Goal: Task Accomplishment & Management: Complete application form

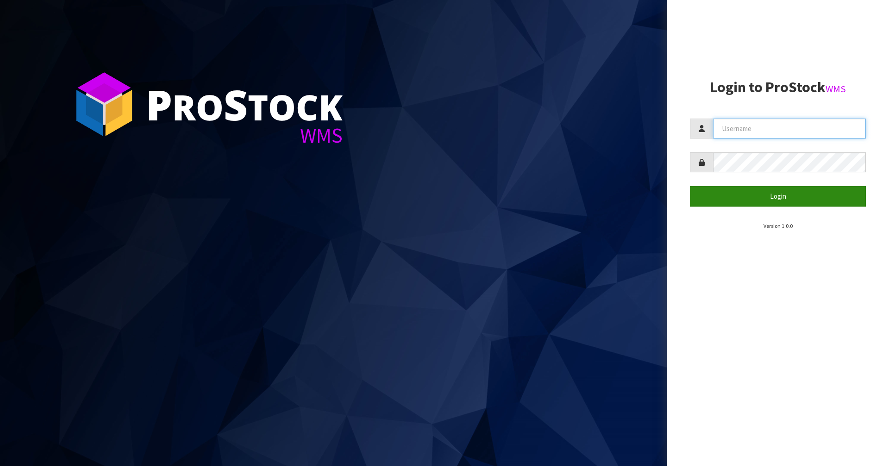
type input "[PERSON_NAME]"
click at [749, 197] on button "Login" at bounding box center [778, 196] width 176 height 20
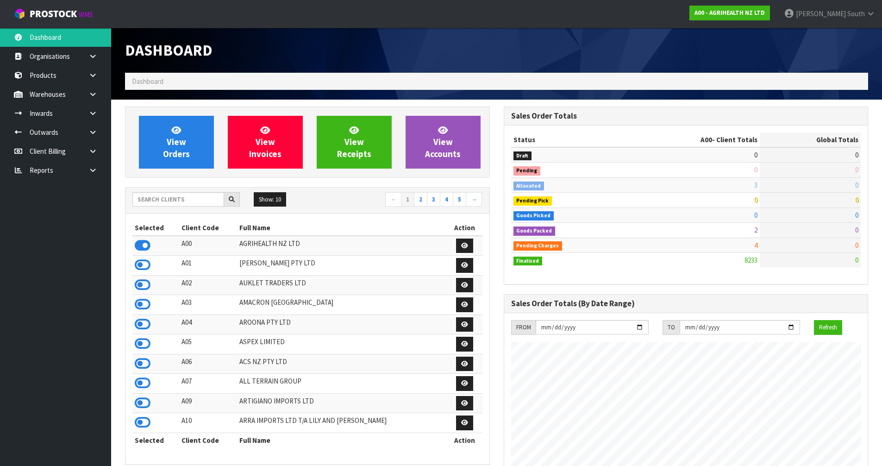
scroll to position [702, 378]
click at [145, 362] on icon at bounding box center [143, 364] width 16 height 14
click at [88, 115] on link at bounding box center [97, 113] width 30 height 19
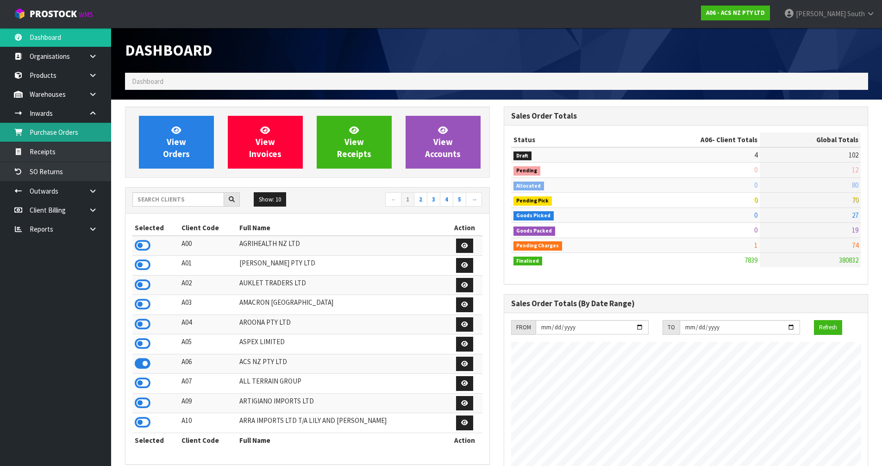
click at [82, 130] on link "Purchase Orders" at bounding box center [55, 132] width 111 height 19
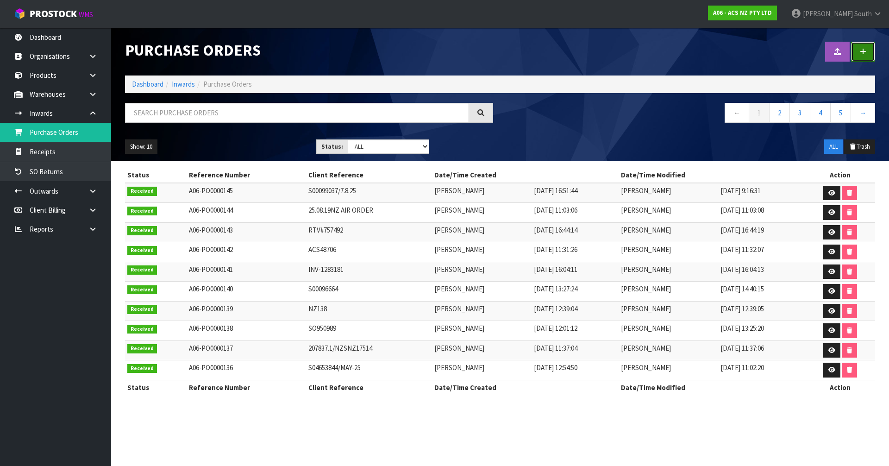
click at [867, 59] on link at bounding box center [863, 52] width 24 height 20
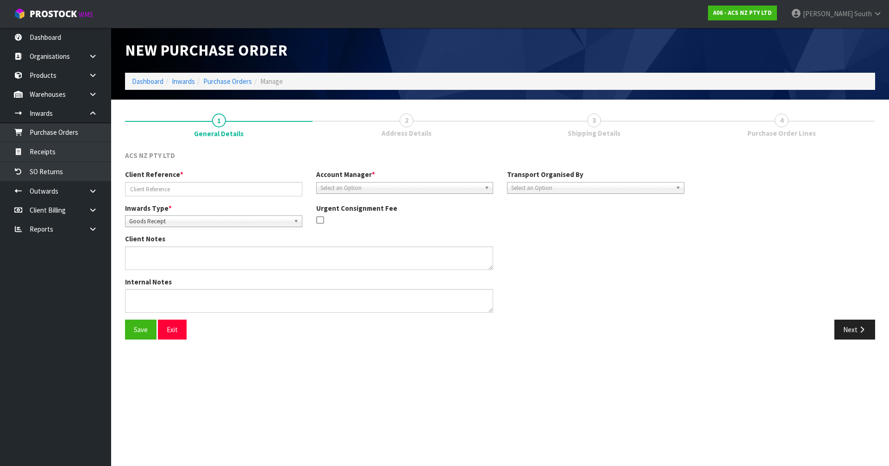
click at [386, 195] on div "Client Reference * Account Manager * [PERSON_NAME] [PERSON_NAME] [PERSON_NAME] …" at bounding box center [404, 186] width 573 height 33
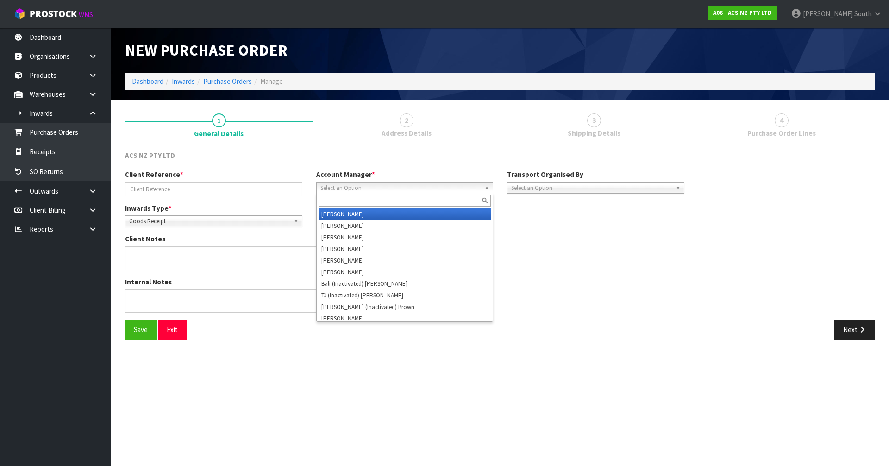
click at [387, 191] on span "Select an Option" at bounding box center [401, 188] width 161 height 11
click at [387, 189] on span "Select an Option" at bounding box center [401, 188] width 161 height 11
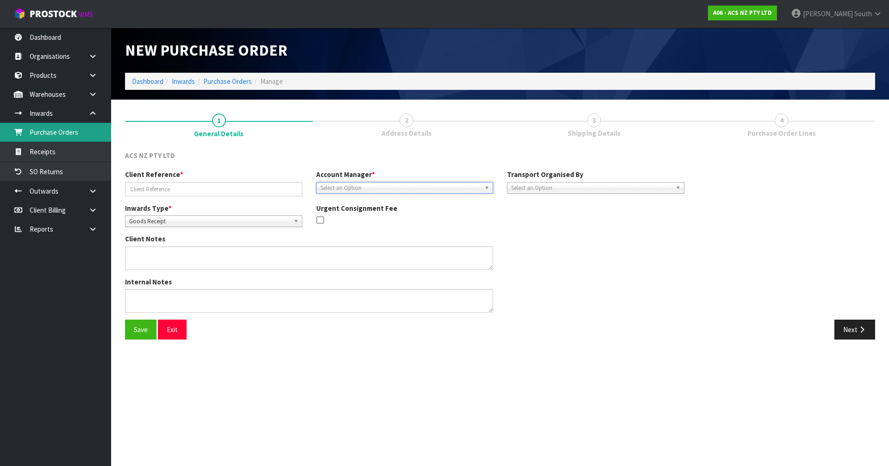
click at [68, 128] on link "Purchase Orders" at bounding box center [55, 132] width 111 height 19
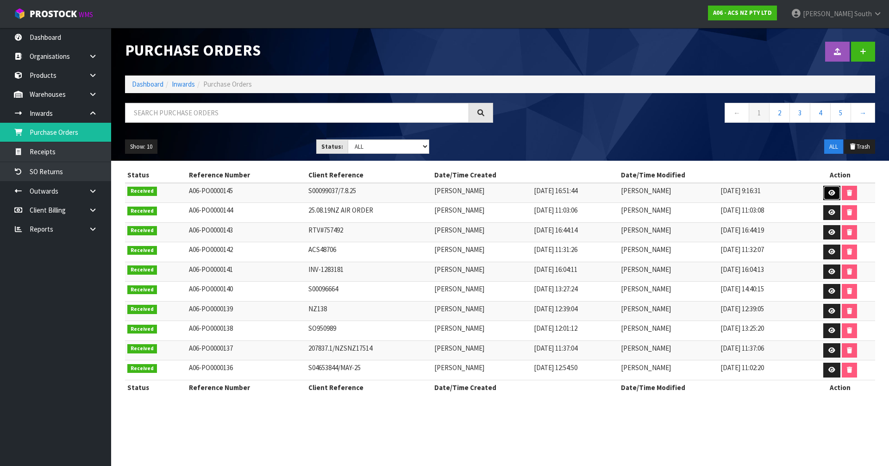
click at [825, 195] on link at bounding box center [832, 193] width 17 height 15
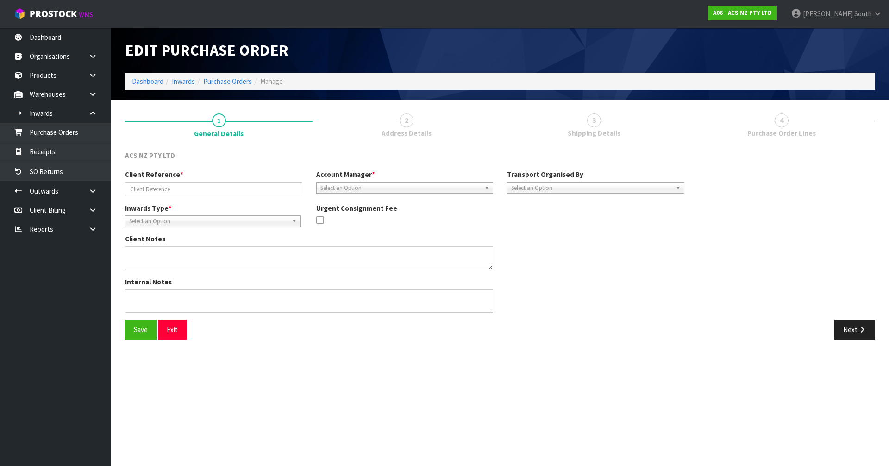
type input "S00099037/7.8.25"
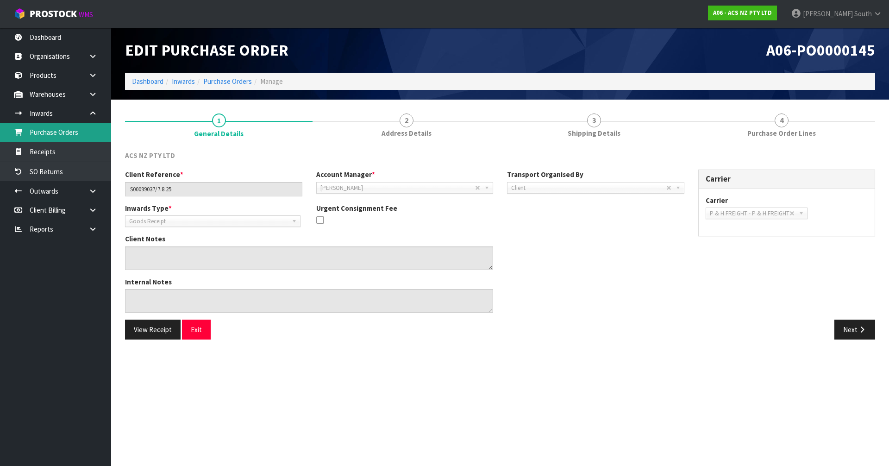
click at [82, 123] on link "Purchase Orders" at bounding box center [55, 132] width 111 height 19
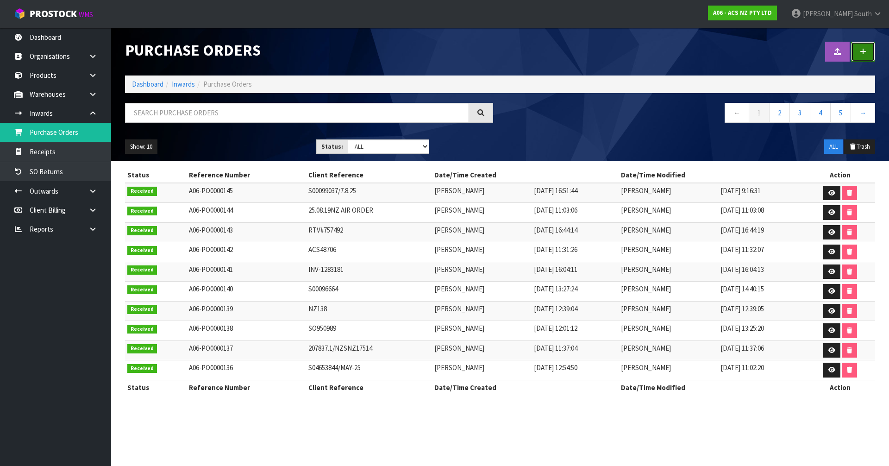
click at [862, 54] on icon at bounding box center [863, 51] width 6 height 7
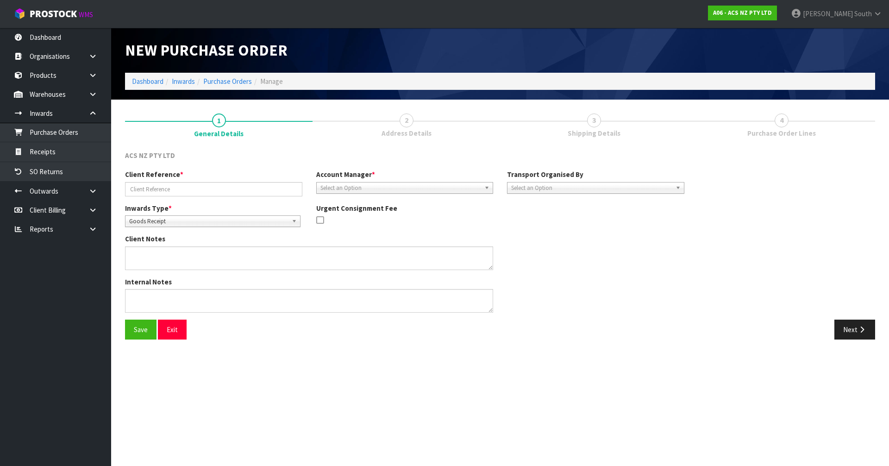
click at [405, 194] on div "Client Reference * Account Manager * [PERSON_NAME] [PERSON_NAME] [PERSON_NAME] …" at bounding box center [404, 186] width 573 height 33
click at [409, 181] on div "Account Manager * [PERSON_NAME] [PERSON_NAME] [PERSON_NAME] [PERSON_NAME] [PERS…" at bounding box center [404, 182] width 191 height 24
click at [410, 185] on span "Select an Option" at bounding box center [401, 188] width 161 height 11
type input "vin"
click at [408, 212] on li "Vin eeta Lingam" at bounding box center [405, 214] width 173 height 12
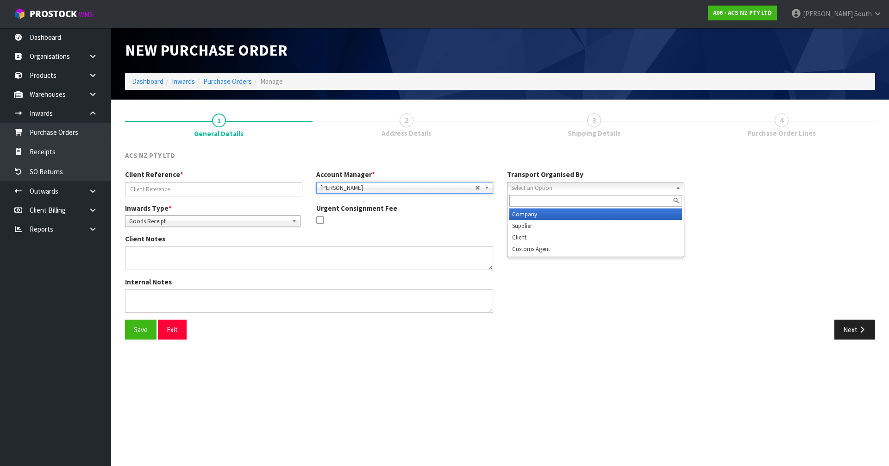
click at [554, 187] on span "Select an Option" at bounding box center [591, 188] width 161 height 11
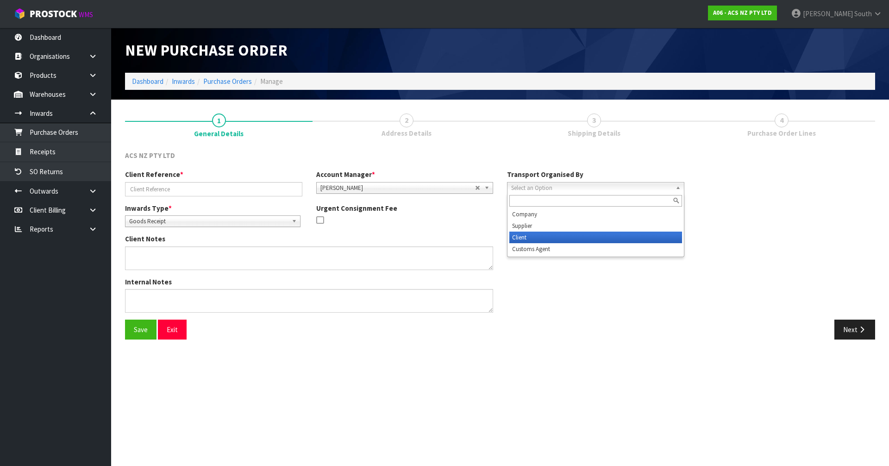
click at [536, 235] on li "Client" at bounding box center [596, 238] width 173 height 12
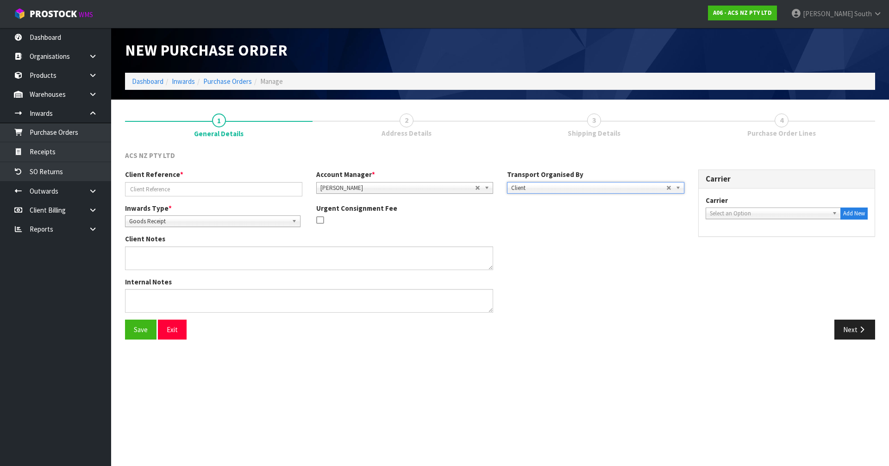
click at [498, 213] on div "Urgent Consignment Fee" at bounding box center [404, 215] width 191 height 24
click at [509, 219] on div "Inwards Type * Goods Receipt Goods Returned Goods Receipt Urgent Consignment Fee" at bounding box center [404, 218] width 573 height 31
click at [726, 208] on link "Select an Option" at bounding box center [774, 214] width 136 height 12
type input "drop"
click at [724, 237] on em "DROP" at bounding box center [718, 240] width 15 height 8
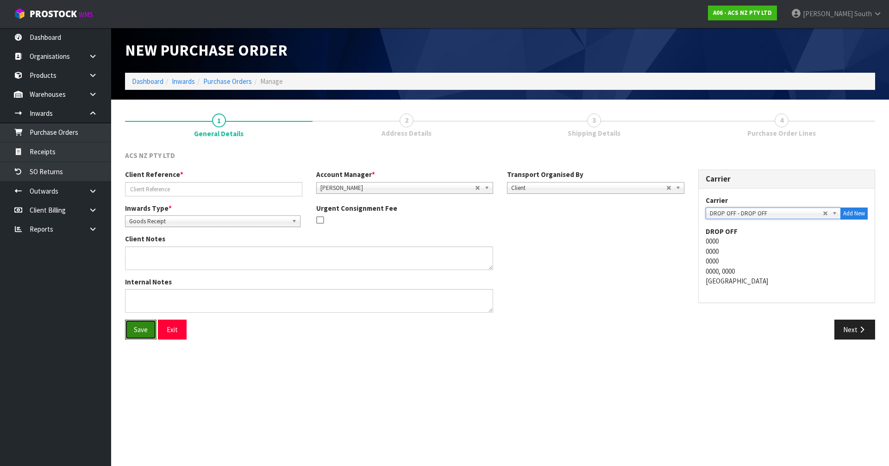
click at [129, 324] on button "Save" at bounding box center [140, 330] width 31 height 20
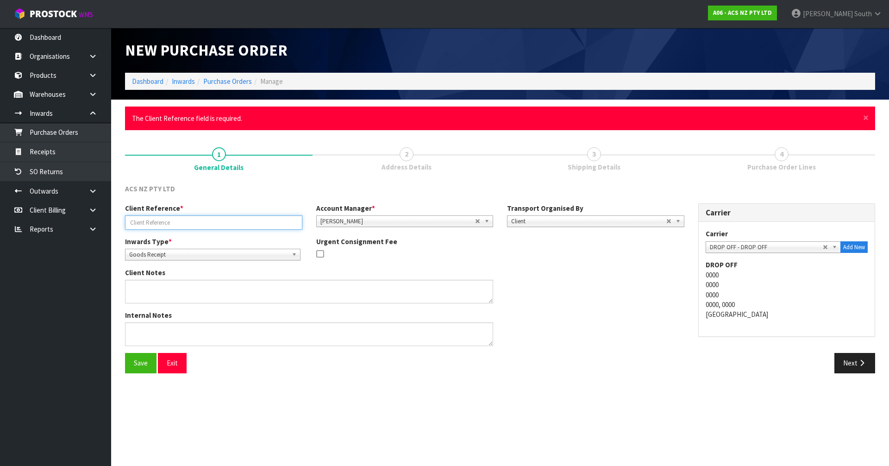
click at [215, 216] on input "text" at bounding box center [213, 222] width 177 height 14
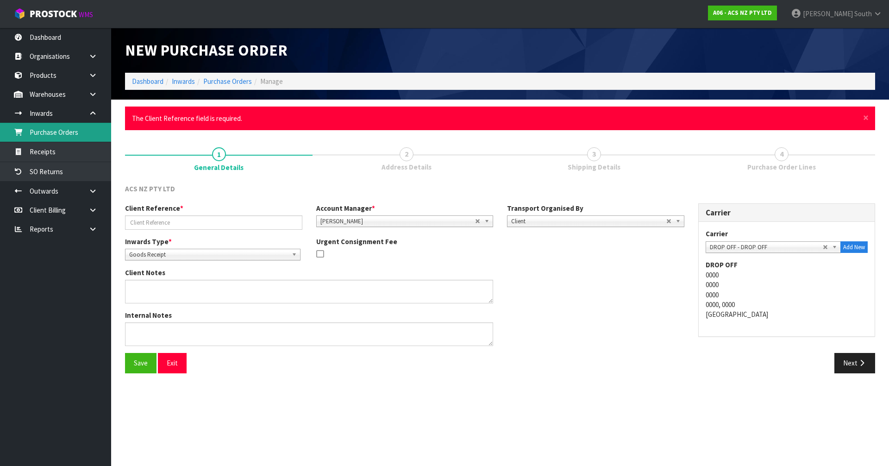
click at [101, 139] on link "Purchase Orders" at bounding box center [55, 132] width 111 height 19
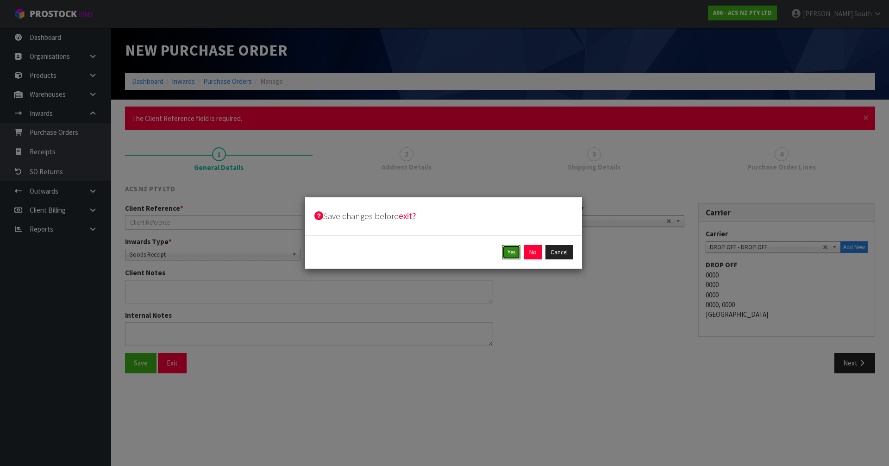
click at [515, 252] on button "Yes" at bounding box center [512, 252] width 18 height 15
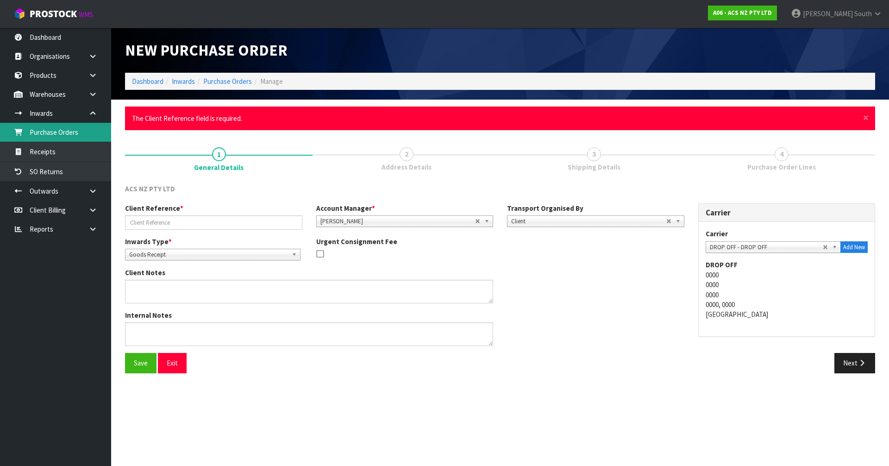
click at [66, 132] on link "Purchase Orders" at bounding box center [55, 132] width 111 height 19
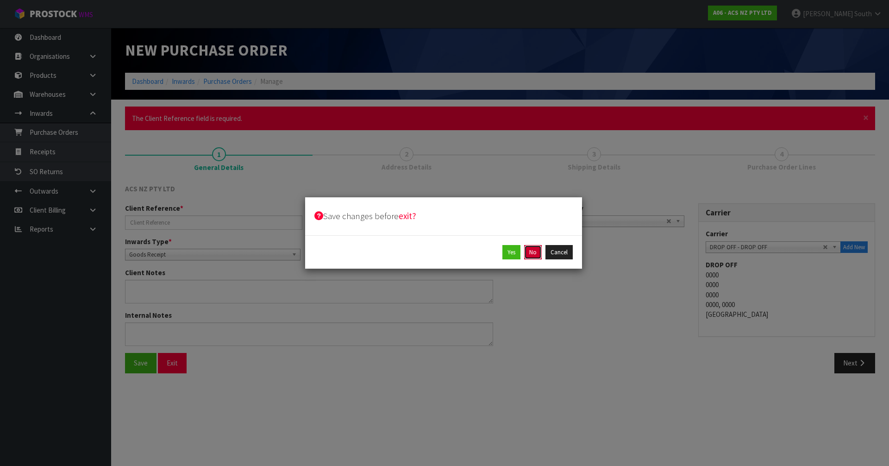
click at [527, 248] on button "No" at bounding box center [533, 252] width 18 height 15
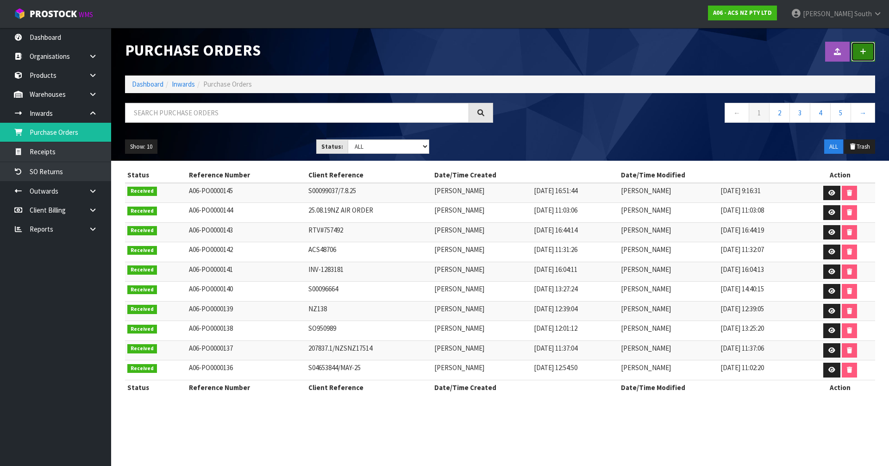
click at [860, 56] on link at bounding box center [863, 52] width 24 height 20
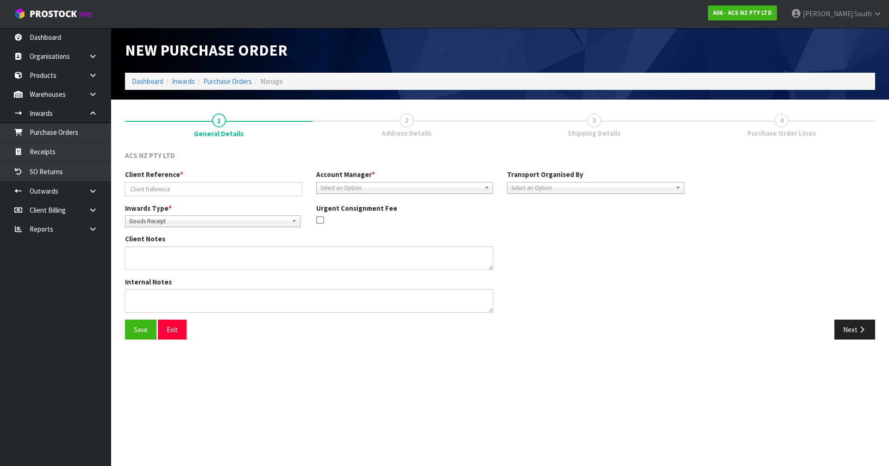
click at [352, 180] on div "Account Manager * [PERSON_NAME] [PERSON_NAME] [PERSON_NAME] [PERSON_NAME] [PERS…" at bounding box center [404, 182] width 191 height 24
click at [352, 186] on span "Select an Option" at bounding box center [401, 188] width 161 height 11
type input "vin"
click at [353, 212] on li "Vin eeta Lingam" at bounding box center [405, 214] width 173 height 12
click at [585, 188] on span "Select an Option" at bounding box center [591, 188] width 161 height 11
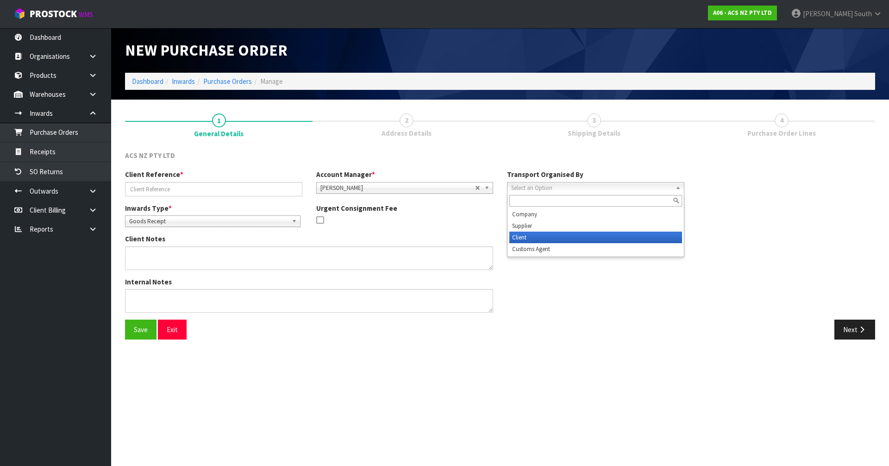
click at [540, 235] on li "Client" at bounding box center [596, 238] width 173 height 12
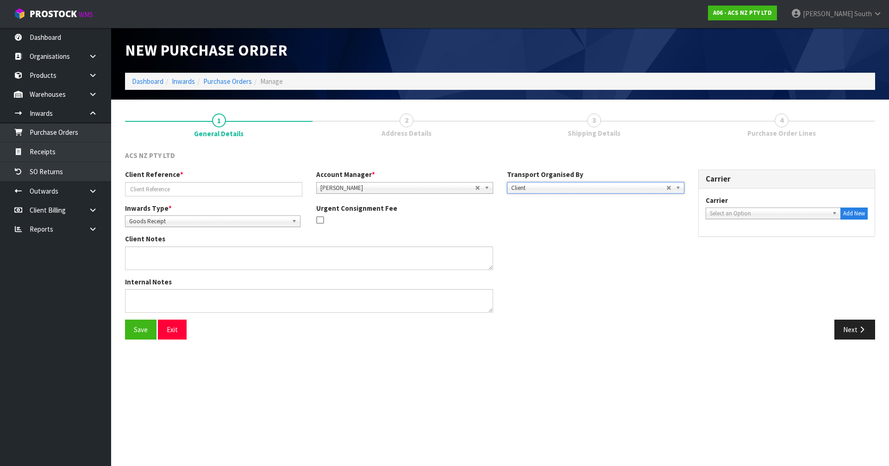
click at [722, 209] on span "Select an Option" at bounding box center [769, 213] width 119 height 11
type input "drop"
click at [725, 236] on li "DROP OFF - DROP OFF" at bounding box center [773, 240] width 131 height 12
click at [583, 260] on div "Client Notes" at bounding box center [404, 255] width 573 height 43
click at [192, 187] on input "text" at bounding box center [213, 189] width 177 height 14
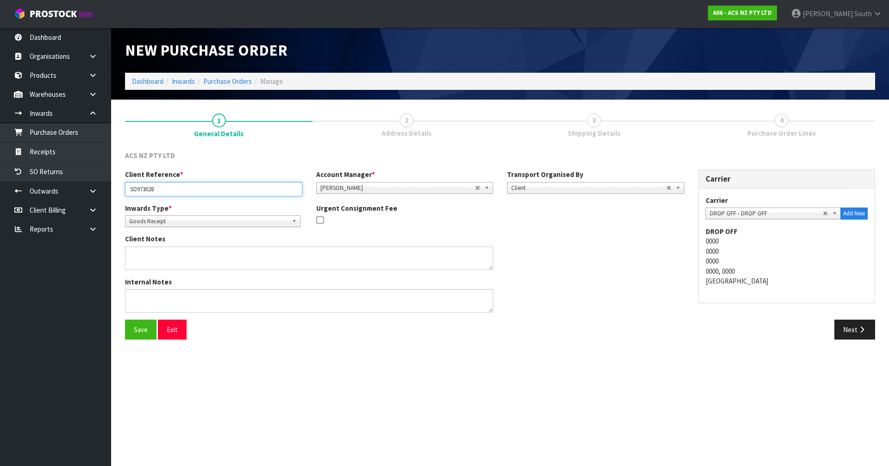
type input "SO973028"
click at [562, 274] on div "Client Notes" at bounding box center [404, 255] width 573 height 43
click at [149, 326] on button "Save" at bounding box center [140, 330] width 31 height 20
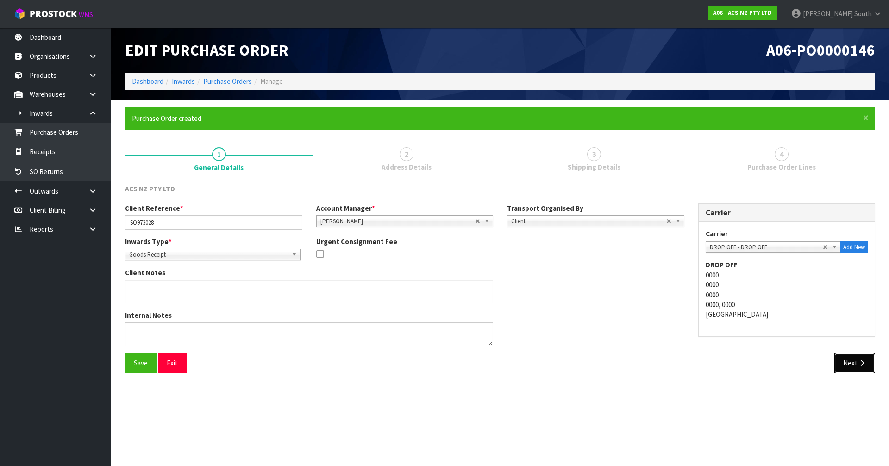
click at [850, 367] on button "Next" at bounding box center [855, 363] width 41 height 20
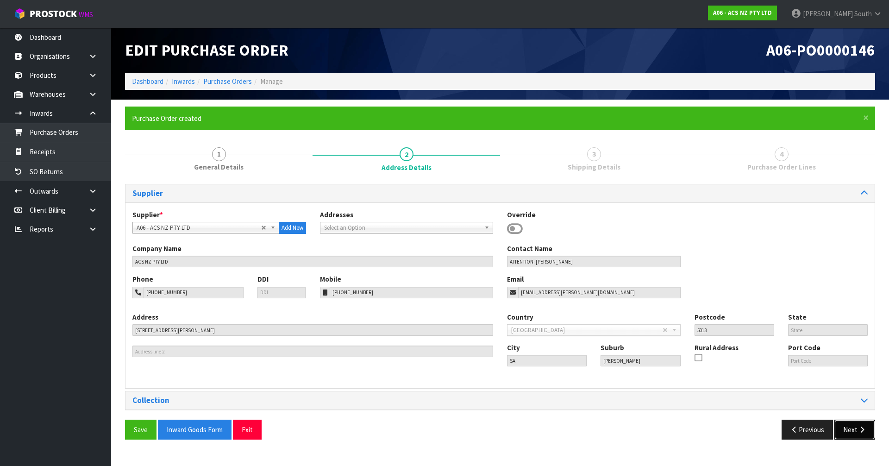
click at [859, 430] on icon "button" at bounding box center [862, 429] width 9 height 7
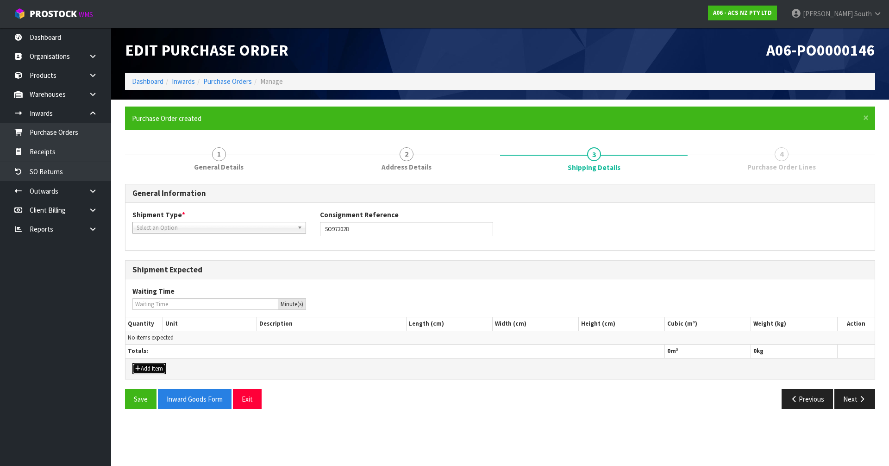
click at [157, 366] on button "Add Item" at bounding box center [148, 368] width 33 height 11
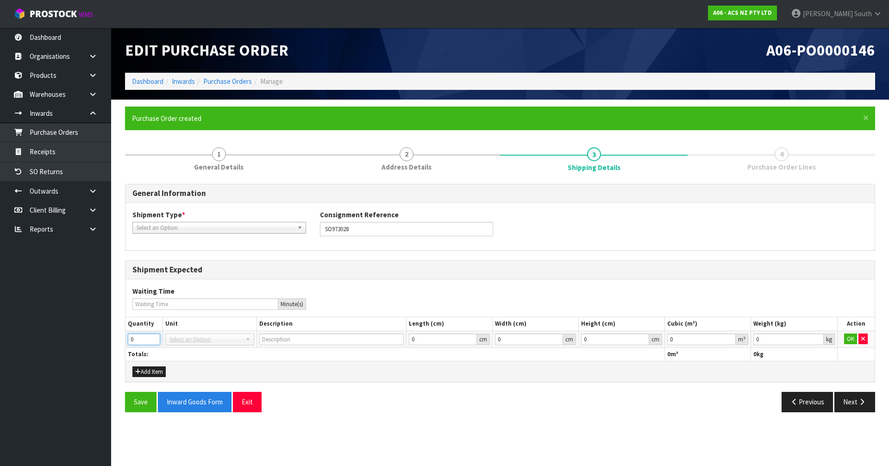
click at [135, 343] on input "0" at bounding box center [144, 340] width 32 height 12
type input "1"
click at [207, 340] on span "Select an Option" at bounding box center [206, 339] width 72 height 11
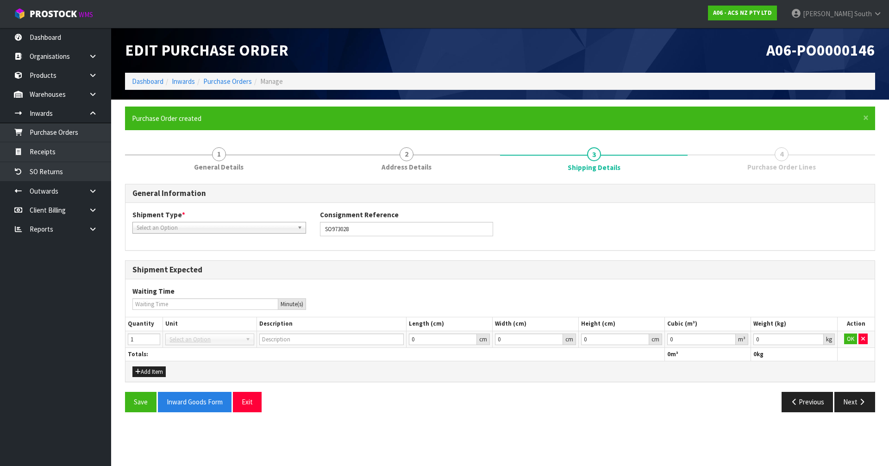
click at [207, 340] on span "Select an Option" at bounding box center [206, 339] width 72 height 11
click at [202, 231] on span "Select an Option" at bounding box center [215, 227] width 157 height 11
click at [180, 255] on li "LCL National" at bounding box center [219, 254] width 169 height 12
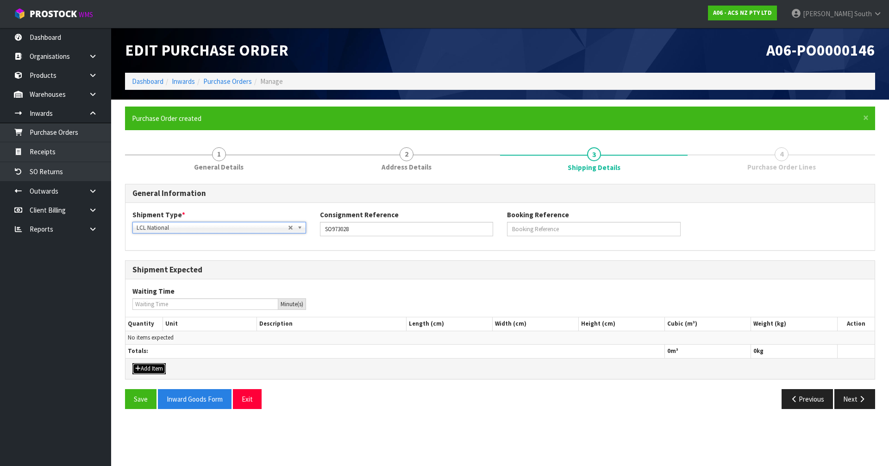
click at [145, 369] on button "Add Item" at bounding box center [148, 368] width 33 height 11
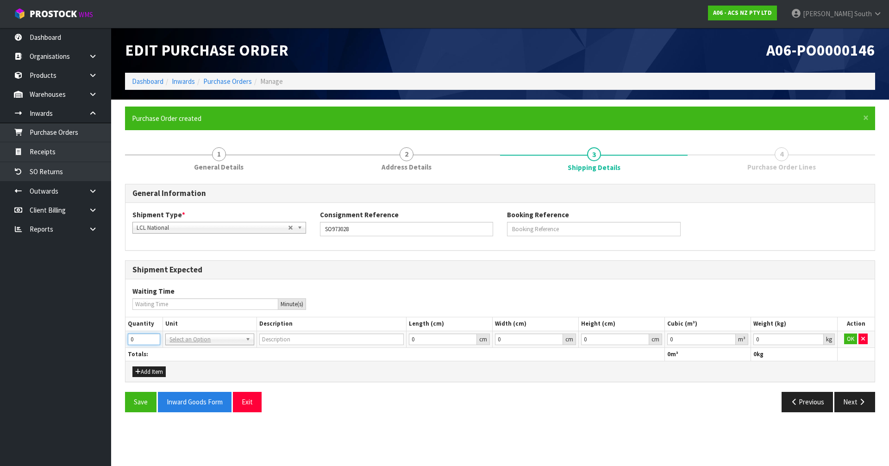
click at [142, 340] on input "0" at bounding box center [144, 340] width 32 height 12
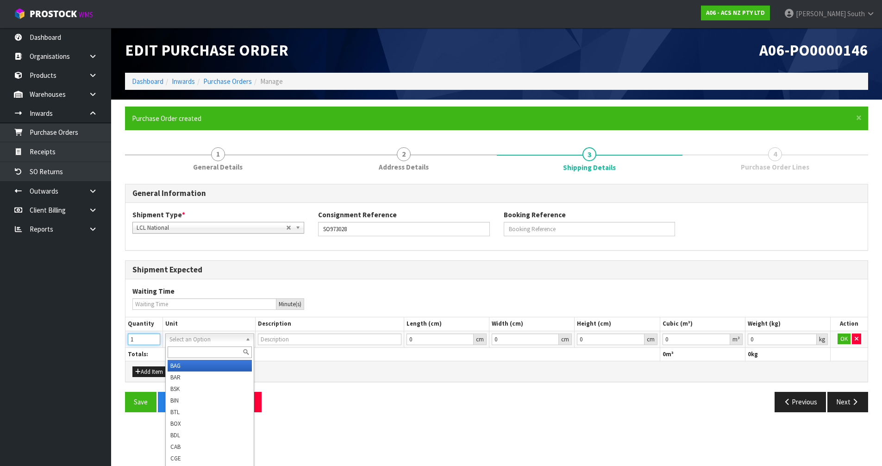
type input "1"
click at [188, 348] on input "text" at bounding box center [210, 352] width 84 height 12
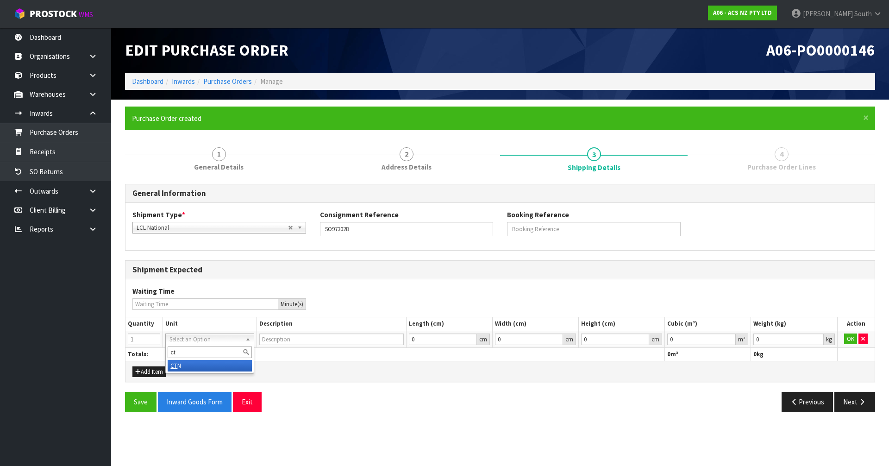
type input "ct"
type input "CARTON"
click at [215, 265] on div "Shipment Expected" at bounding box center [500, 270] width 749 height 19
click at [228, 236] on div "Shipment Type * LCL National LCL International FCL-20ft FCL-40ft LCL National L…" at bounding box center [500, 226] width 749 height 33
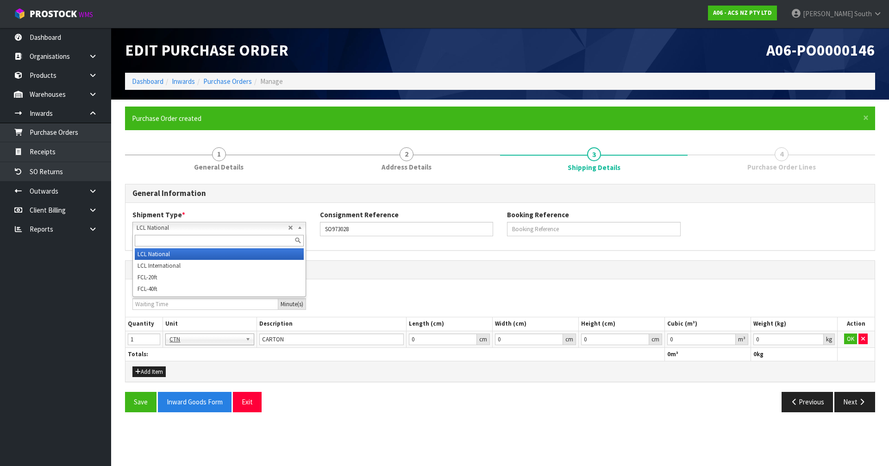
click at [228, 230] on span "LCL National" at bounding box center [212, 227] width 151 height 11
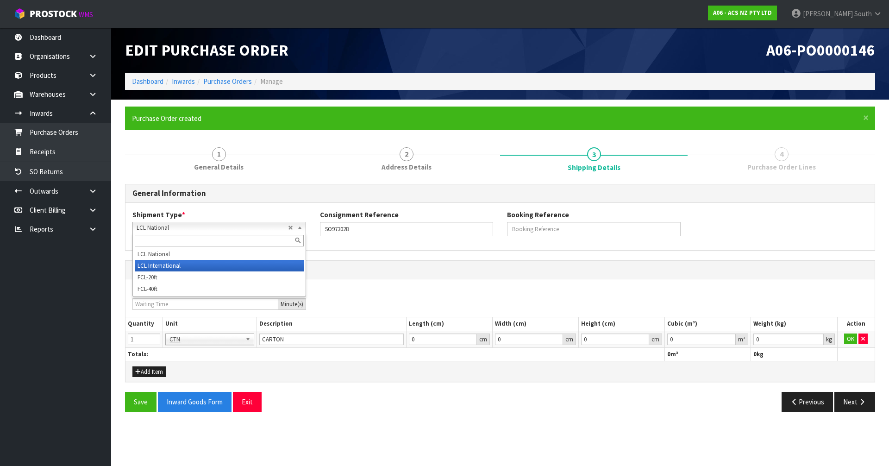
click at [205, 265] on li "LCL International" at bounding box center [219, 266] width 169 height 12
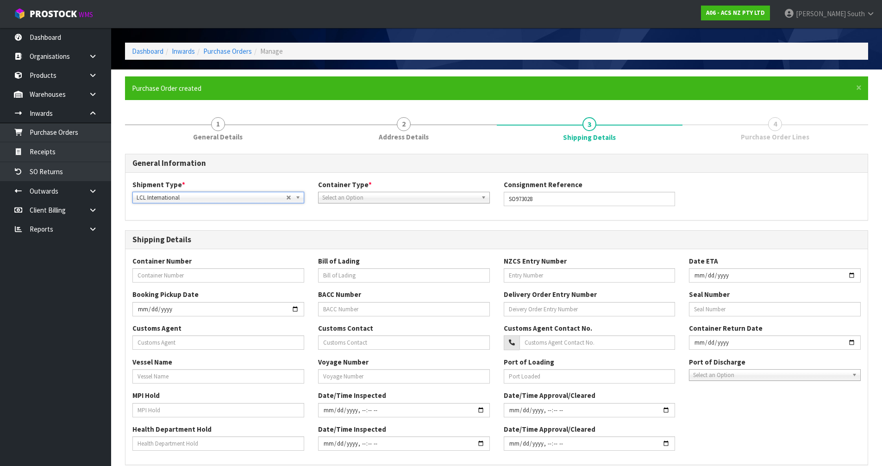
scroll to position [46, 0]
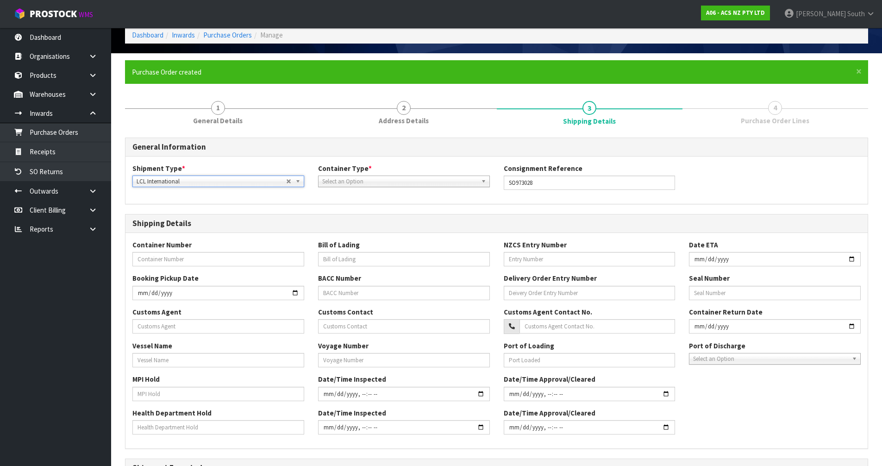
click at [248, 179] on span "LCL International" at bounding box center [212, 181] width 150 height 11
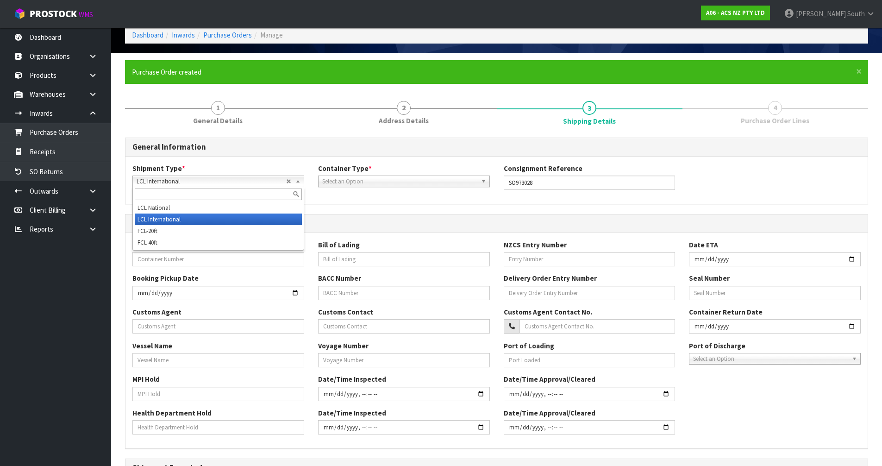
click at [181, 216] on li "LCL International" at bounding box center [218, 220] width 167 height 12
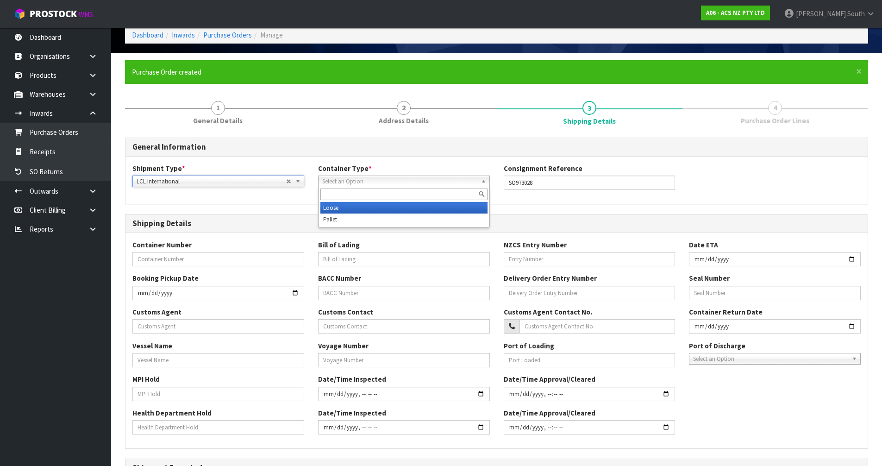
click at [353, 183] on span "Select an Option" at bounding box center [399, 181] width 155 height 11
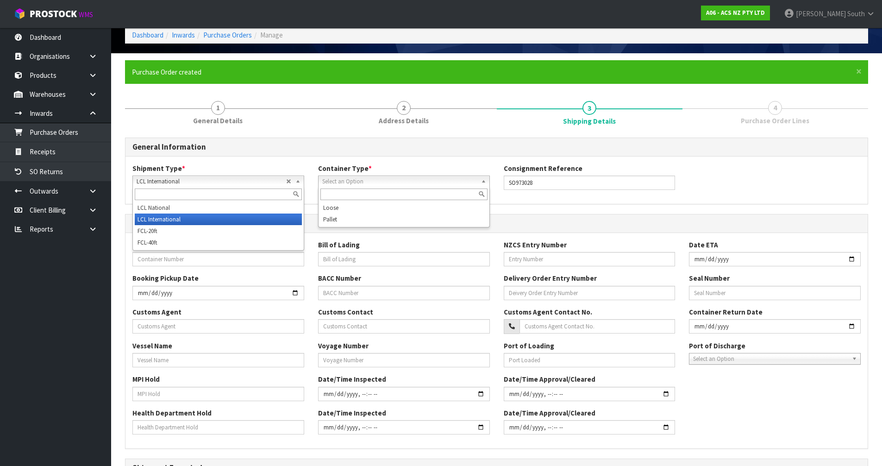
click at [256, 176] on span "LCL International" at bounding box center [212, 181] width 150 height 11
click at [223, 182] on span "LCL International" at bounding box center [212, 181] width 150 height 11
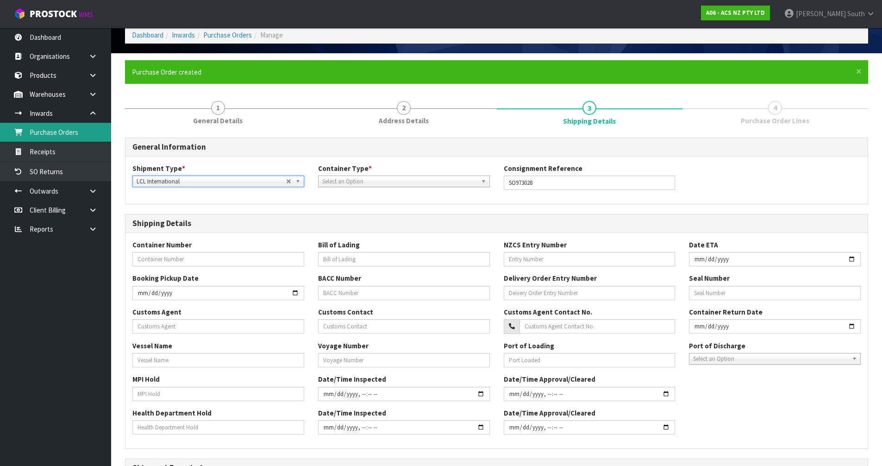
click at [65, 131] on link "Purchase Orders" at bounding box center [55, 132] width 111 height 19
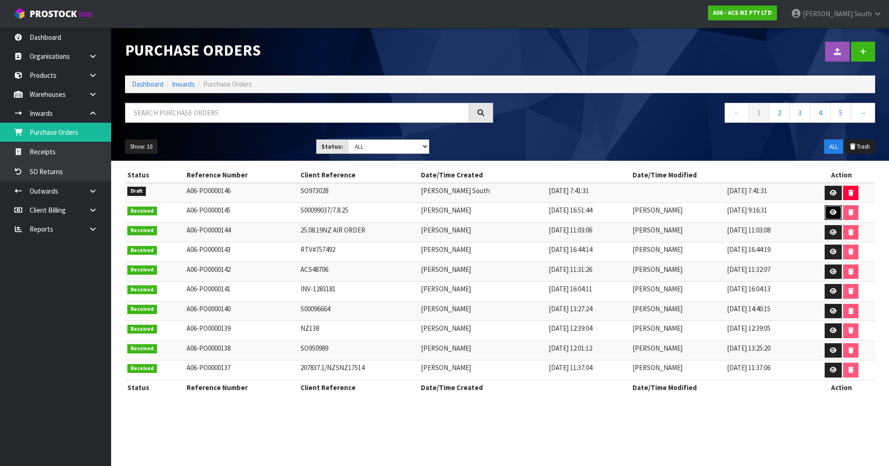
click at [828, 210] on link at bounding box center [833, 212] width 17 height 15
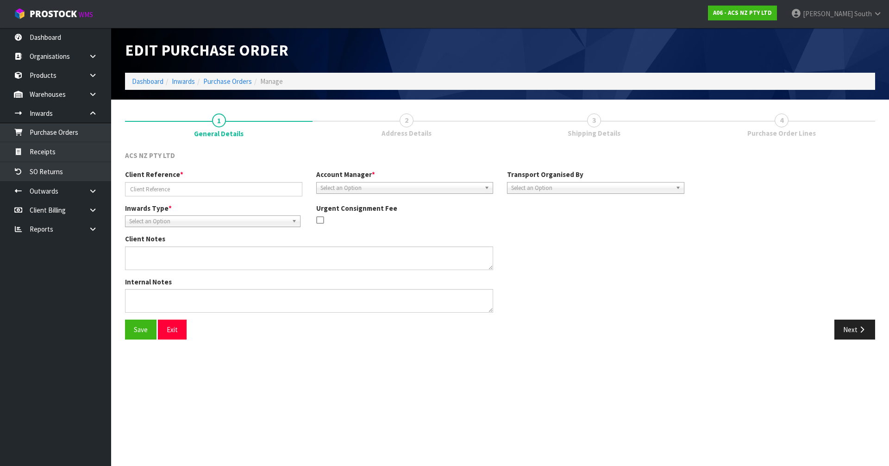
type input "S00099037/7.8.25"
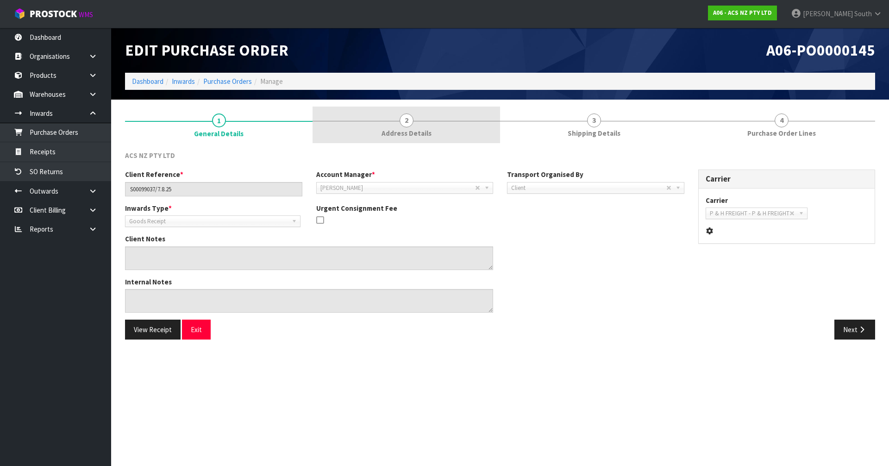
click at [416, 131] on span "Address Details" at bounding box center [407, 133] width 50 height 10
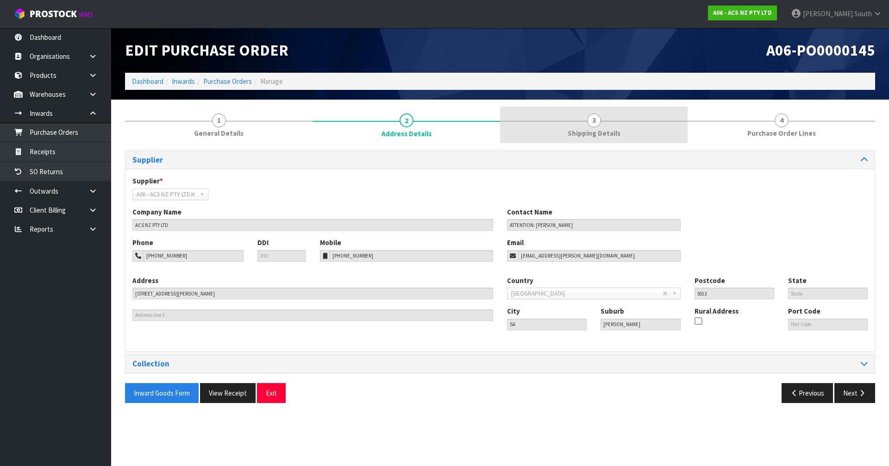
click at [546, 126] on link "3 Shipping Details" at bounding box center [594, 125] width 188 height 37
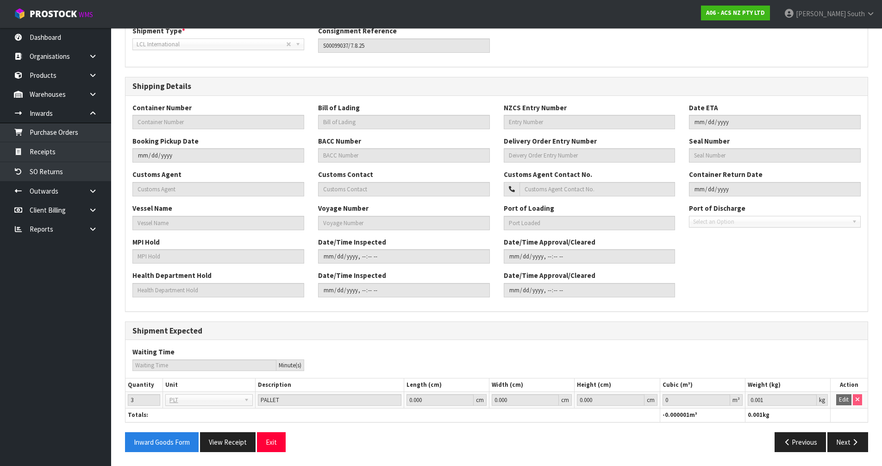
scroll to position [57, 0]
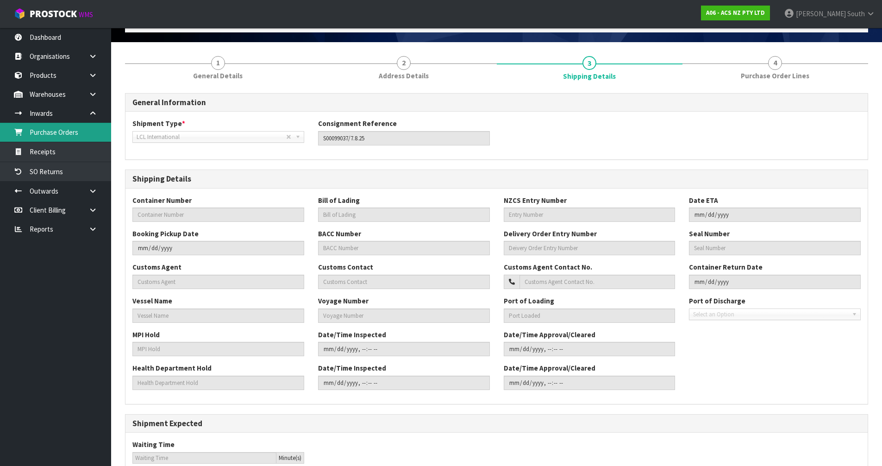
click at [63, 135] on link "Purchase Orders" at bounding box center [55, 132] width 111 height 19
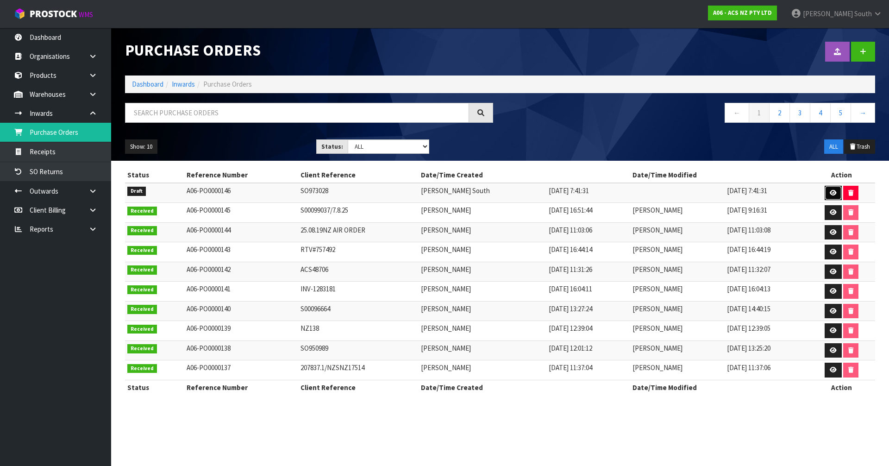
click at [827, 193] on link at bounding box center [833, 193] width 17 height 15
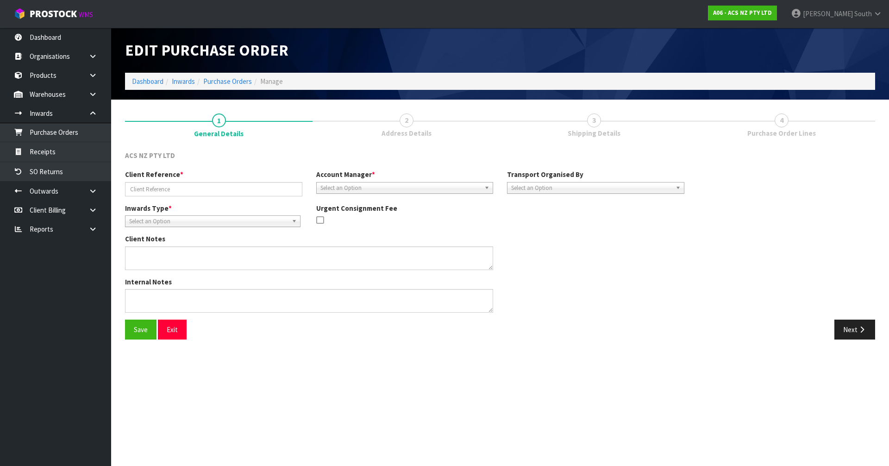
type input "SO973028"
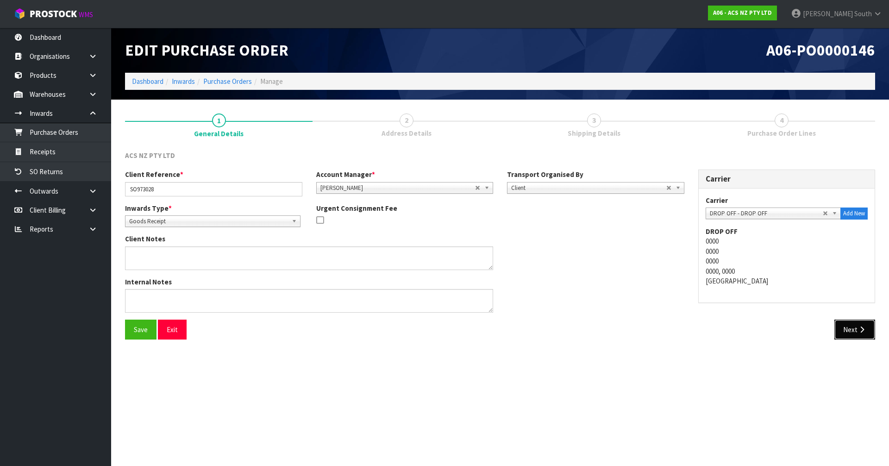
click at [846, 327] on button "Next" at bounding box center [855, 330] width 41 height 20
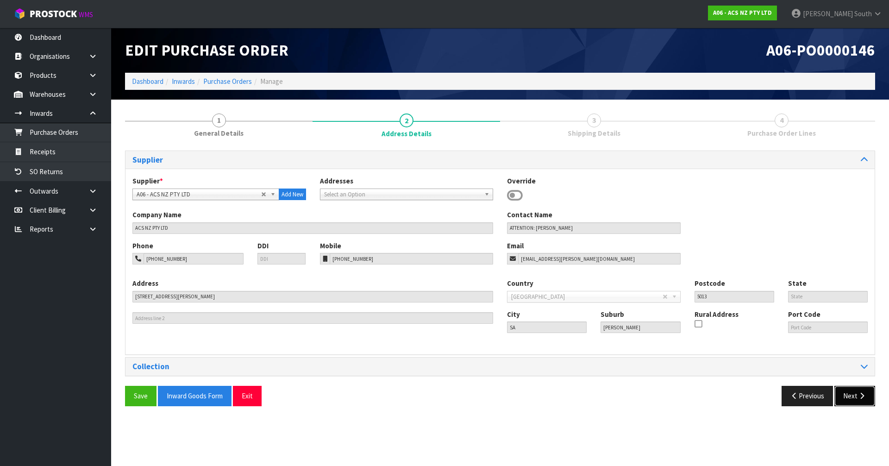
click at [851, 390] on button "Next" at bounding box center [855, 396] width 41 height 20
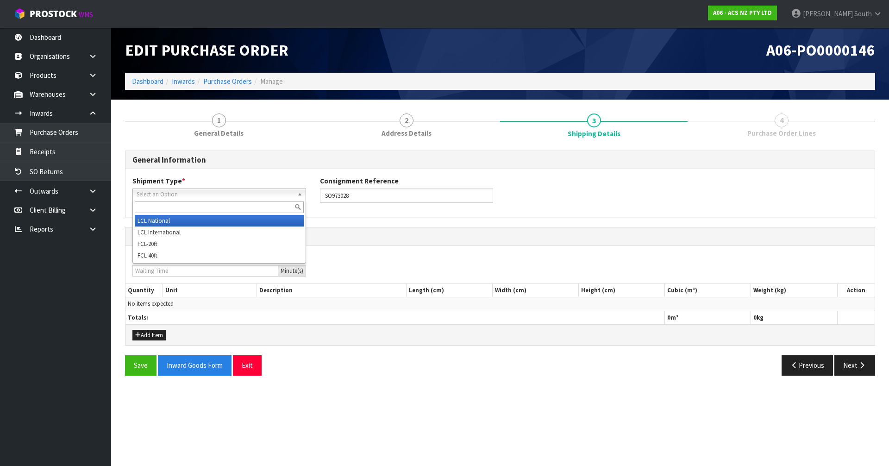
click at [207, 192] on span "Select an Option" at bounding box center [215, 194] width 157 height 11
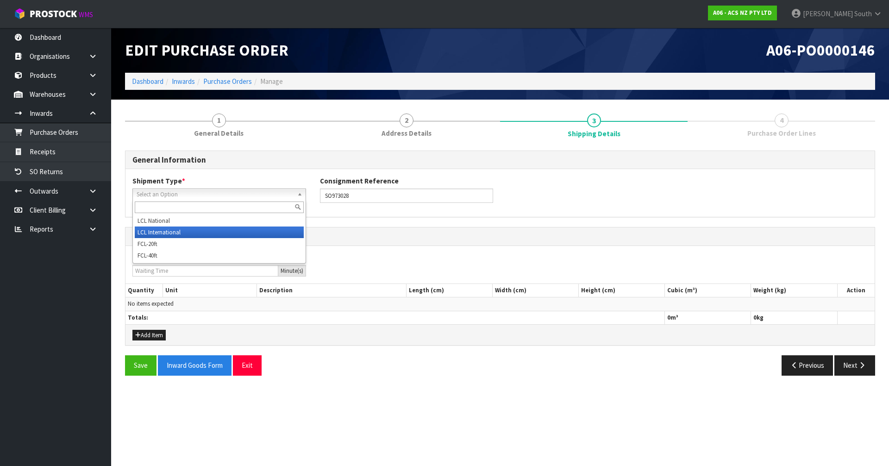
click at [184, 231] on li "LCL International" at bounding box center [219, 233] width 169 height 12
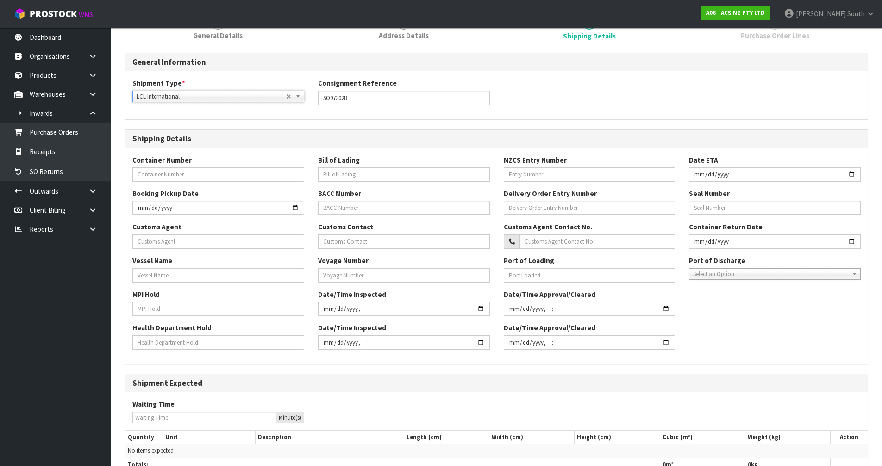
scroll to position [168, 0]
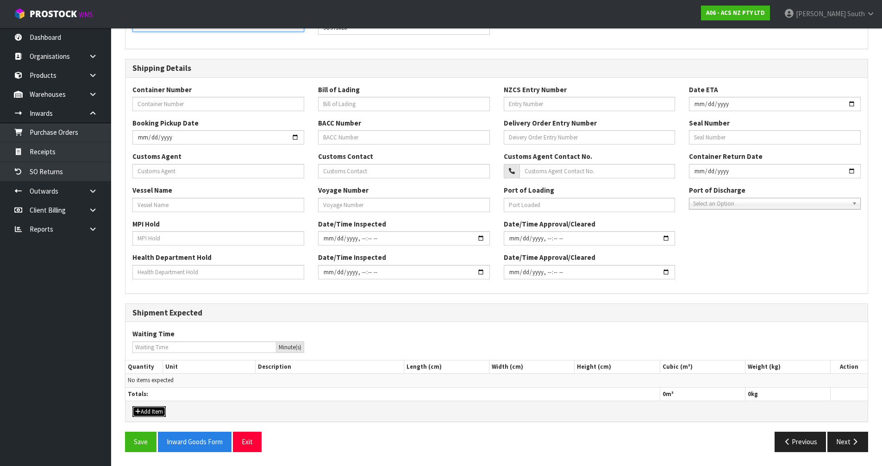
click at [153, 409] on button "Add Item" at bounding box center [148, 411] width 33 height 11
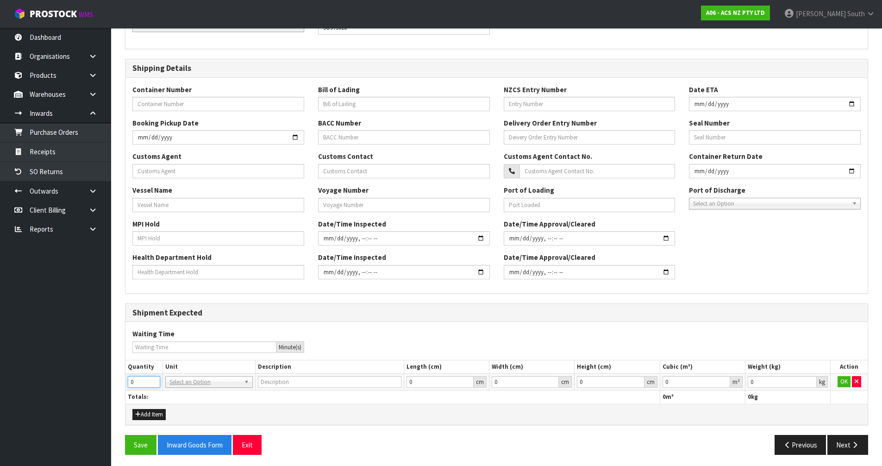
click at [134, 388] on td "0" at bounding box center [144, 382] width 37 height 17
drag, startPoint x: 138, startPoint y: 386, endPoint x: 116, endPoint y: 386, distance: 21.3
click at [116, 386] on section "1 General Details 2 Address Details 3 Shipping Details 4 Purchase Order Lines G…" at bounding box center [496, 199] width 771 height 537
type input "1"
click at [192, 398] on input "text" at bounding box center [209, 395] width 83 height 12
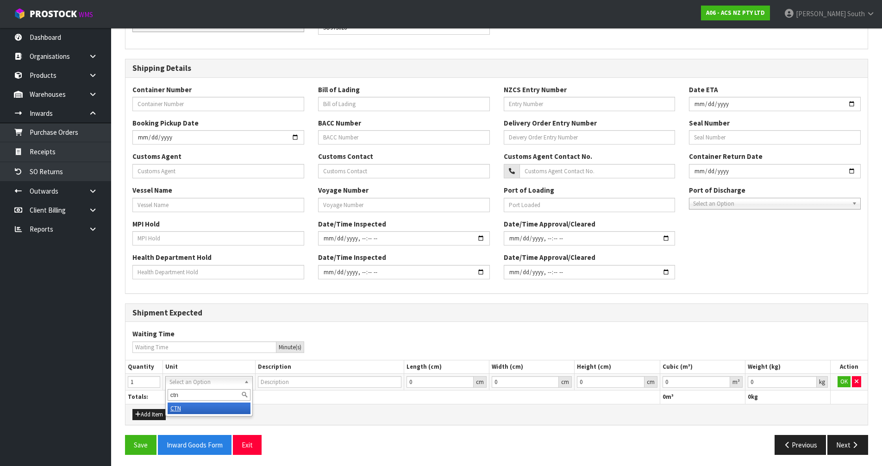
type input "ctn"
type input "CARTON"
type input "0.001"
click at [811, 382] on input "0.001" at bounding box center [782, 382] width 69 height 12
type input "0.000001"
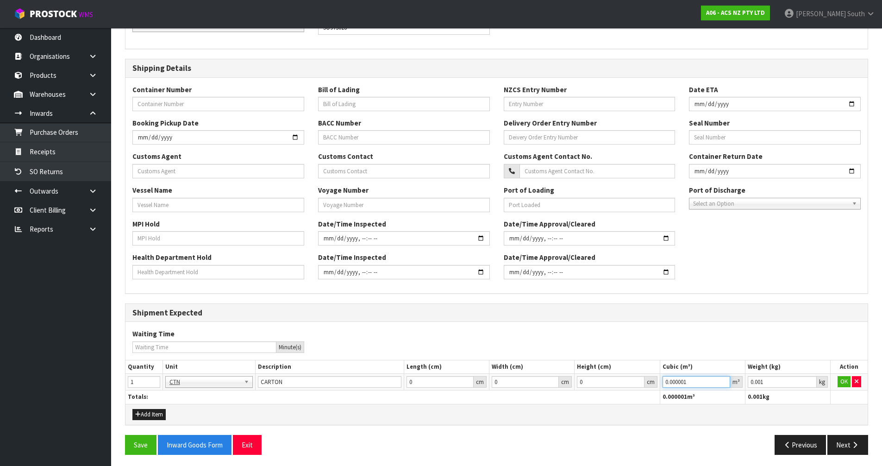
click at [725, 378] on input "0.000001" at bounding box center [697, 382] width 68 height 12
click at [848, 382] on button "OK" at bounding box center [844, 381] width 13 height 11
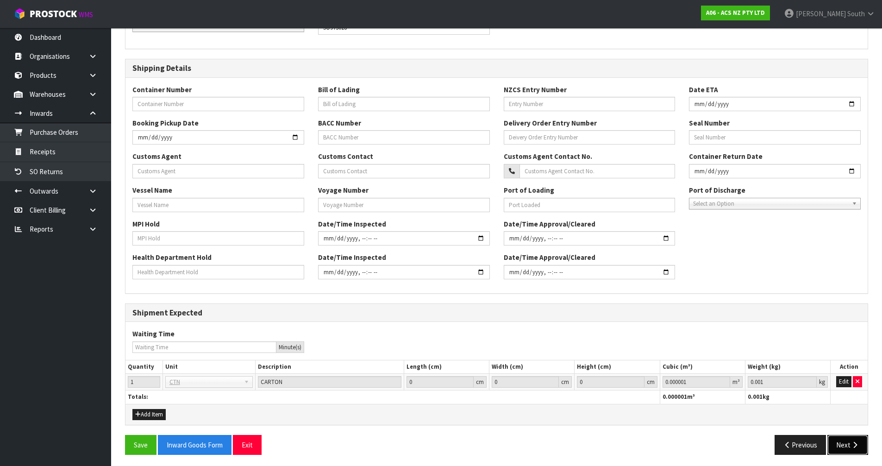
click at [838, 441] on button "Next" at bounding box center [848, 445] width 41 height 20
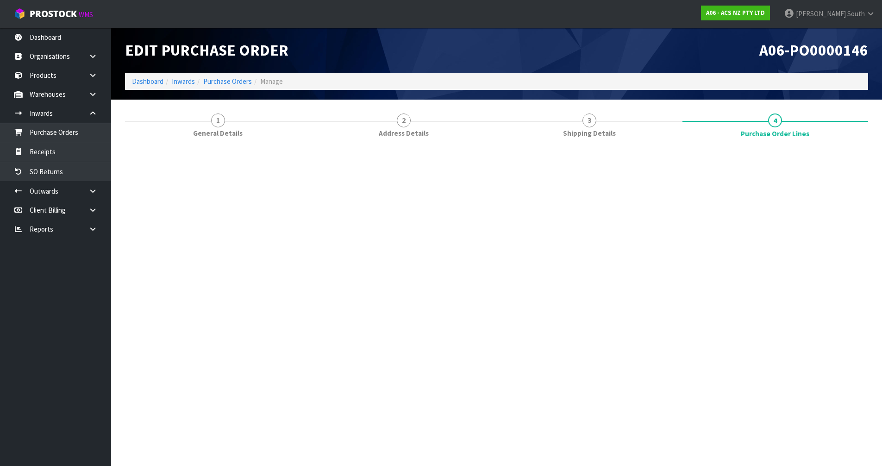
scroll to position [0, 0]
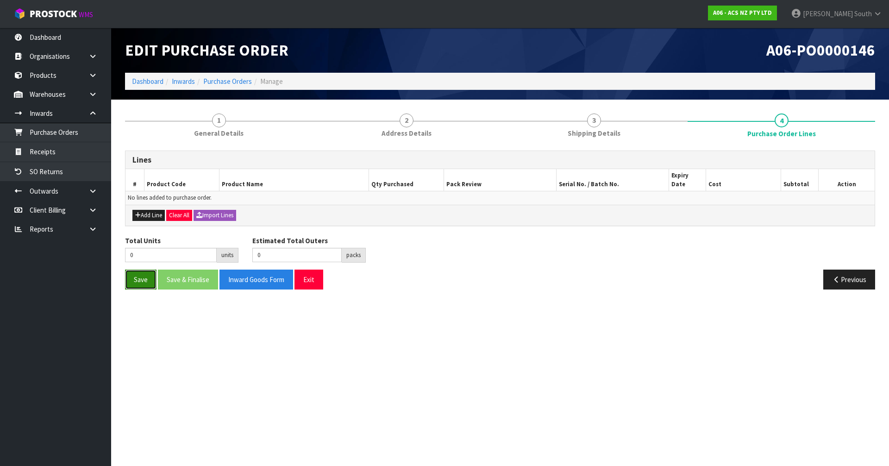
click at [143, 275] on button "Save" at bounding box center [140, 280] width 31 height 20
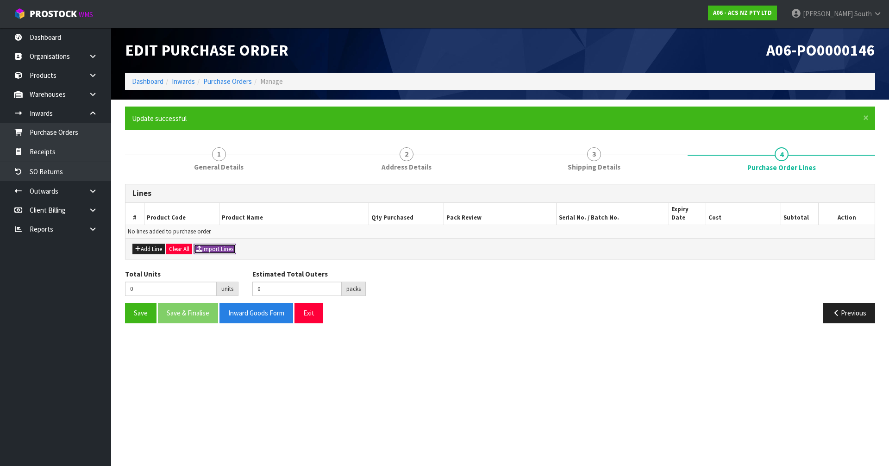
click at [228, 244] on button "Import Lines" at bounding box center [215, 249] width 43 height 11
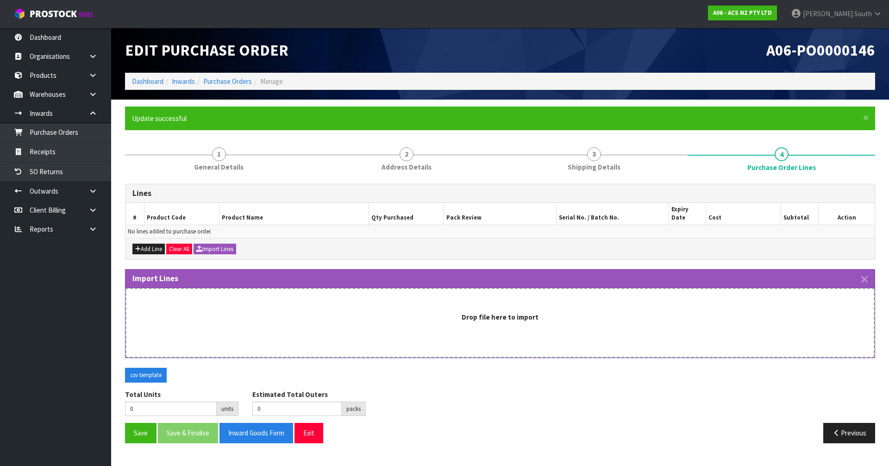
click at [529, 313] on strong "Drop file here to import" at bounding box center [500, 317] width 77 height 9
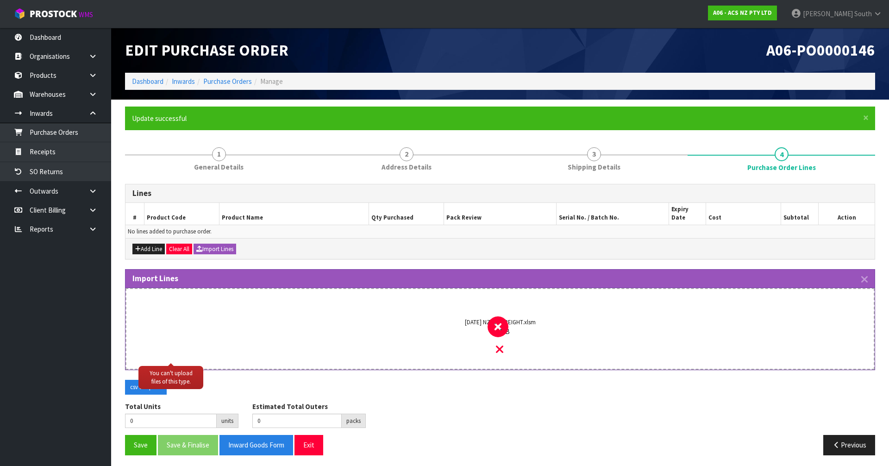
click at [558, 342] on div "[DATE] NZ AIR FREIGHT.xlsm 0.3 MB" at bounding box center [500, 337] width 714 height 63
click at [498, 343] on icon at bounding box center [499, 349] width 7 height 12
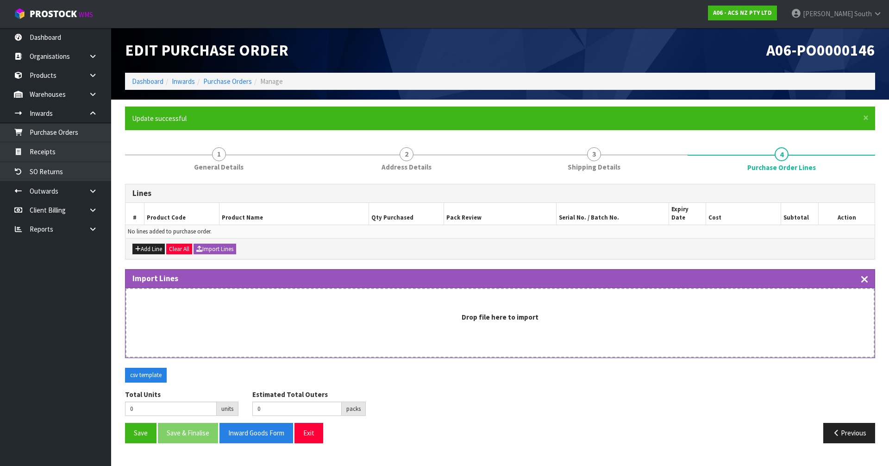
click at [865, 274] on icon "button" at bounding box center [865, 279] width 6 height 11
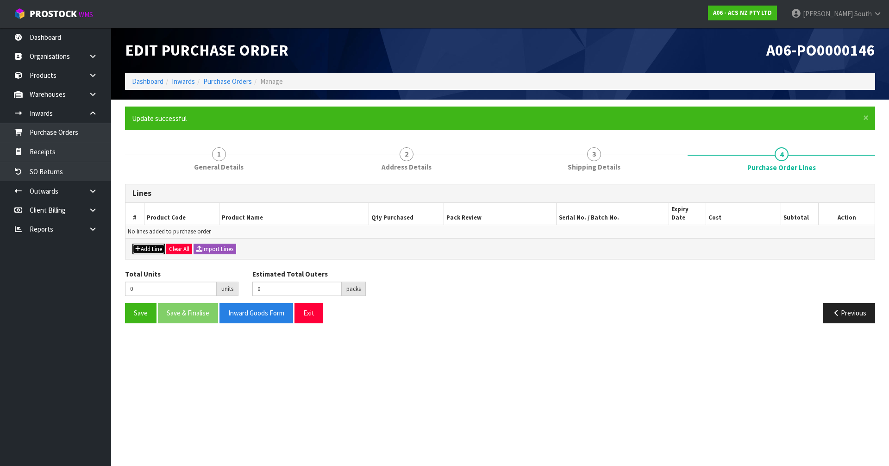
click at [142, 244] on button "Add Line" at bounding box center [148, 249] width 32 height 11
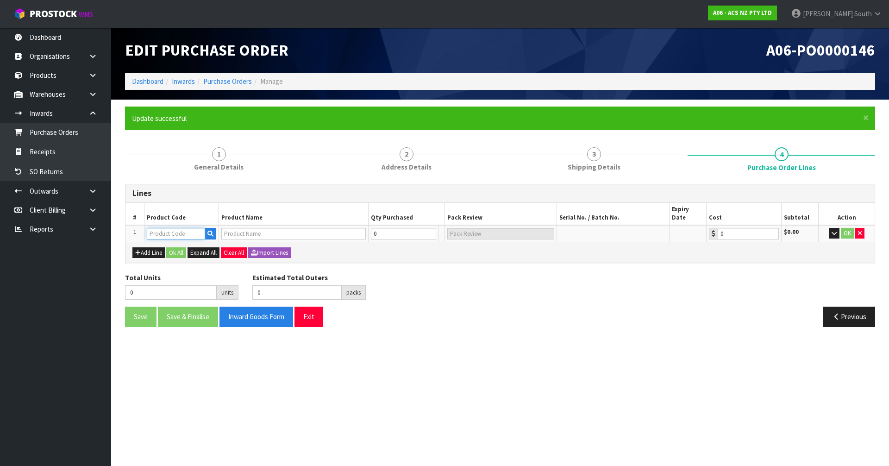
click at [175, 228] on input "text" at bounding box center [176, 234] width 58 height 12
type input "K"
click at [274, 247] on button "Import Lines" at bounding box center [269, 252] width 43 height 11
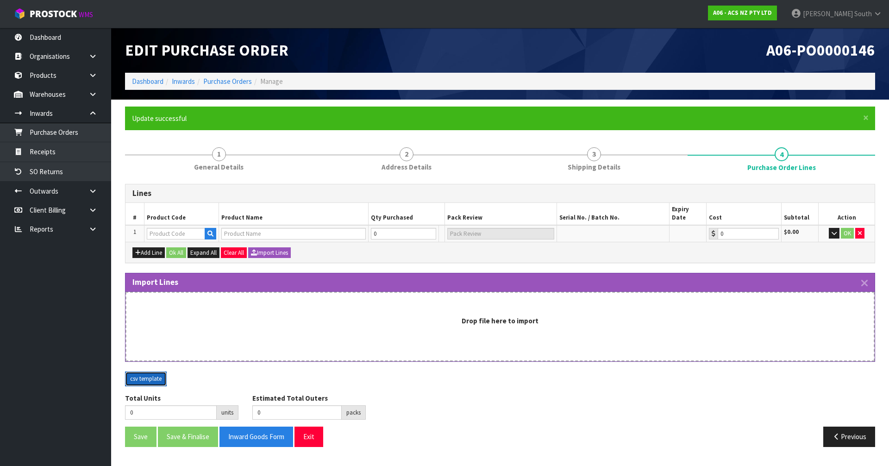
click at [151, 374] on button "csv template" at bounding box center [146, 379] width 42 height 15
click at [208, 231] on icon "button" at bounding box center [211, 234] width 6 height 6
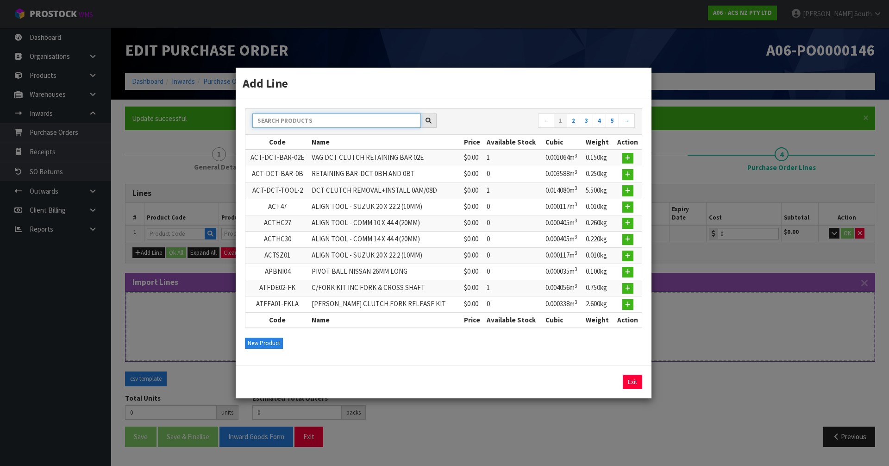
click at [300, 118] on input "text" at bounding box center [336, 120] width 169 height 14
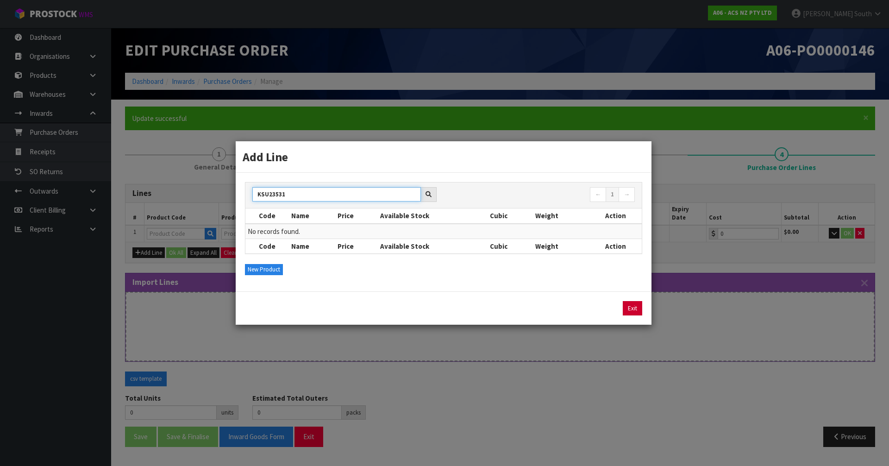
type input "KSU23531"
click at [628, 307] on link "Exit" at bounding box center [632, 308] width 19 height 15
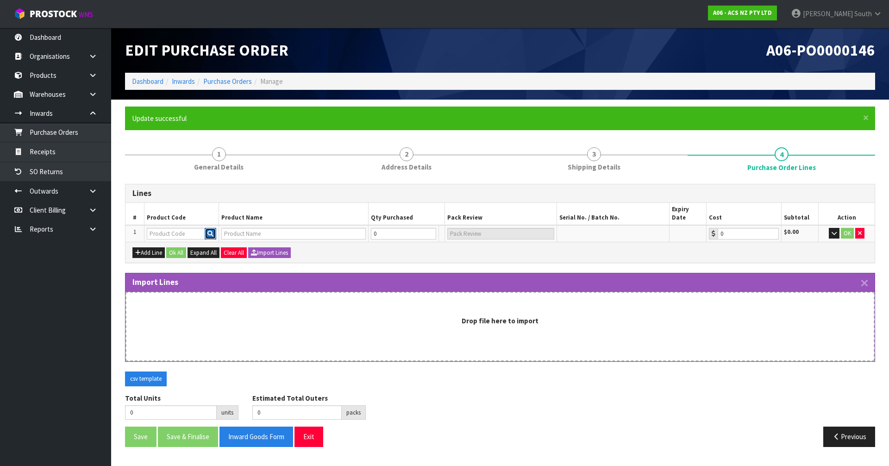
click at [207, 228] on button "button" at bounding box center [211, 234] width 12 height 12
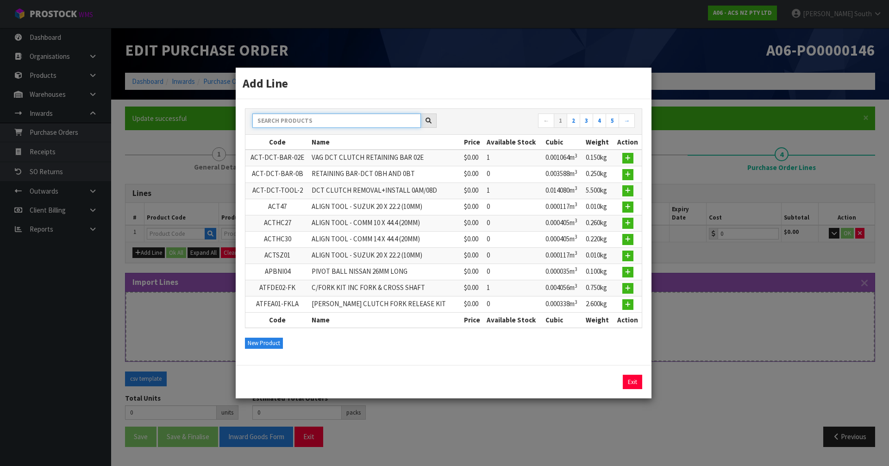
click at [316, 119] on input "text" at bounding box center [336, 120] width 169 height 14
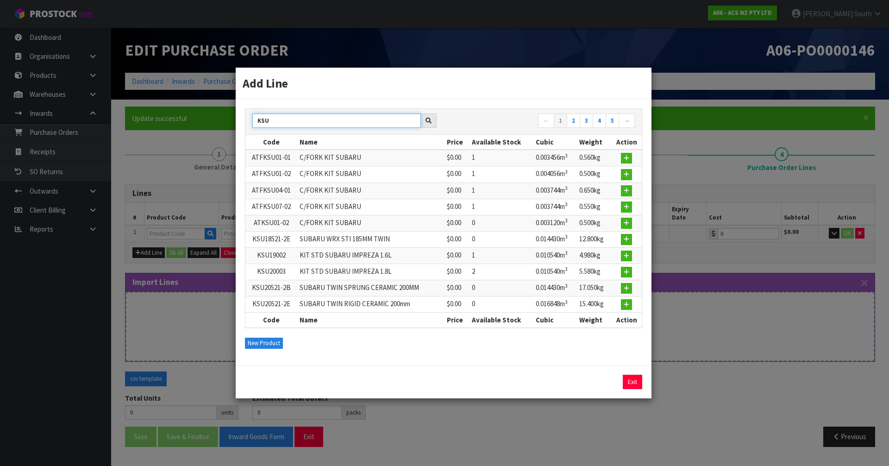
type input "KSU"
drag, startPoint x: 302, startPoint y: 118, endPoint x: 222, endPoint y: 121, distance: 79.3
click at [222, 121] on div "Add Line [GEOGRAPHIC_DATA] ← 1 2 3 4 5 → Code Name Price Available Stock Cubic …" at bounding box center [444, 233] width 889 height 466
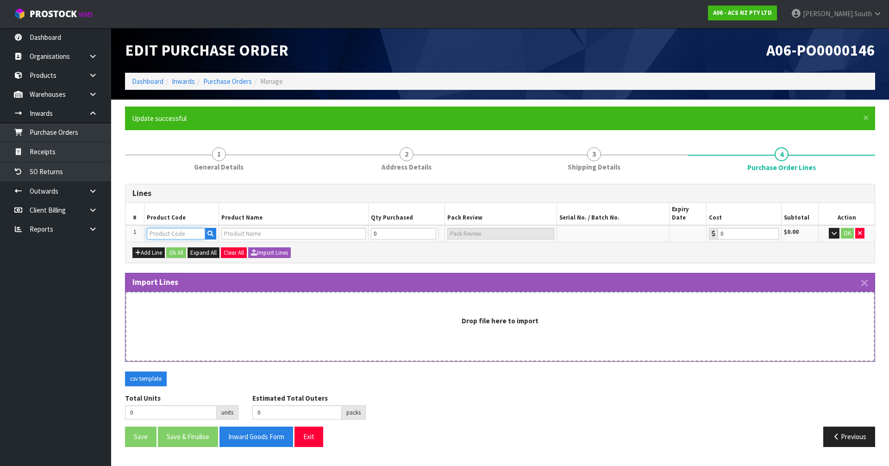
click at [180, 228] on input "text" at bounding box center [176, 234] width 58 height 12
paste input "BOX 1"
type input "BOX 1"
drag, startPoint x: 180, startPoint y: 222, endPoint x: 111, endPoint y: 221, distance: 68.6
click at [111, 221] on section "× Close Update successful 1 General Details 2 Address Details 3 Shipping Detail…" at bounding box center [500, 280] width 778 height 361
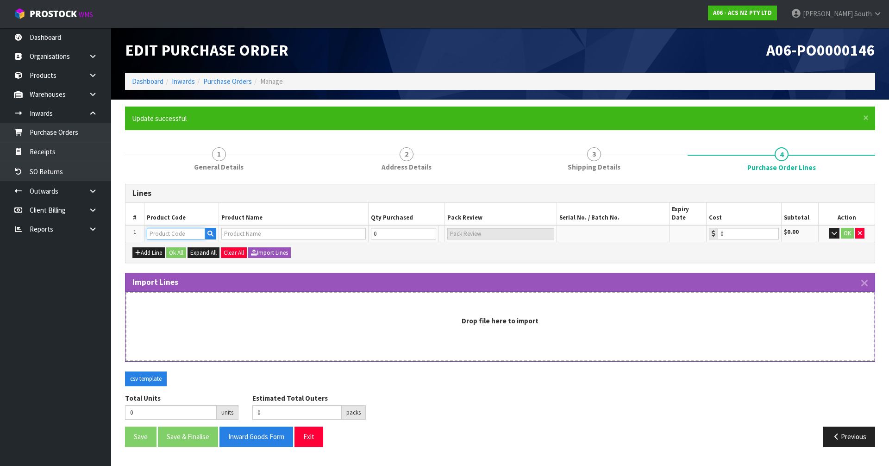
click at [168, 229] on input "text" at bounding box center [176, 234] width 58 height 12
click at [145, 372] on button "csv template" at bounding box center [146, 379] width 42 height 15
click at [202, 228] on input "text" at bounding box center [176, 234] width 58 height 12
click at [208, 231] on icon "button" at bounding box center [211, 234] width 6 height 6
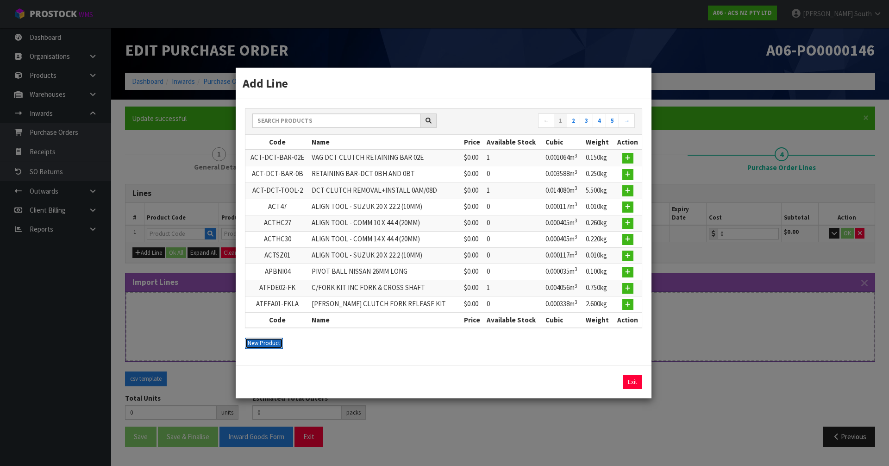
click at [259, 348] on button "New Product" at bounding box center [264, 343] width 38 height 11
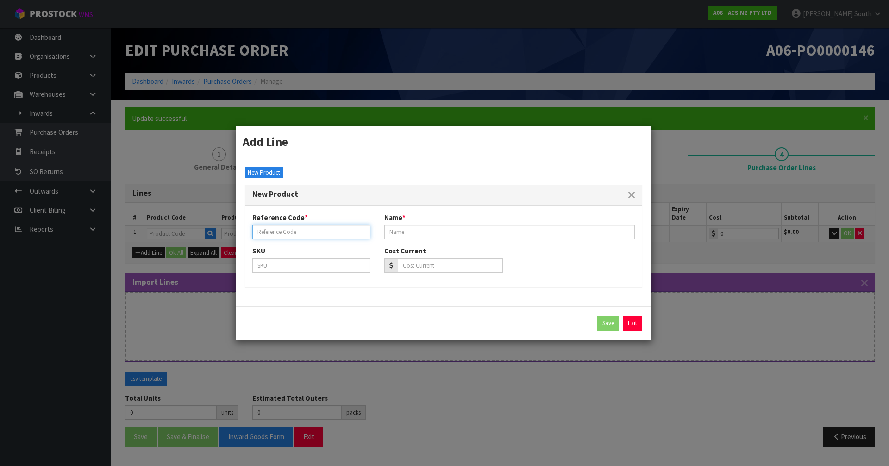
click at [293, 231] on input "text" at bounding box center [311, 232] width 118 height 14
type input "KSU23531-2G"
click at [393, 234] on input "text" at bounding box center [509, 232] width 251 height 14
drag, startPoint x: 302, startPoint y: 233, endPoint x: 191, endPoint y: 235, distance: 111.7
click at [191, 235] on div "Add Line ← 1 2 3 4 5 → Code Name Price Available Stock Cubic Weight Action ACT-…" at bounding box center [444, 233] width 889 height 466
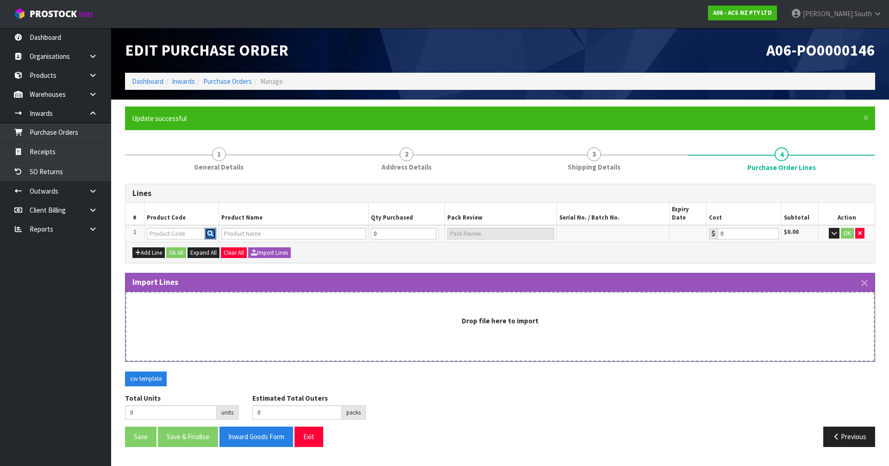
click at [208, 228] on button "button" at bounding box center [211, 234] width 12 height 12
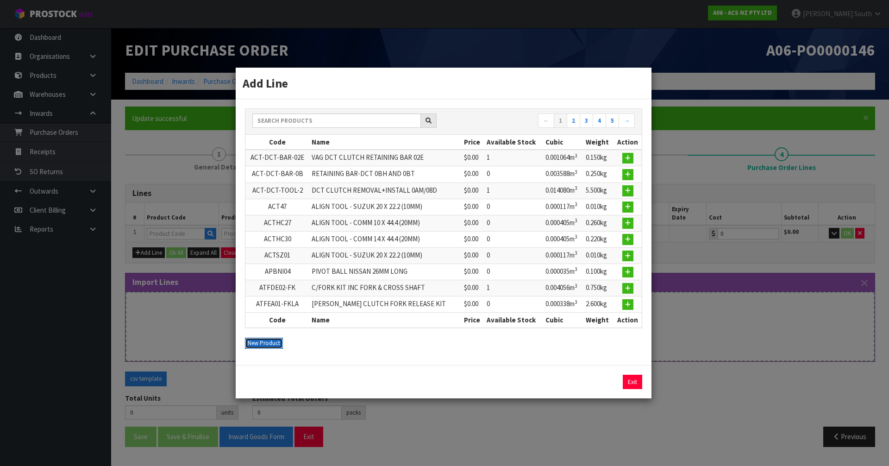
click at [258, 345] on button "New Product" at bounding box center [264, 343] width 38 height 11
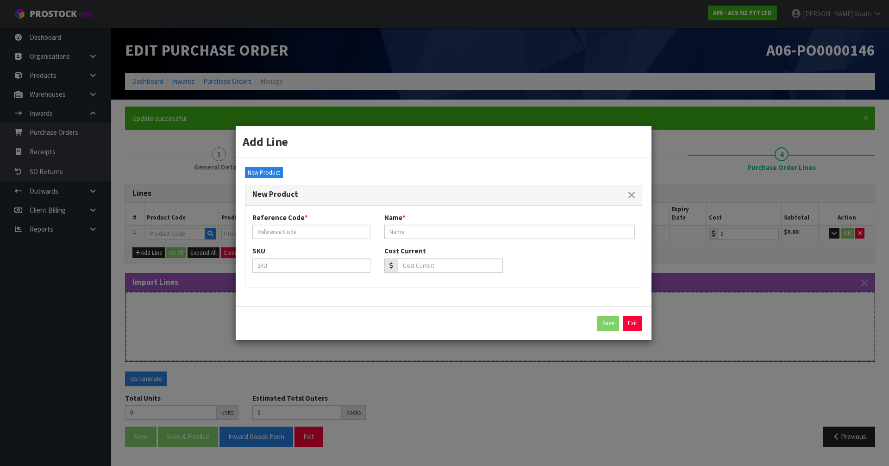
click at [290, 239] on div "Reference Code * Name *" at bounding box center [444, 229] width 397 height 33
click at [292, 235] on input "text" at bounding box center [311, 232] width 118 height 14
paste input "KSU23531-2G"
type input "KSU23531-2G"
click at [422, 230] on input "text" at bounding box center [509, 232] width 251 height 14
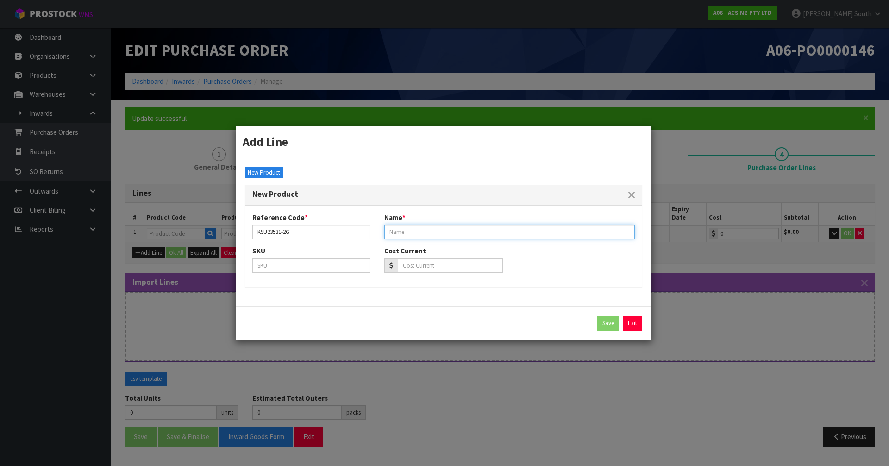
paste input "KIT PER SUBARU STI 6SPD INC F/W"
type input "KIT PER SUBARU STI 6SPD INC F/W"
click at [612, 327] on button "Save" at bounding box center [609, 323] width 22 height 15
type input "KSU23531-2G"
type input "KIT PER SUBARU STI 6SPD INC F/W"
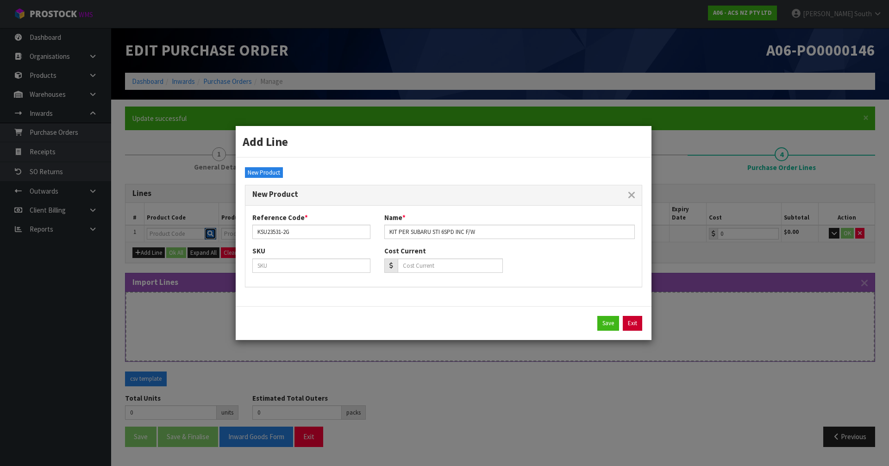
type input "0.00"
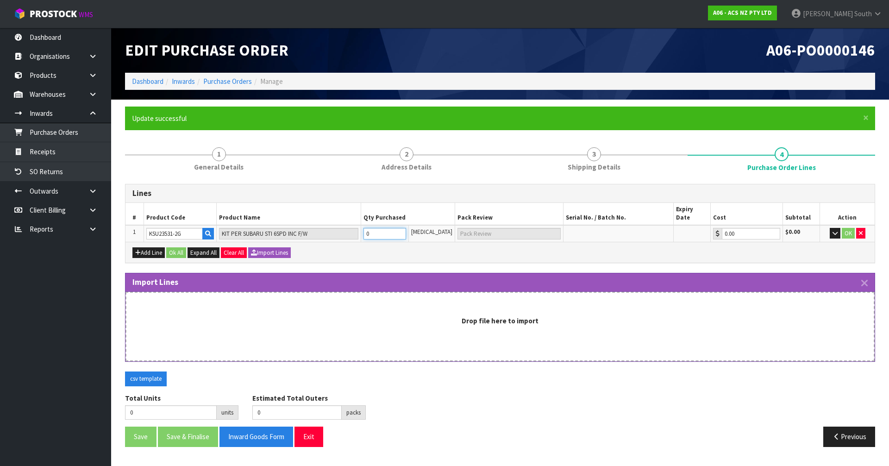
click at [341, 227] on tr "1 KSU23531-2G KIT PER SUBARU STI 6SPD INC F/W 0 [MEDICAL_DATA] 0.00 $0.00 OK" at bounding box center [500, 233] width 749 height 17
type input "1"
type input "1 [MEDICAL_DATA]"
type input "1"
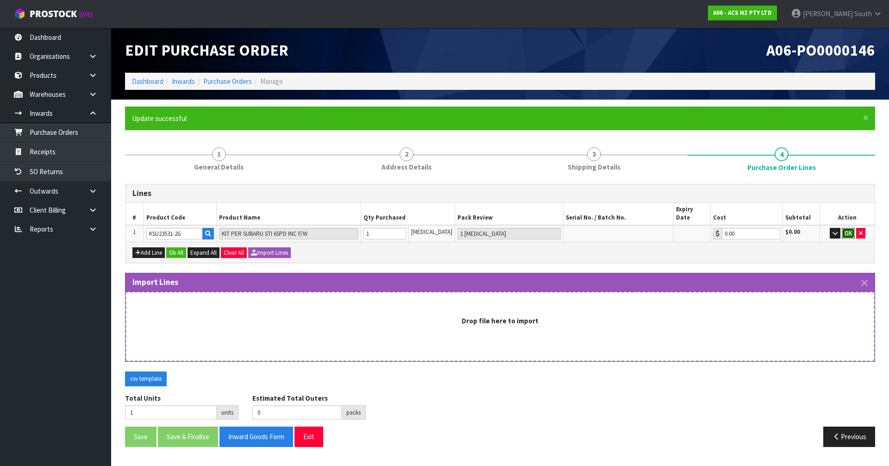
click at [845, 228] on button "OK" at bounding box center [848, 233] width 13 height 11
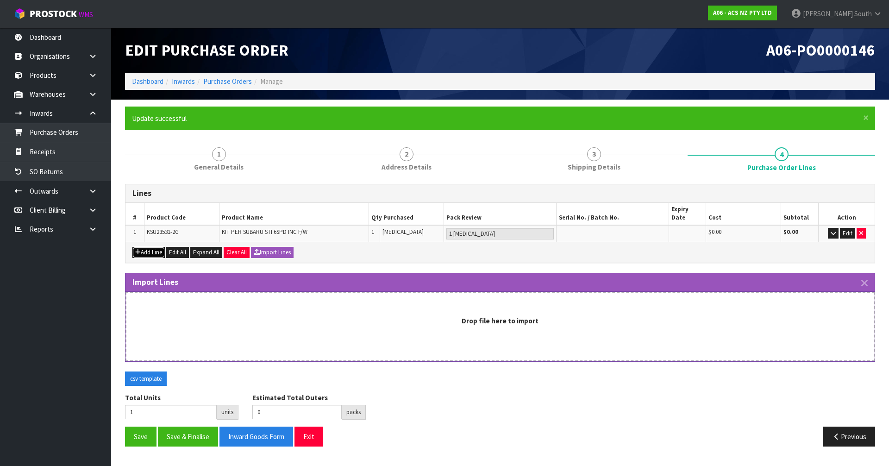
click at [157, 247] on button "Add Line" at bounding box center [148, 252] width 32 height 11
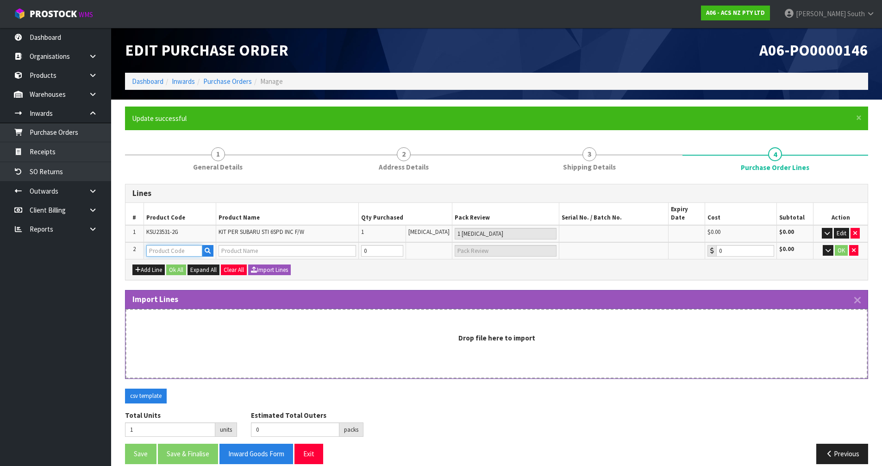
click at [168, 245] on input "text" at bounding box center [174, 251] width 56 height 12
type input "C"
type input "MCTY087"
type input "CLUTCH M/CYL TOYOTA 15.87MM (5/8")"
type input "0.00"
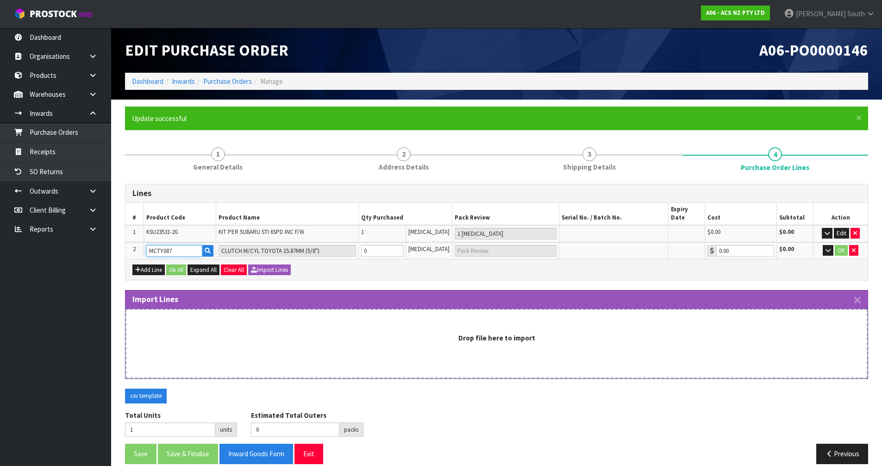
type input "MCTY087"
type input "2"
type input "1"
type input "1 CTN"
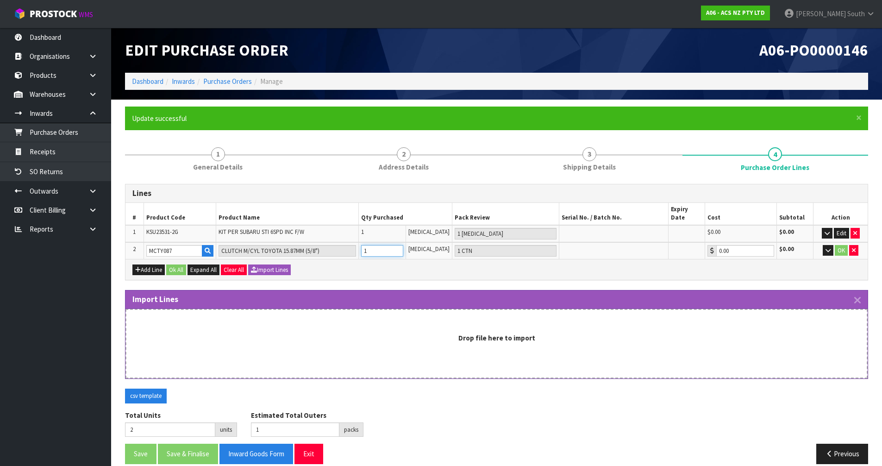
type input "1"
click at [403, 245] on input "1" at bounding box center [382, 251] width 42 height 12
click at [837, 245] on button "OK" at bounding box center [841, 250] width 13 height 11
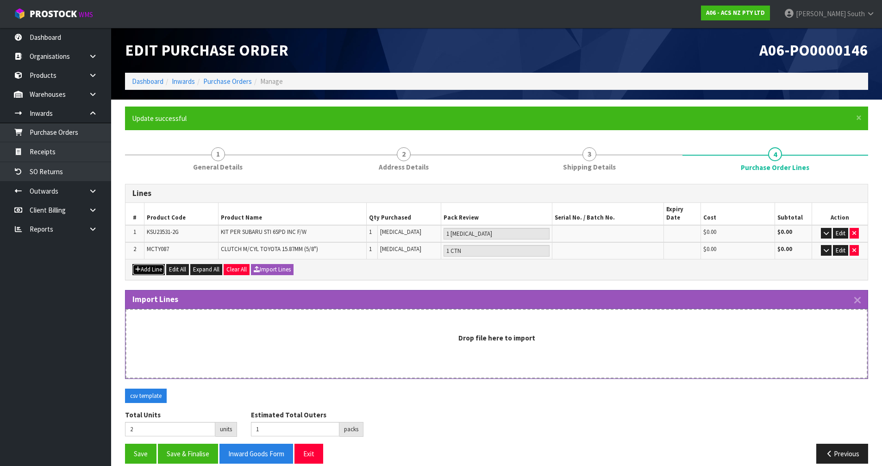
click at [140, 264] on button "Add Line" at bounding box center [148, 269] width 32 height 11
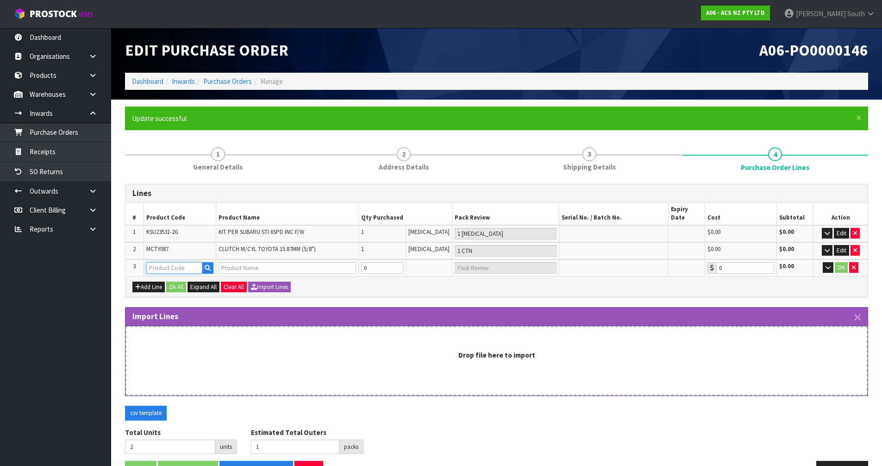
click at [157, 262] on input "text" at bounding box center [174, 268] width 56 height 12
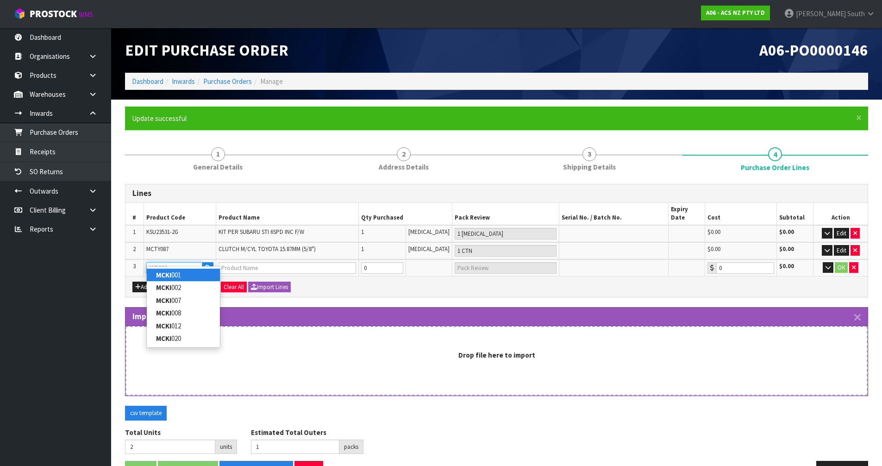
type input "MCKI002"
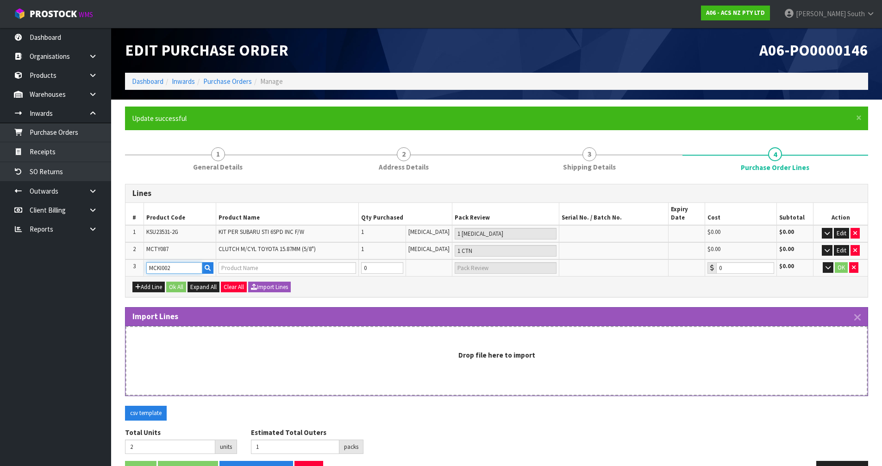
type input "CLUTCH M/CYL KIA 15.87MM (5/8")"
type input "0.00"
type input "MCKI002"
type input "3"
type input "2"
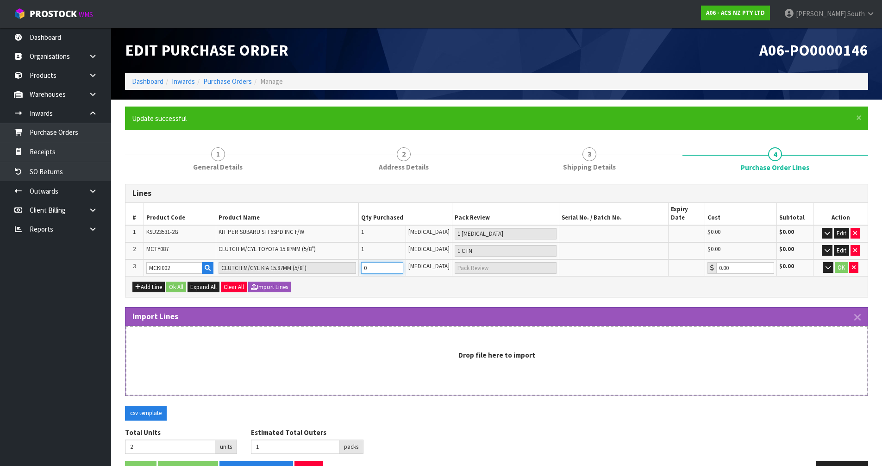
type input "1"
type input "1 CTN"
type input "1"
click at [403, 262] on input "1" at bounding box center [382, 268] width 42 height 12
click at [844, 262] on button "OK" at bounding box center [841, 267] width 13 height 11
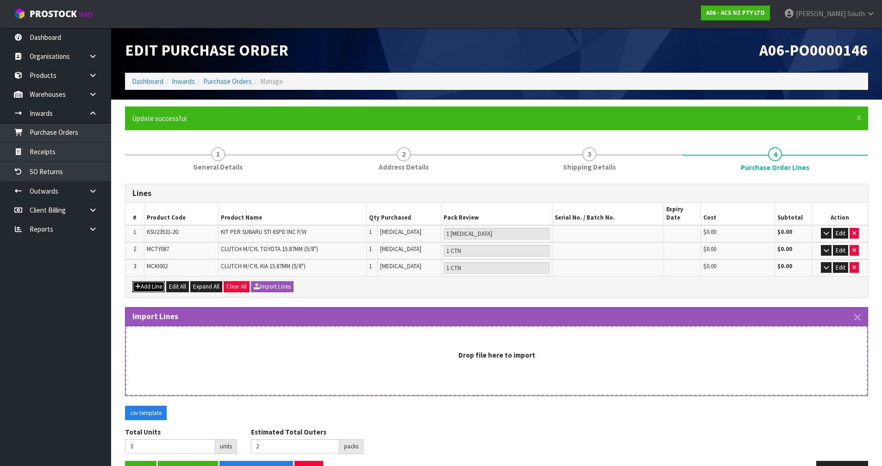
click at [151, 281] on button "Add Line" at bounding box center [148, 286] width 32 height 11
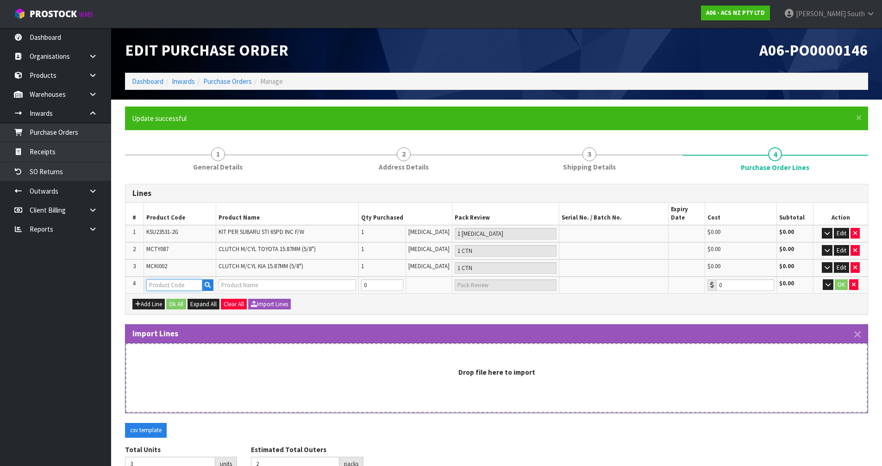
click at [160, 279] on input "text" at bounding box center [174, 285] width 56 height 12
type input "SCKI00"
click at [174, 291] on strong "SCKI00" at bounding box center [167, 292] width 22 height 9
type input "SCKI002"
type input "CLUTCH S/CYL KIA 19.05MM (3/4")"
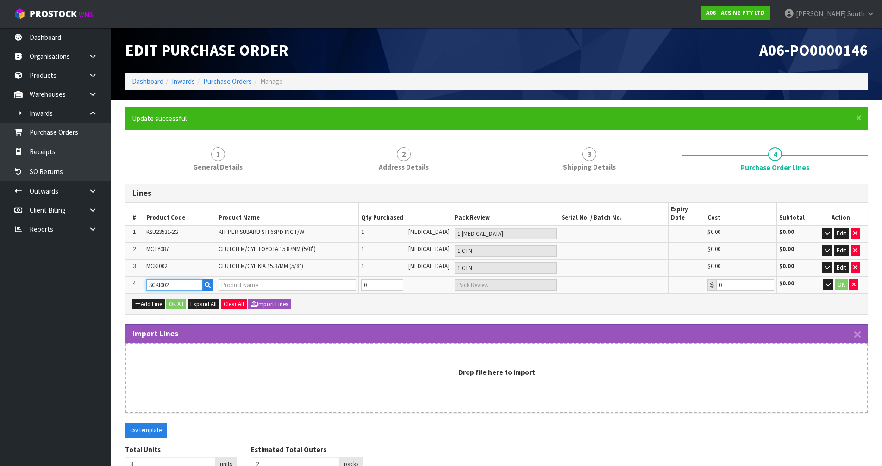
type input "0.00"
type input "4"
type input "3"
type input "1"
type input "1 CTN"
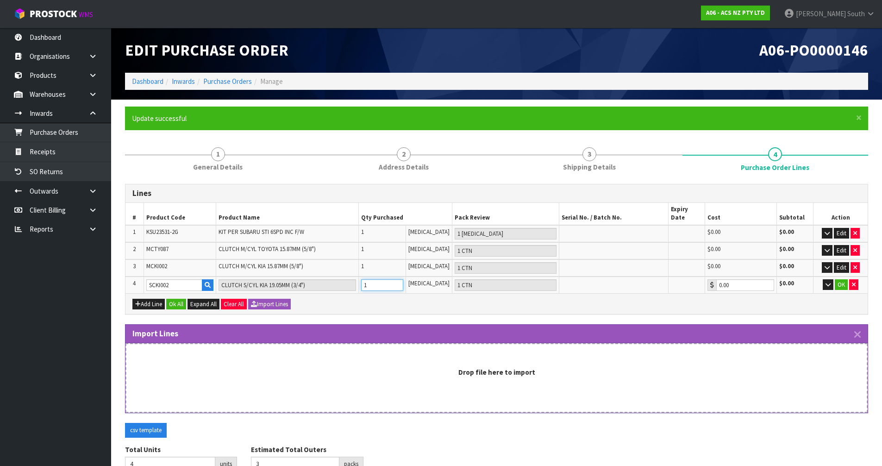
type input "1"
click at [403, 279] on input "1" at bounding box center [382, 285] width 42 height 12
click at [840, 279] on button "OK" at bounding box center [841, 284] width 13 height 11
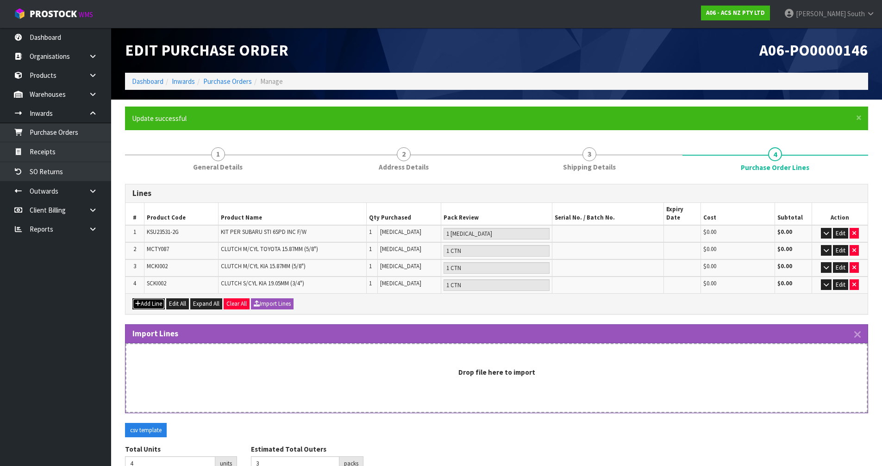
click at [140, 298] on button "Add Line" at bounding box center [148, 303] width 32 height 11
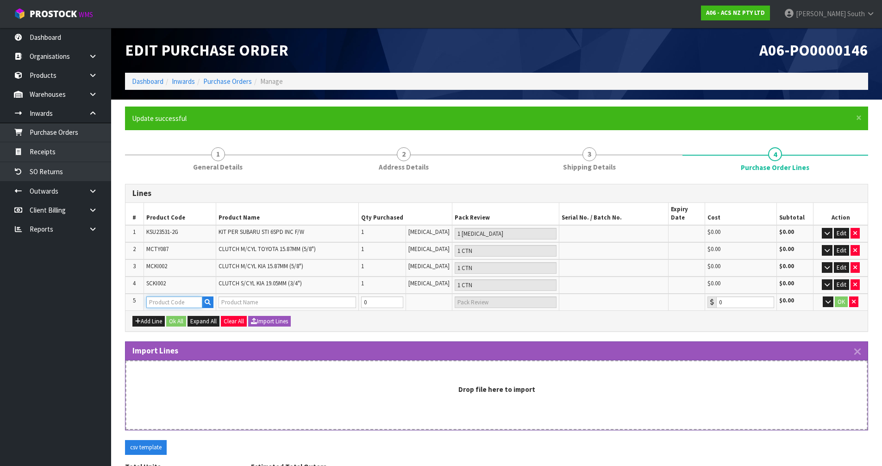
click at [166, 296] on input "text" at bounding box center [174, 302] width 56 height 12
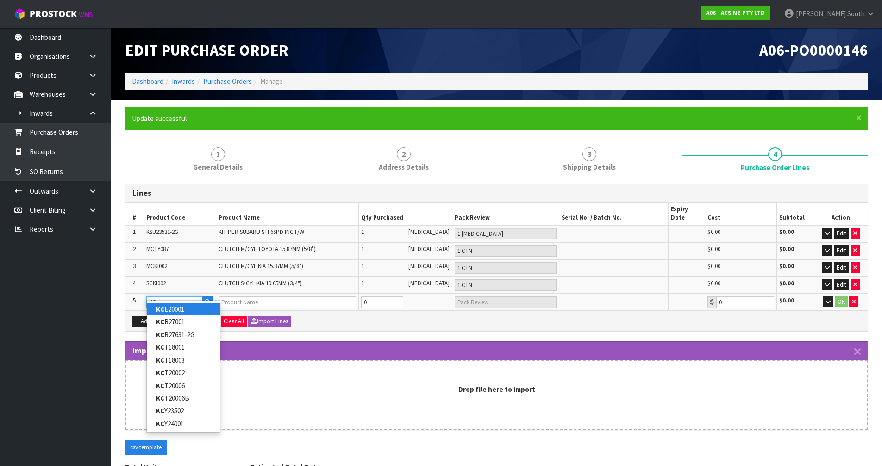
type input "K"
type input "MCKI002"
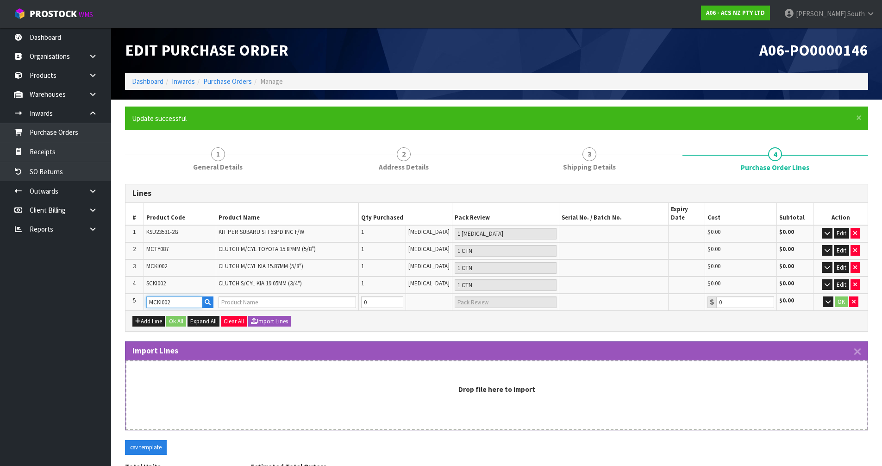
type input "CLUTCH M/CYL KIA 15.87MM (5/8")"
type input "0.00"
type input "MCKI002"
type input "5"
type input "4"
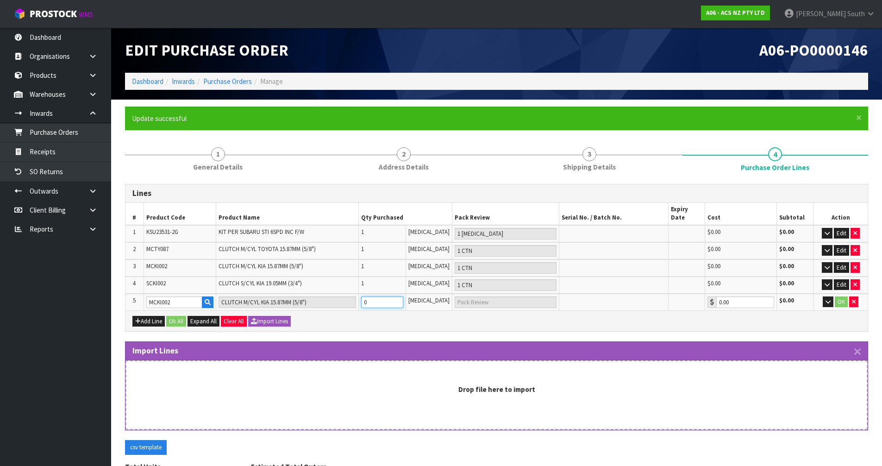
type input "1"
type input "1 CTN"
type input "1"
click at [403, 296] on input "1" at bounding box center [382, 302] width 42 height 12
click at [842, 296] on button "OK" at bounding box center [841, 301] width 13 height 11
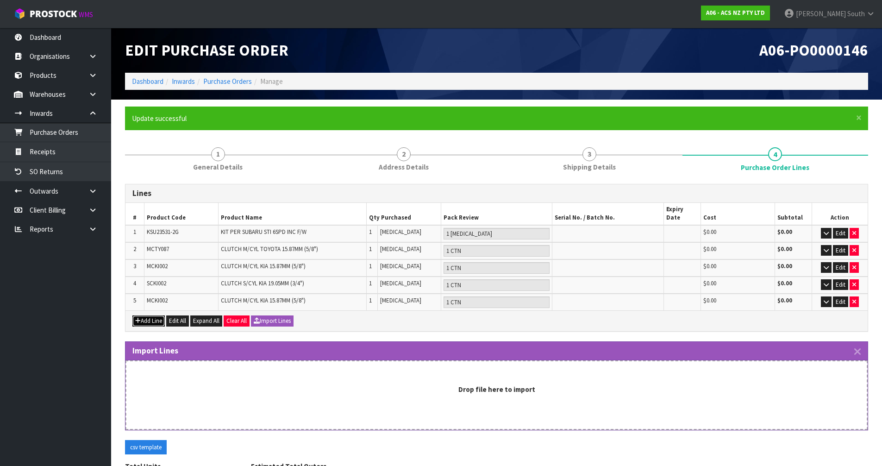
click at [159, 315] on button "Add Line" at bounding box center [148, 320] width 32 height 11
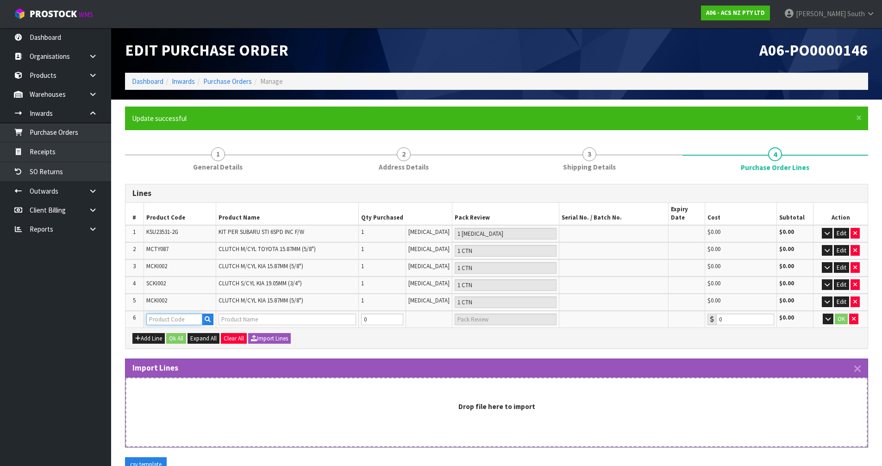
click at [166, 314] on input "text" at bounding box center [174, 320] width 56 height 12
type input "SCKI002"
type input "CLUTCH S/CYL KIA 19.05MM (3/4")"
type input "0.00"
type input "SCKI002"
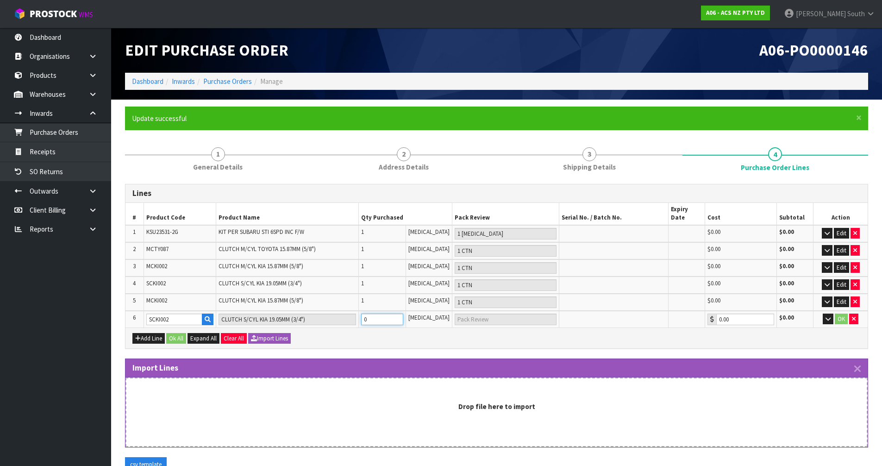
click at [340, 315] on tr "6 SCKI002 CLUTCH S/CYL KIA 19.05MM (3/4") 0 [MEDICAL_DATA] 0.00 $0.00 OK" at bounding box center [497, 319] width 743 height 17
type input "6"
type input "5"
type input "1"
type input "1 CTN"
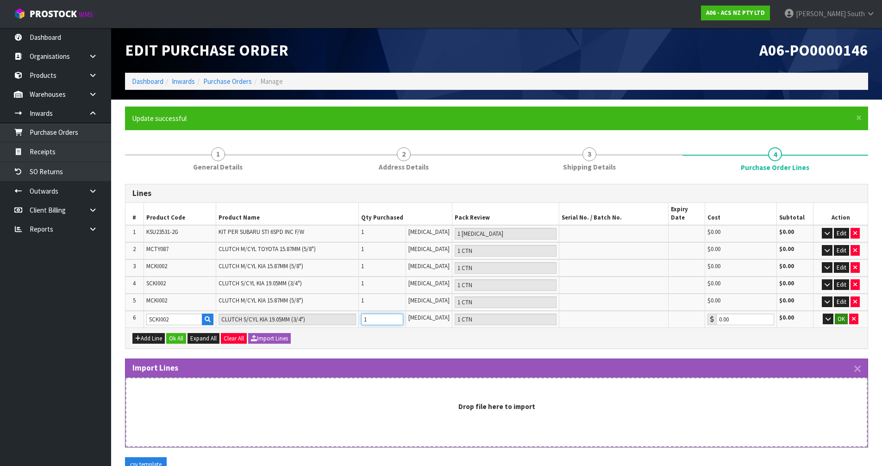
type input "1"
click at [841, 314] on button "OK" at bounding box center [841, 319] width 13 height 11
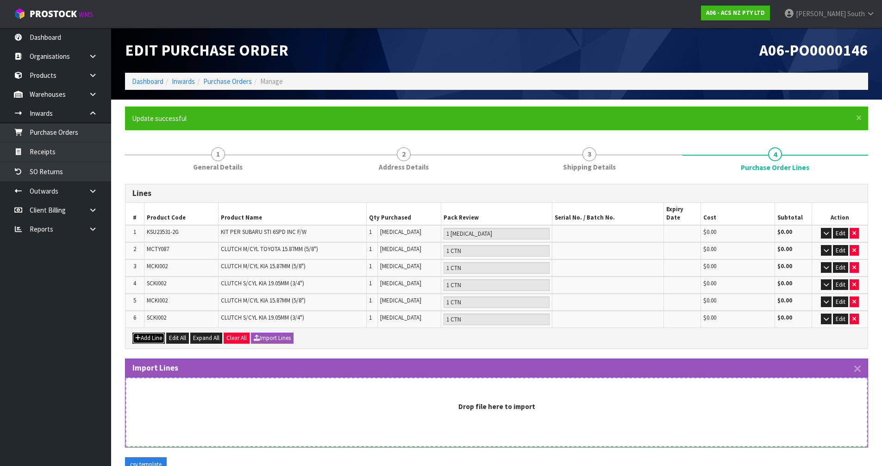
click at [136, 335] on icon "button" at bounding box center [138, 338] width 6 height 6
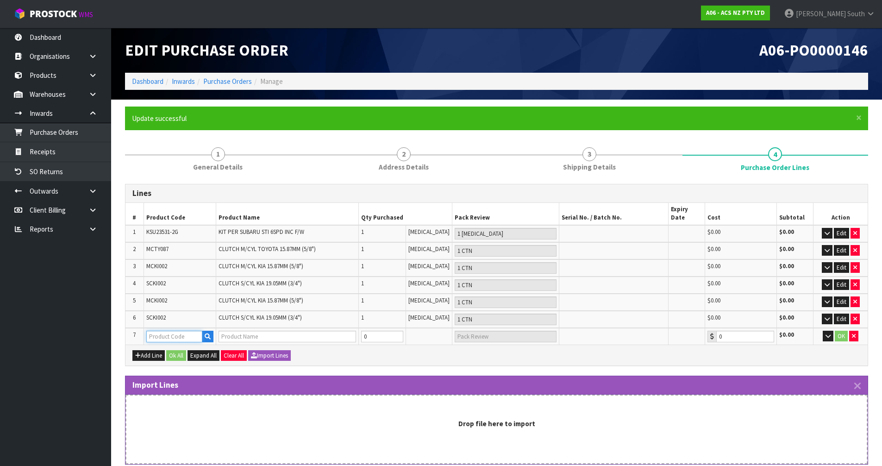
click at [159, 331] on input "text" at bounding box center [174, 337] width 56 height 12
paste input "CSCFD015"
type input "CSCFD015"
click at [212, 342] on link "CSCFD015" at bounding box center [183, 343] width 73 height 13
type input "CSCFD015"
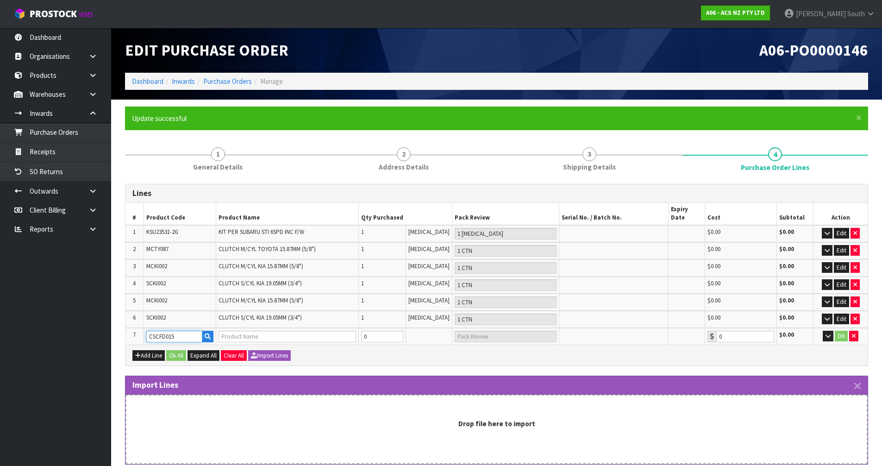
type input "CONC S/CYL FORD LANDROVER"
type input "0.00"
type input "7"
type input "6"
type input "1"
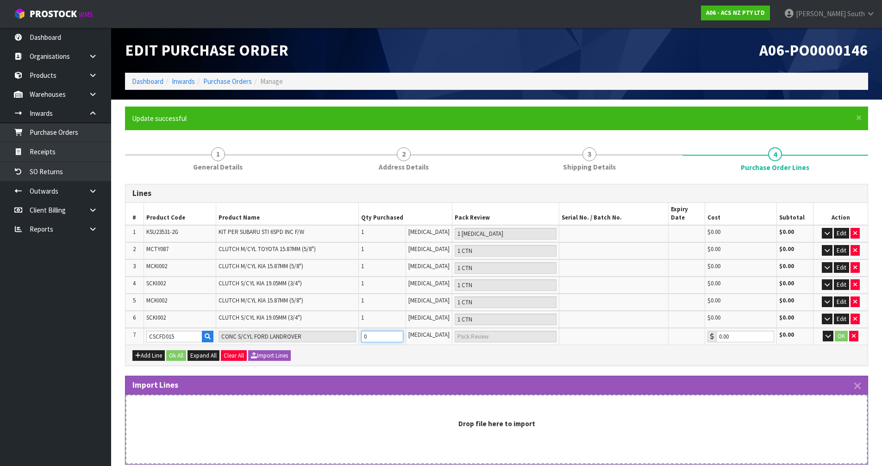
type input "1 CTN"
type input "1"
click at [403, 331] on input "1" at bounding box center [382, 337] width 42 height 12
click at [838, 331] on button "OK" at bounding box center [841, 336] width 13 height 11
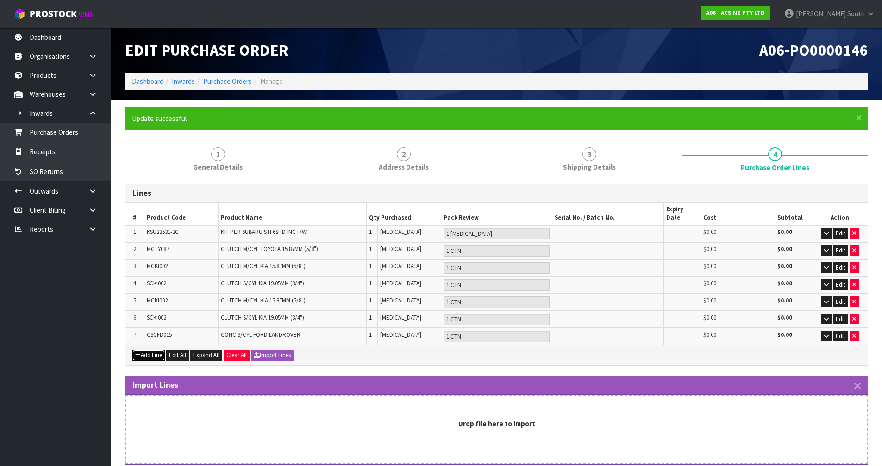
click at [153, 350] on button "Add Line" at bounding box center [148, 355] width 32 height 11
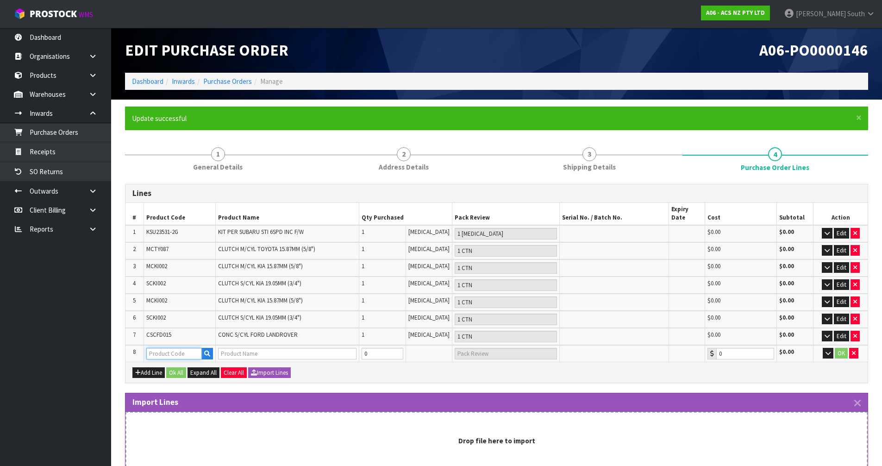
click at [158, 348] on input "text" at bounding box center [174, 354] width 56 height 12
click at [174, 348] on input "text" at bounding box center [174, 354] width 56 height 12
paste input "MCFD003"
type input "MCFD003"
type input "CLUTCH M/CYL FORD 15.87MM (5/8")"
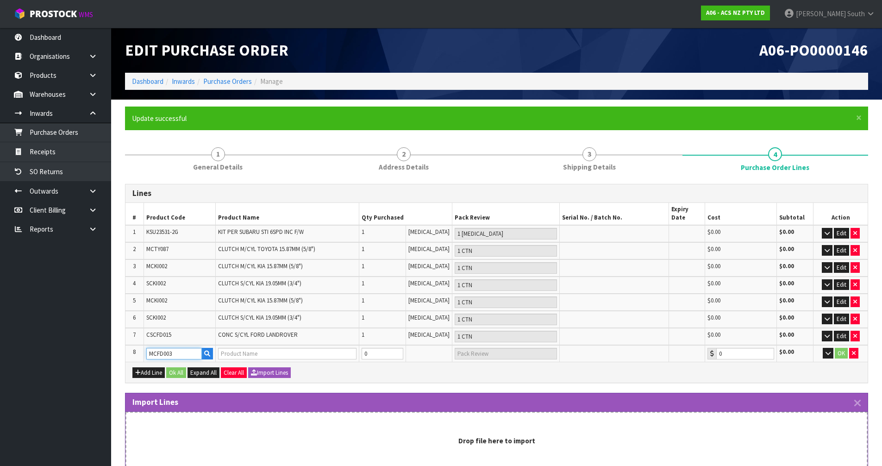
type input "0.00"
type input "MCFD003"
type input "8"
type input "7"
type input "1"
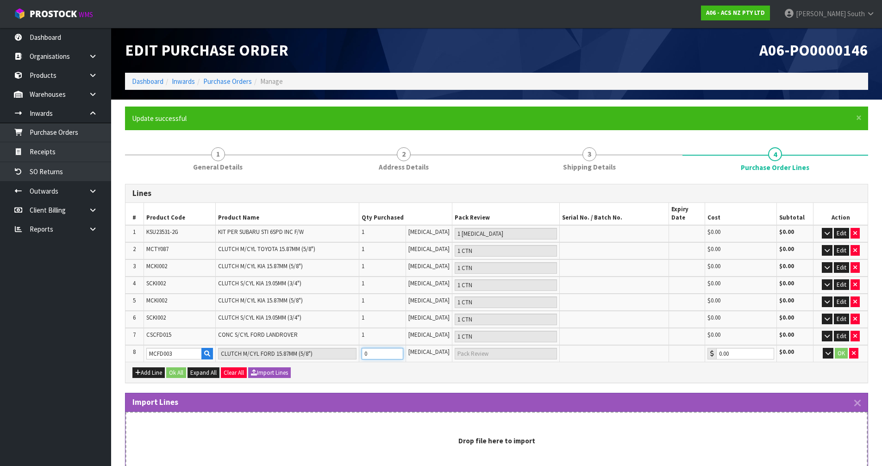
type input "1 CTN"
type input "1"
click at [403, 348] on input "1" at bounding box center [383, 354] width 42 height 12
click at [836, 348] on button "OK" at bounding box center [841, 353] width 13 height 11
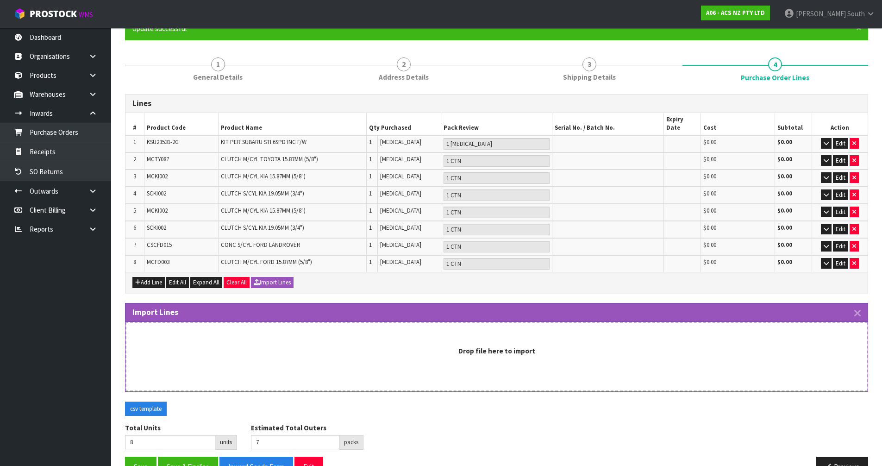
scroll to position [106, 0]
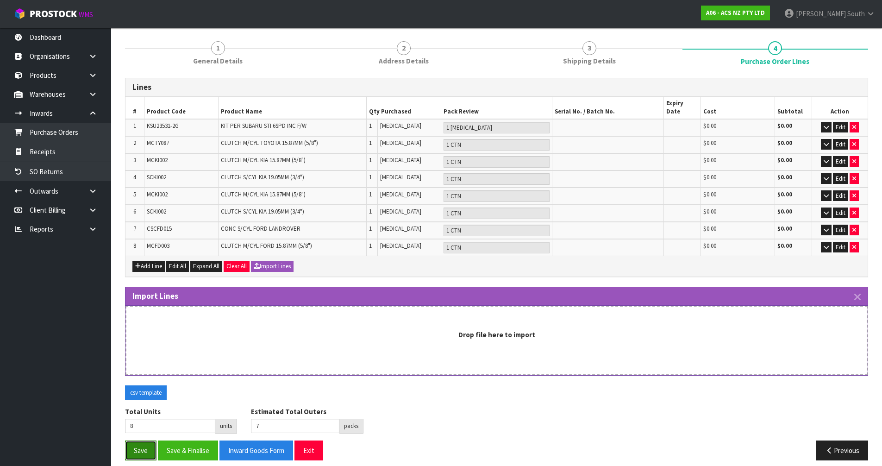
click at [142, 441] on button "Save" at bounding box center [140, 451] width 31 height 20
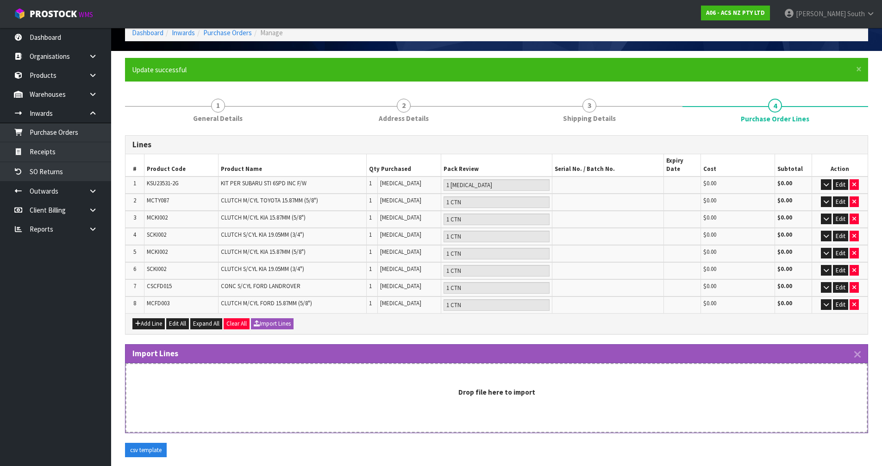
scroll to position [0, 0]
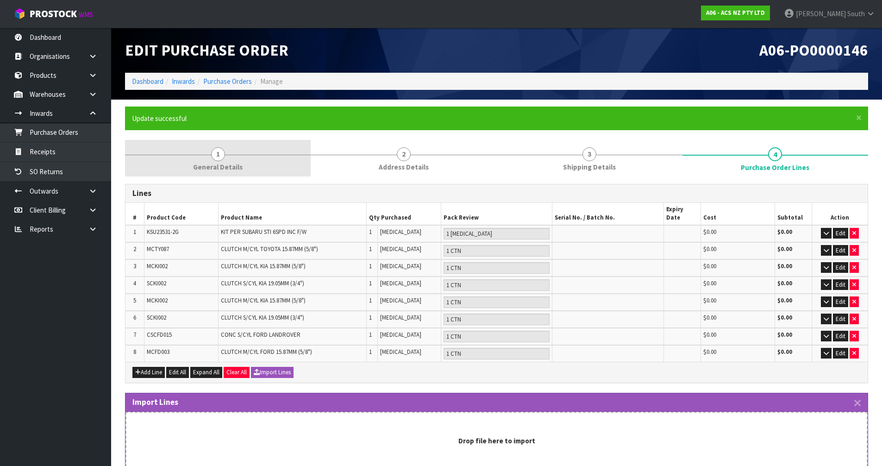
click at [234, 168] on span "General Details" at bounding box center [218, 167] width 50 height 10
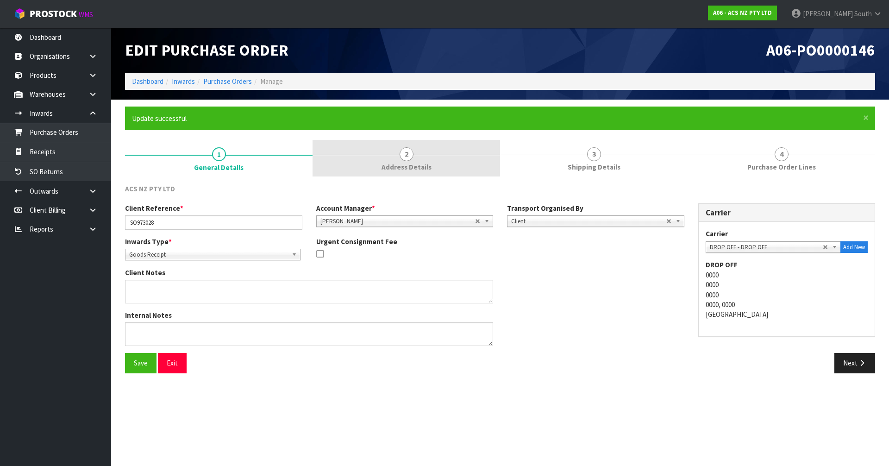
click at [391, 165] on span "Address Details" at bounding box center [407, 167] width 50 height 10
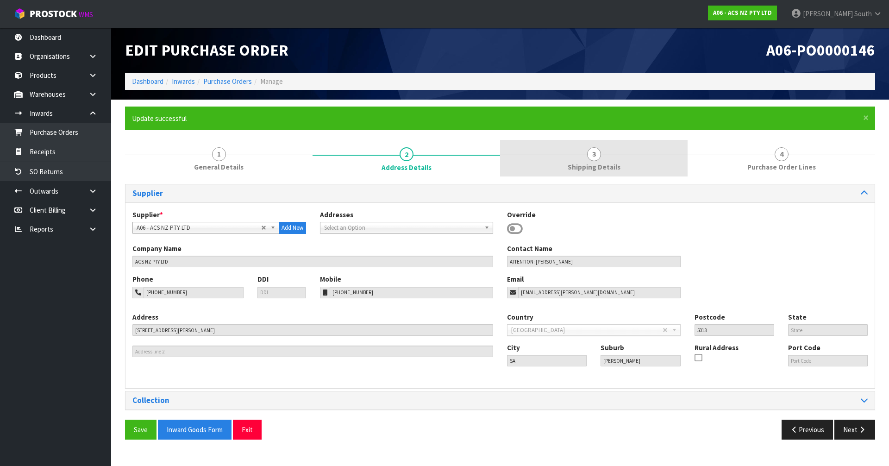
click at [565, 164] on link "3 Shipping Details" at bounding box center [594, 158] width 188 height 37
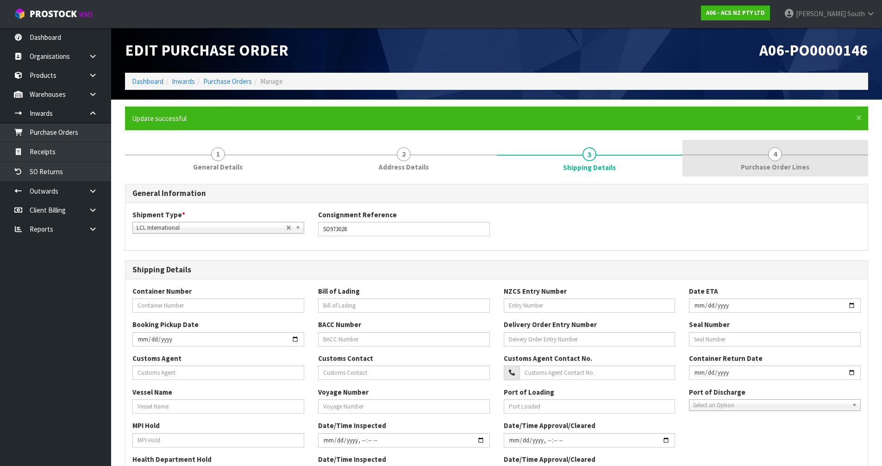
click at [711, 153] on link "4 Purchase Order Lines" at bounding box center [776, 158] width 186 height 37
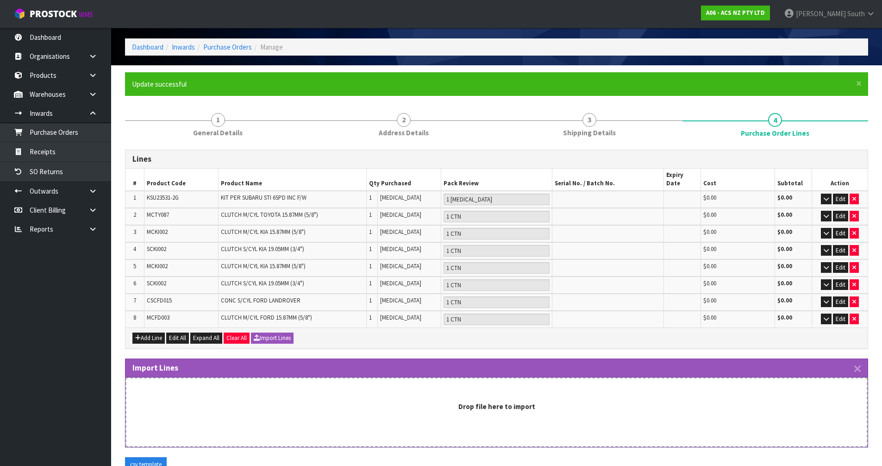
scroll to position [106, 0]
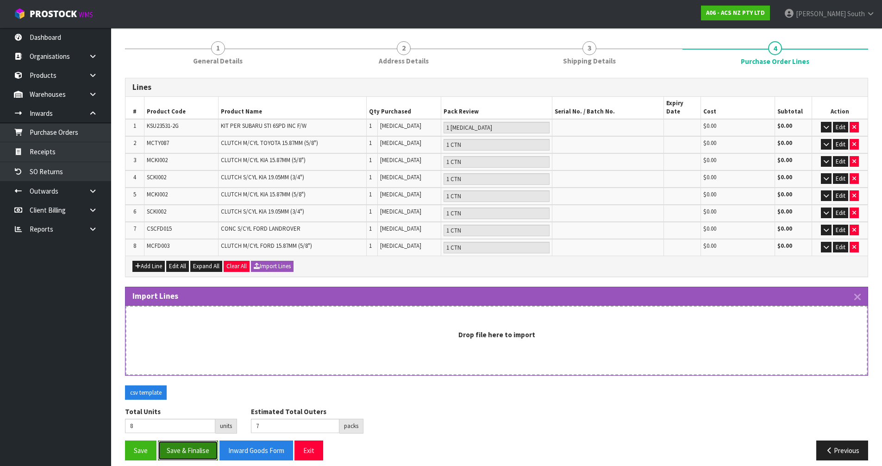
click at [208, 444] on button "Save & Finalise" at bounding box center [188, 451] width 60 height 20
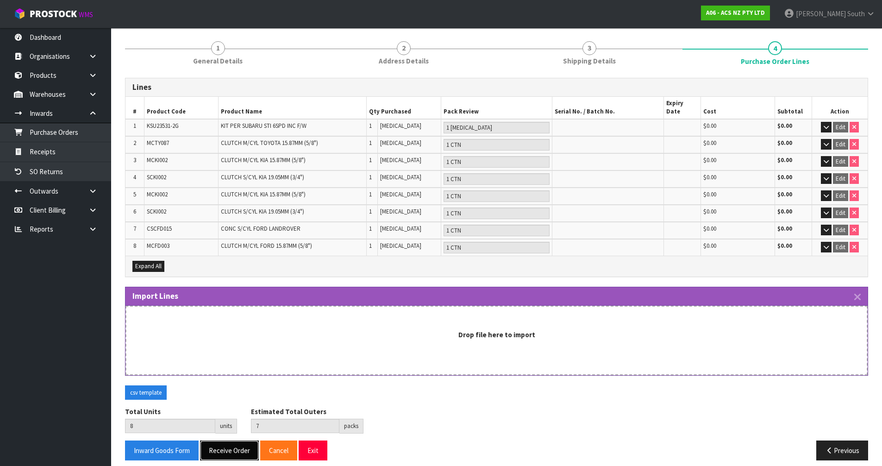
click at [206, 441] on button "Receive Order" at bounding box center [229, 451] width 59 height 20
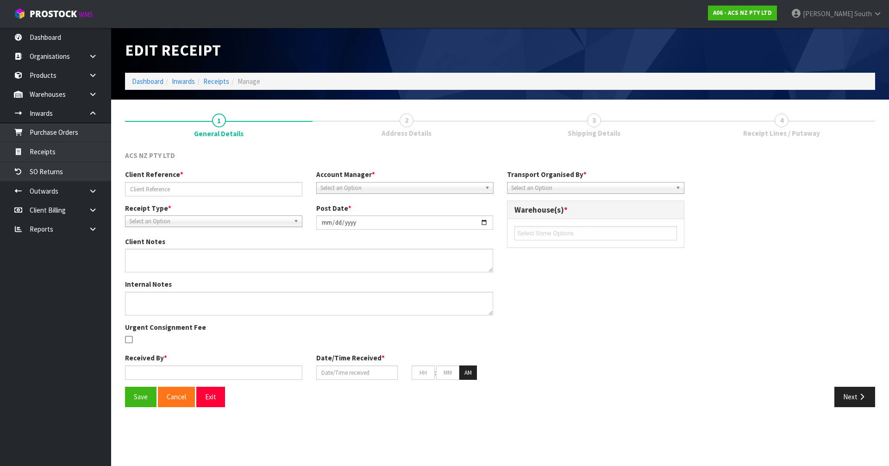
type input "SO973028"
type input "[DATE]"
type input "[PERSON_NAME] South"
type input "[DATE]"
type input "07"
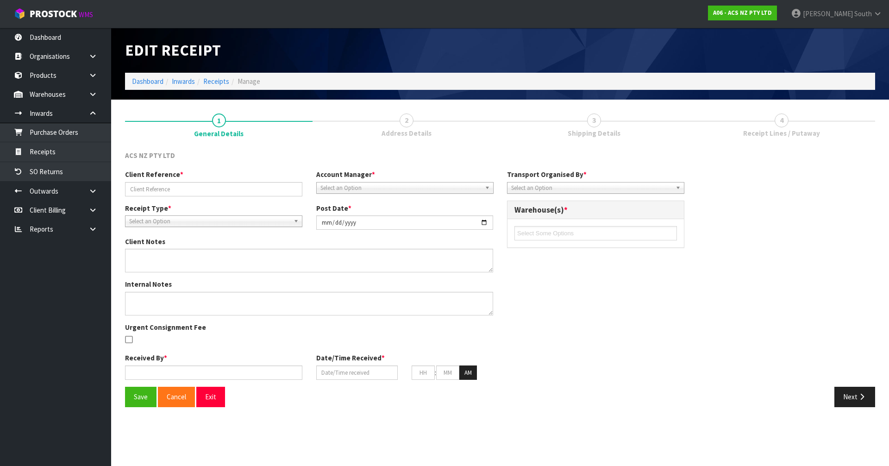
type input "56"
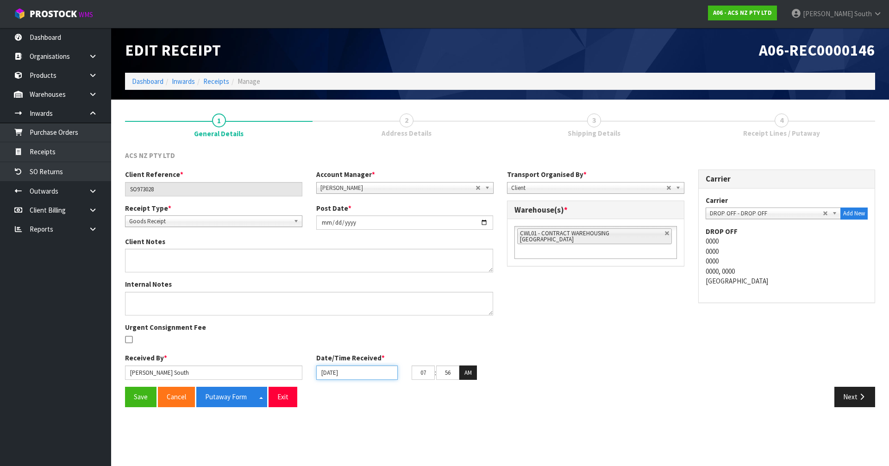
click at [351, 377] on input "[DATE]" at bounding box center [357, 372] width 82 height 14
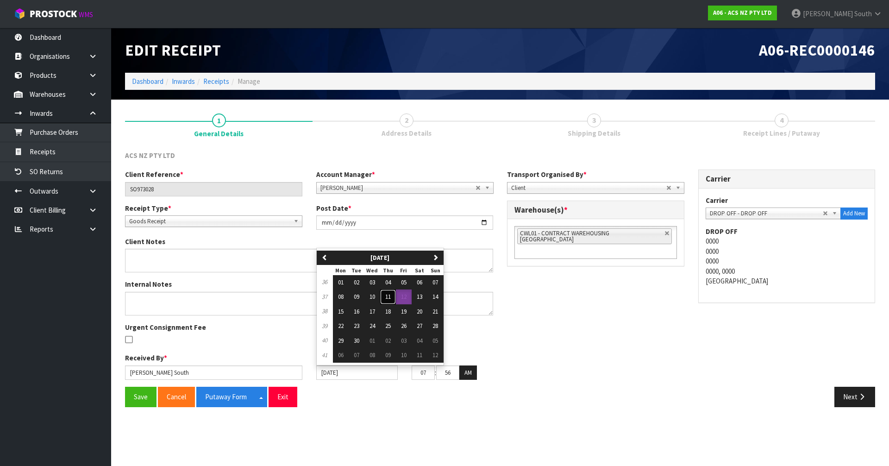
click at [390, 298] on span "11" at bounding box center [388, 297] width 6 height 8
type input "[DATE]"
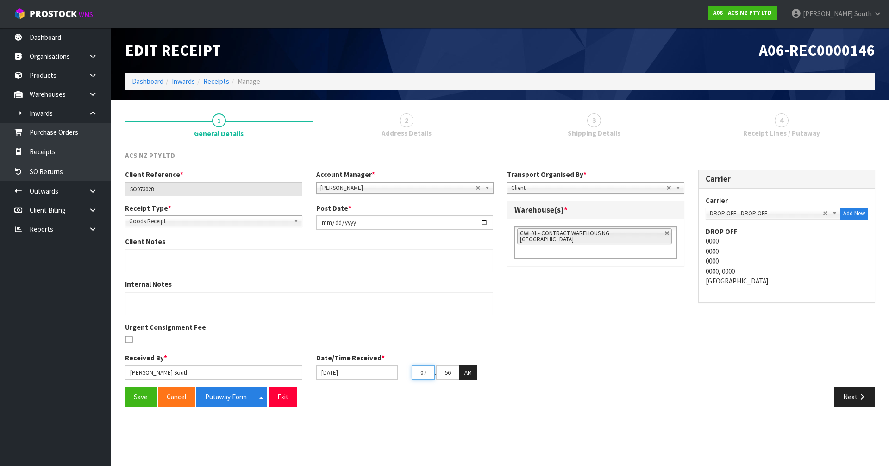
drag, startPoint x: 428, startPoint y: 371, endPoint x: 407, endPoint y: 372, distance: 20.9
click at [407, 372] on div "07 : 56 : 09 AM" at bounding box center [452, 372] width 95 height 15
type input "12"
drag, startPoint x: 444, startPoint y: 376, endPoint x: 476, endPoint y: 375, distance: 32.0
click at [483, 374] on div "12 : 56 : 09 AM" at bounding box center [453, 372] width 82 height 15
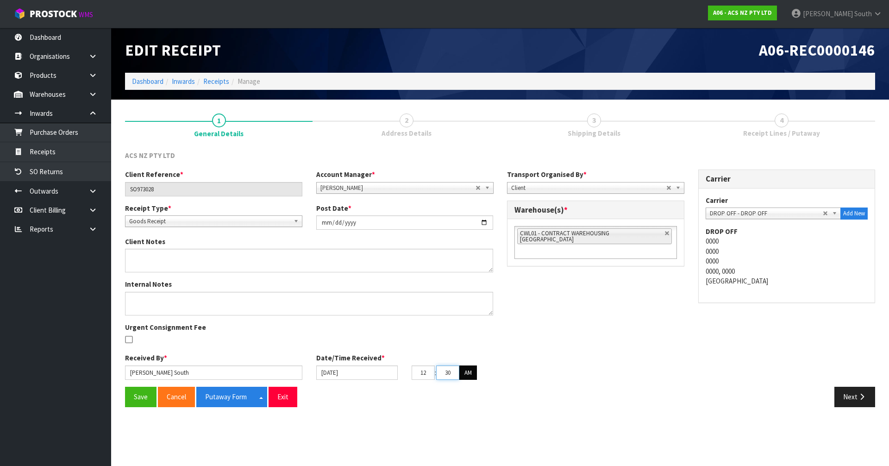
type input "30"
click at [475, 375] on button "AM" at bounding box center [469, 372] width 18 height 15
click at [525, 398] on div "Next" at bounding box center [691, 397] width 382 height 20
click at [145, 399] on button "Save" at bounding box center [140, 397] width 31 height 20
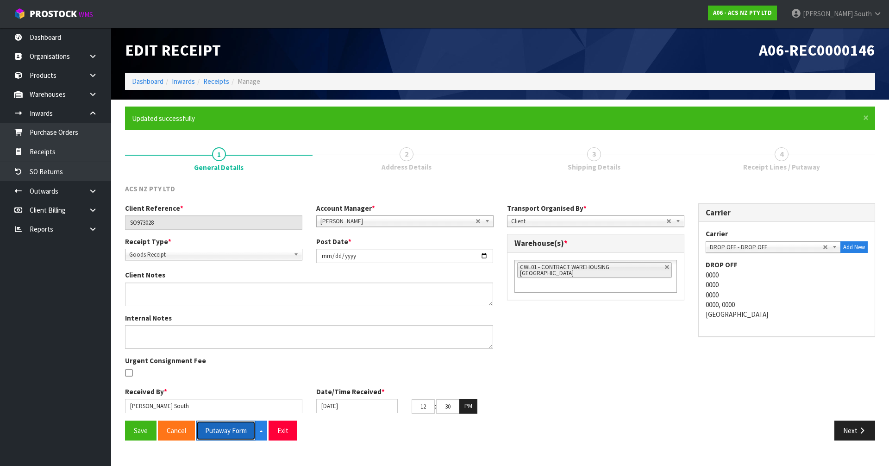
click at [218, 422] on button "Putaway Form" at bounding box center [225, 431] width 59 height 20
click at [539, 310] on div "Client Reference * SO973028 Account Manager * [PERSON_NAME] [PERSON_NAME] [PERS…" at bounding box center [500, 311] width 764 height 217
click at [857, 428] on button "Next" at bounding box center [855, 431] width 41 height 20
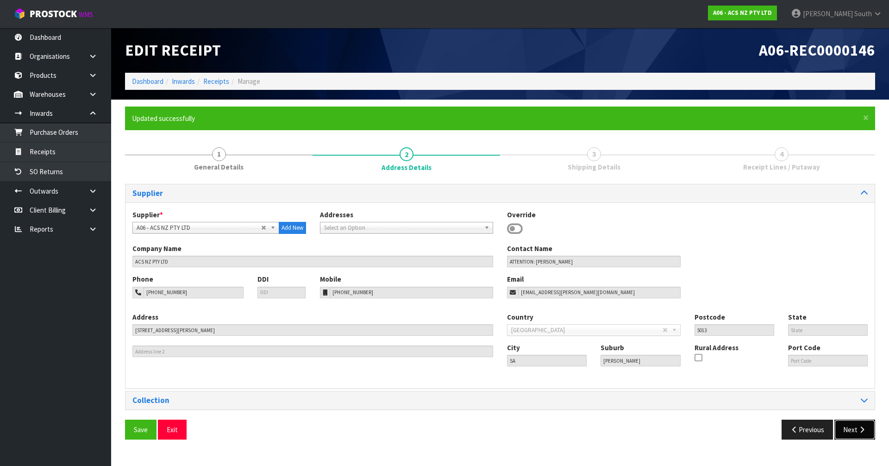
click at [839, 428] on button "Next" at bounding box center [855, 430] width 41 height 20
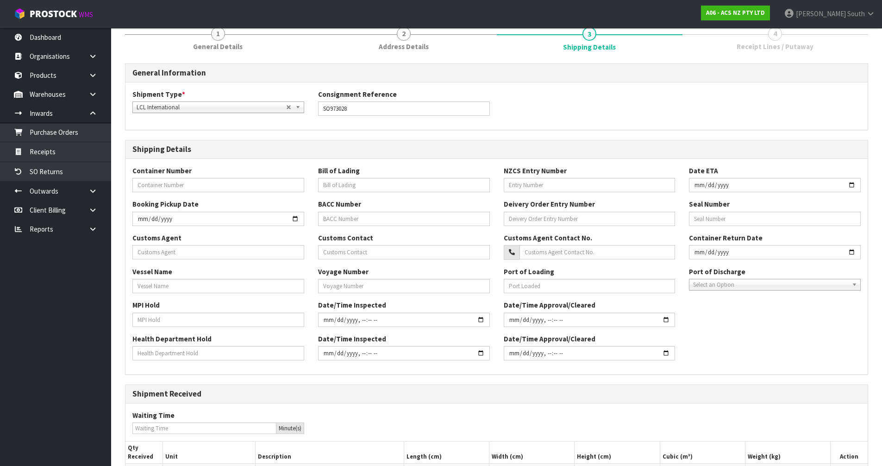
scroll to position [213, 0]
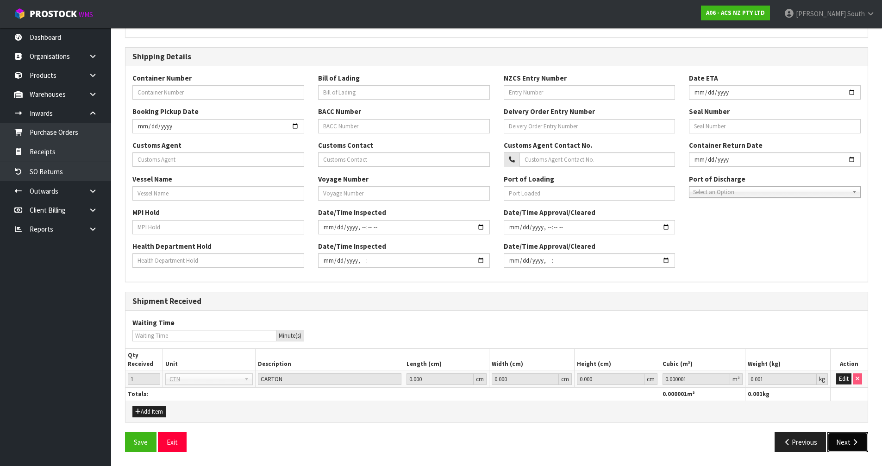
click at [838, 438] on button "Next" at bounding box center [848, 442] width 41 height 20
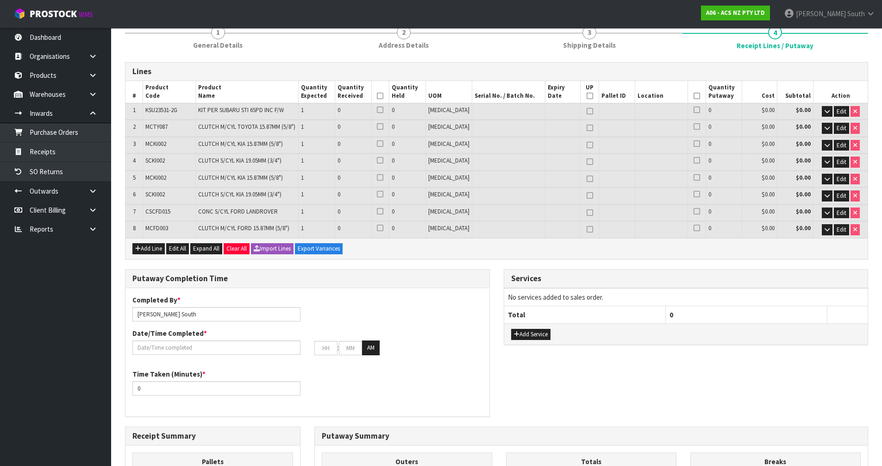
scroll to position [93, 0]
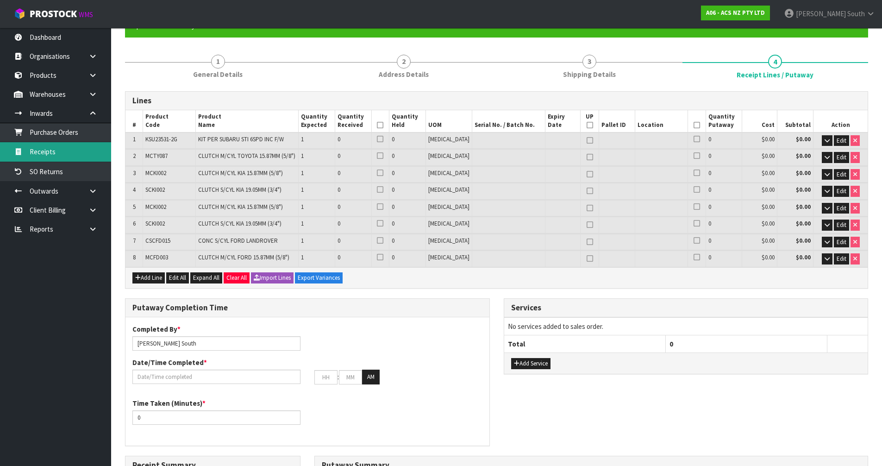
click at [54, 155] on link "Receipts" at bounding box center [55, 151] width 111 height 19
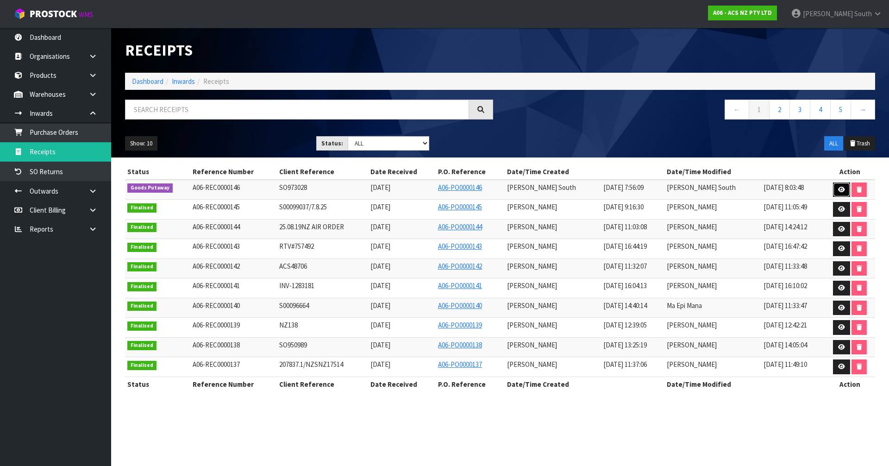
click at [846, 192] on link at bounding box center [841, 190] width 17 height 15
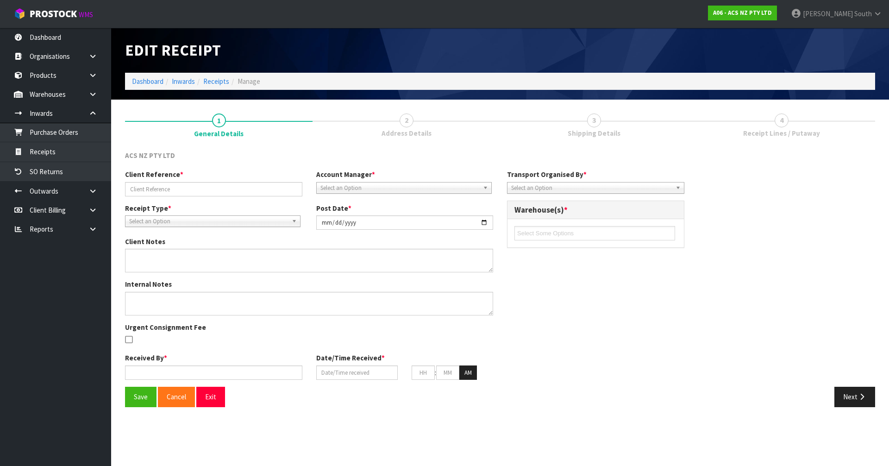
type input "SO973028"
type input "[DATE]"
type input "[PERSON_NAME] South"
type input "[DATE]"
type input "12"
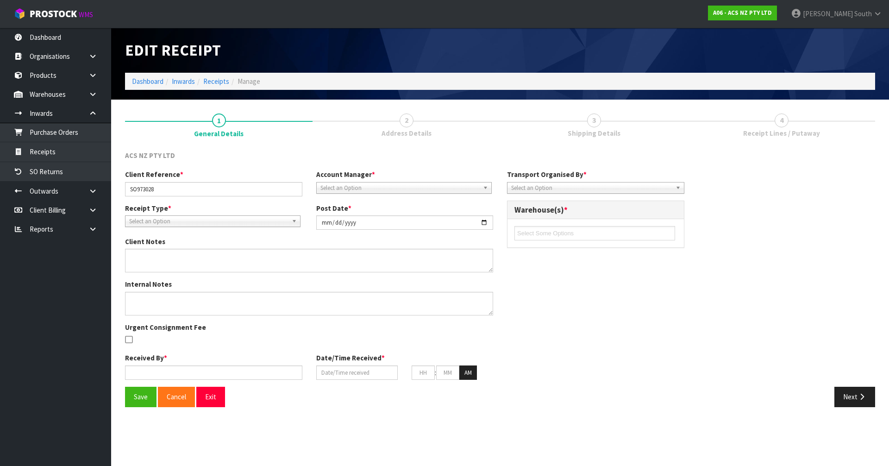
type input "30"
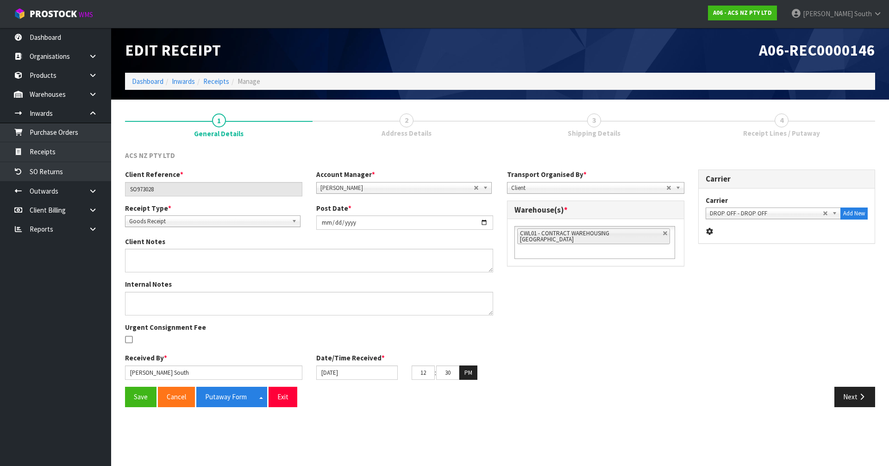
click at [768, 135] on span "Receipt Lines / Putaway" at bounding box center [781, 133] width 77 height 10
click at [844, 397] on button "Next" at bounding box center [855, 397] width 41 height 20
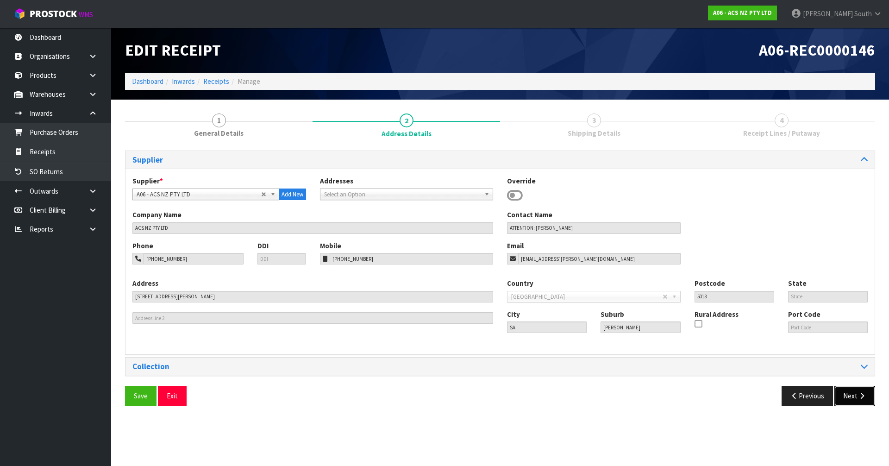
click at [844, 390] on button "Next" at bounding box center [855, 396] width 41 height 20
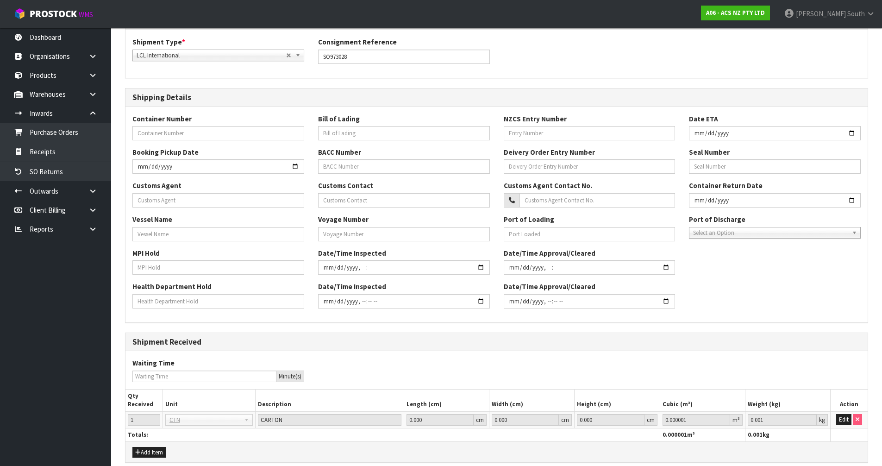
scroll to position [180, 0]
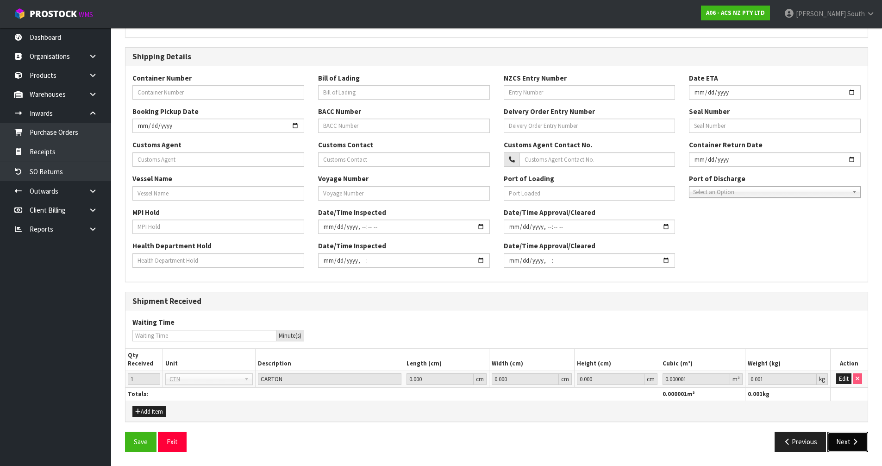
click at [851, 438] on button "Next" at bounding box center [848, 442] width 41 height 20
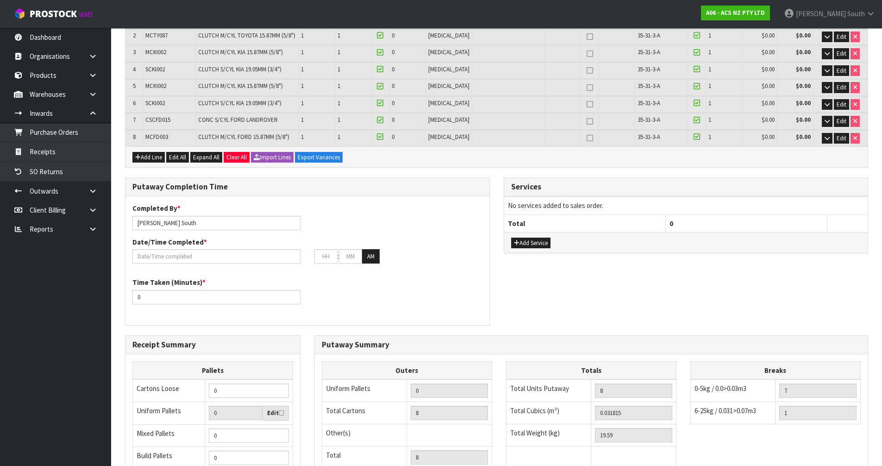
scroll to position [0, 0]
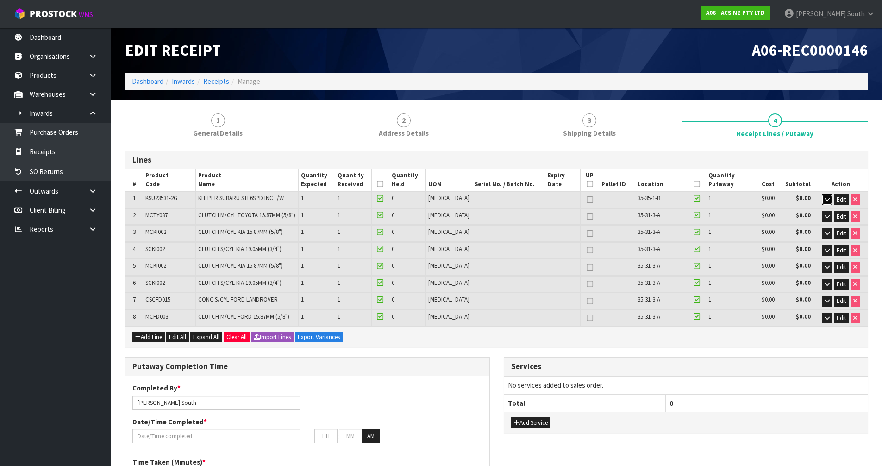
click at [830, 202] on button "button" at bounding box center [827, 199] width 11 height 11
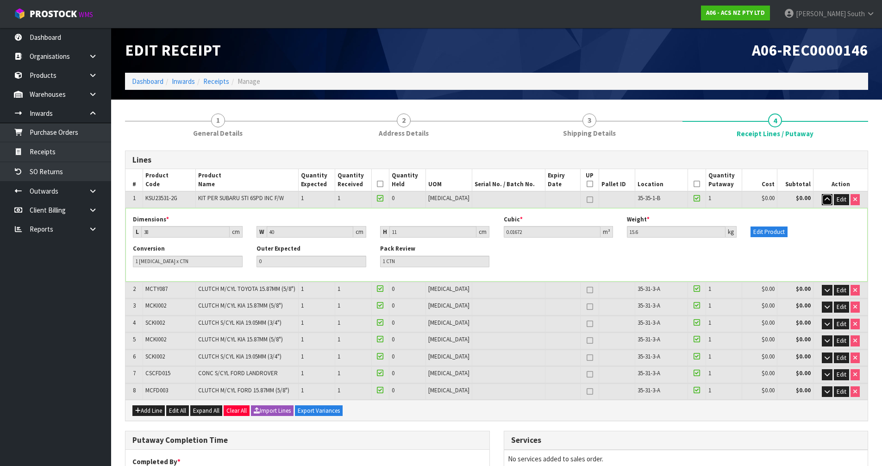
click at [829, 201] on icon "button" at bounding box center [827, 199] width 5 height 6
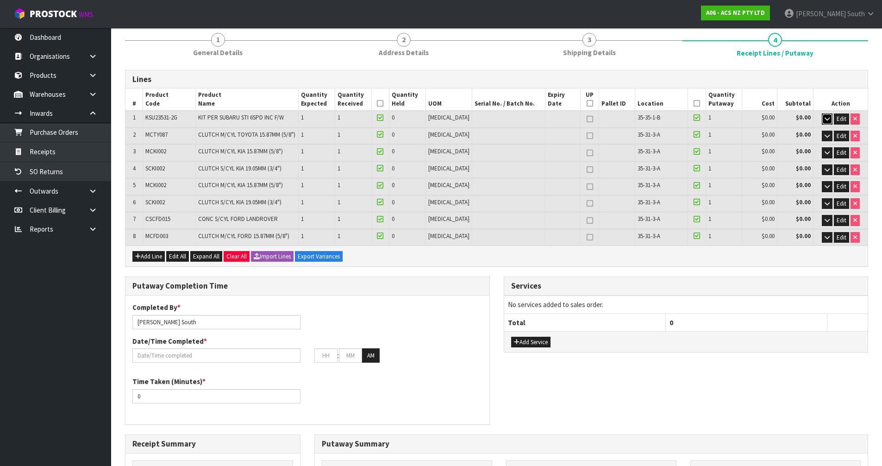
scroll to position [93, 0]
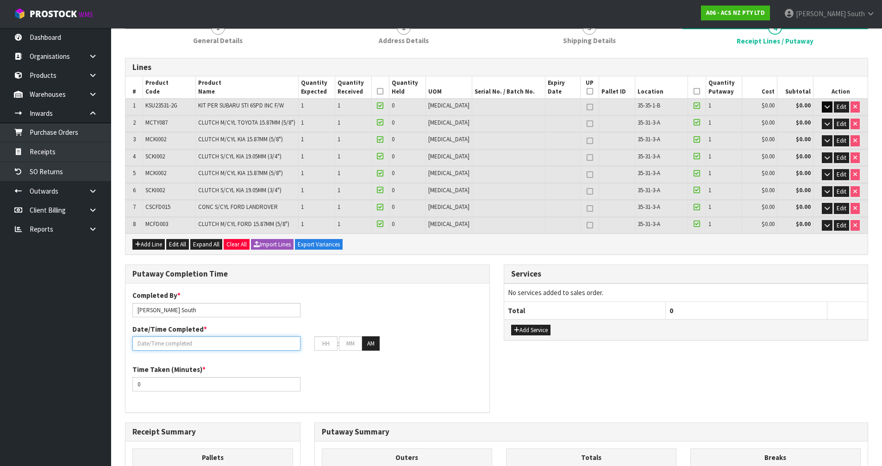
click at [212, 340] on input "text" at bounding box center [216, 343] width 168 height 14
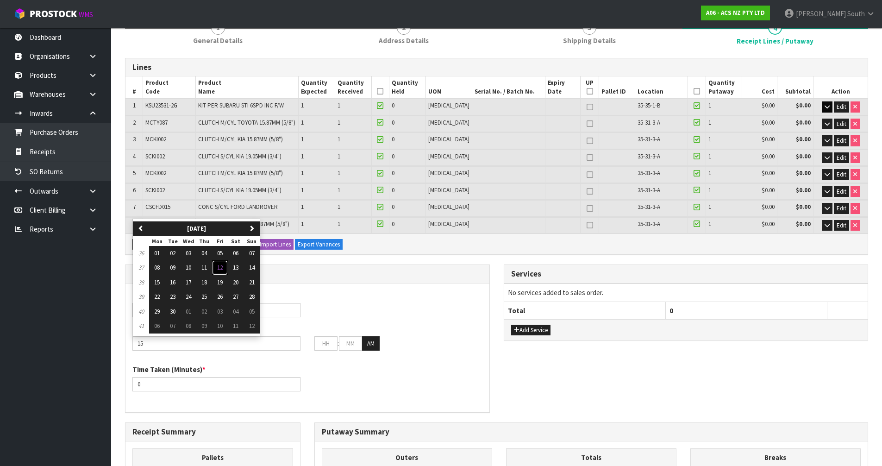
click at [221, 262] on button "12" at bounding box center [220, 267] width 16 height 15
type input "[DATE]"
type input "12"
type input "00"
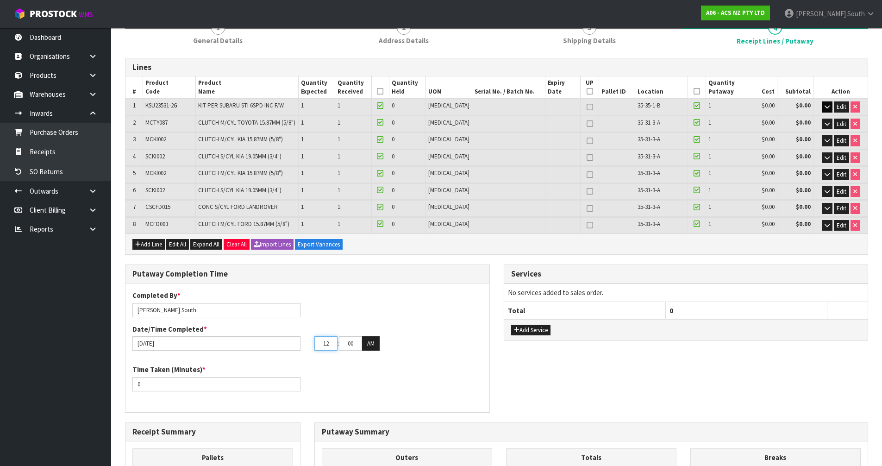
drag, startPoint x: 336, startPoint y: 340, endPoint x: 320, endPoint y: 339, distance: 15.8
click at [321, 339] on input "12" at bounding box center [326, 343] width 23 height 14
type input "[DATE]"
type input "08"
drag, startPoint x: 348, startPoint y: 343, endPoint x: 362, endPoint y: 345, distance: 14.4
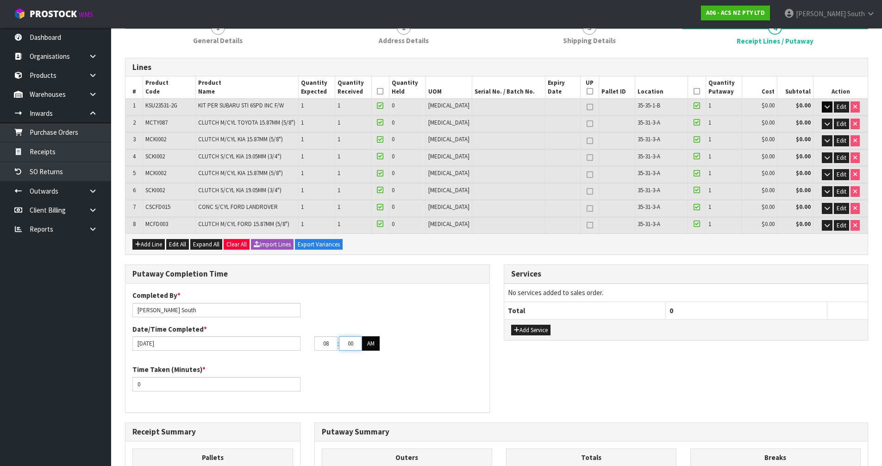
click at [362, 345] on tr "08 : 00 : 00 AM" at bounding box center [347, 343] width 65 height 15
click at [351, 364] on div "Completed By * [PERSON_NAME] Date/Time Completed * [DATE] 08 : 00 : 00 AM Time …" at bounding box center [308, 347] width 364 height 115
drag, startPoint x: 217, startPoint y: 386, endPoint x: 101, endPoint y: 384, distance: 115.8
click at [101, 373] on body "Toggle navigation ProStock WMS A06 - ACS NZ PTY LTD [PERSON_NAME] South Logout …" at bounding box center [441, 140] width 882 height 466
type input "15"
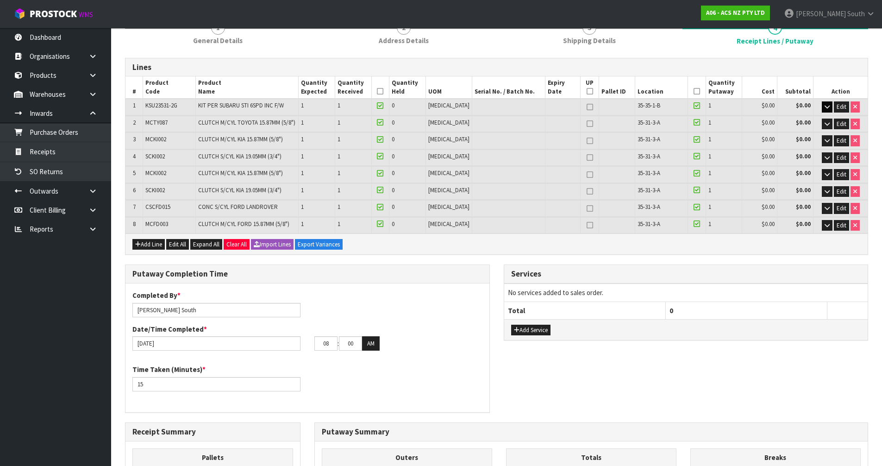
click at [402, 423] on div "Putaway Summary" at bounding box center [591, 432] width 553 height 19
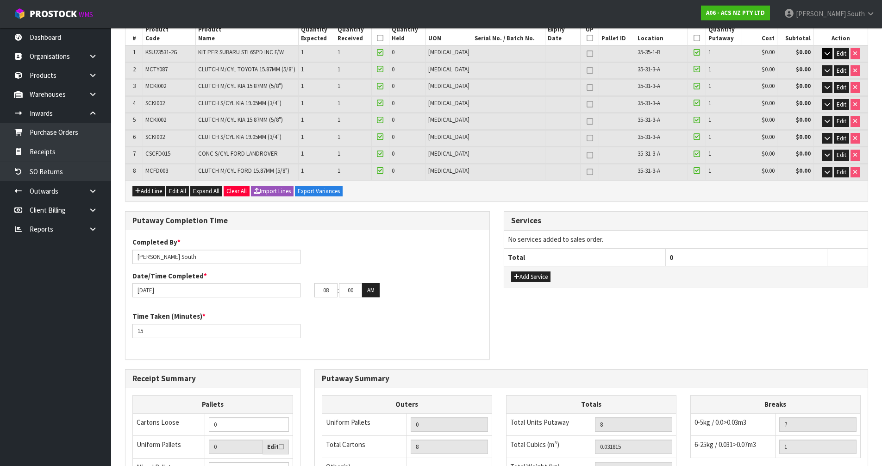
scroll to position [185, 0]
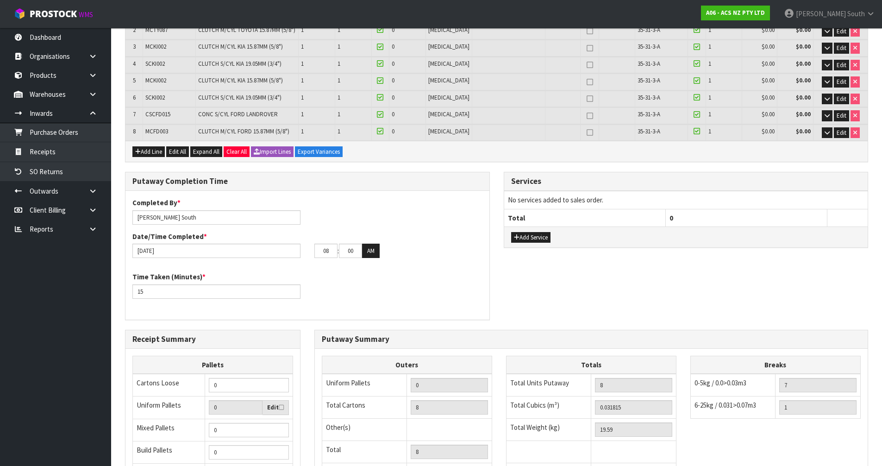
click at [441, 309] on div "Completed By * [PERSON_NAME] Date/Time Completed * [DATE] 08 : 00 : 00 AM Time …" at bounding box center [308, 255] width 364 height 115
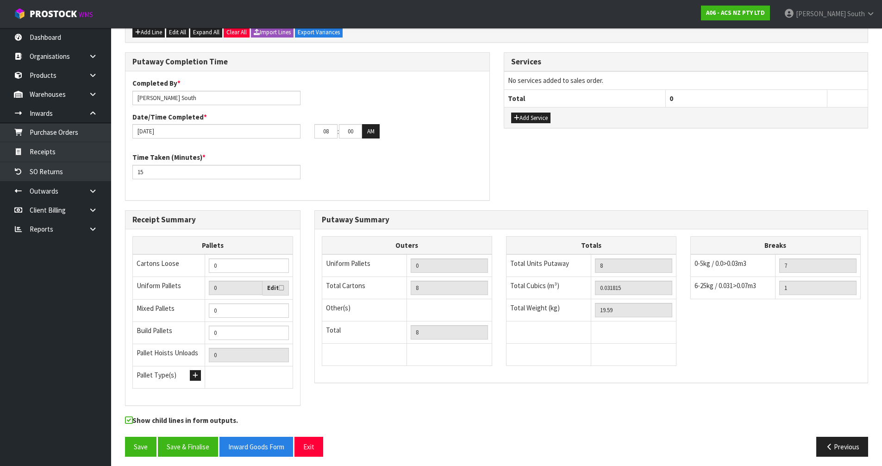
scroll to position [309, 0]
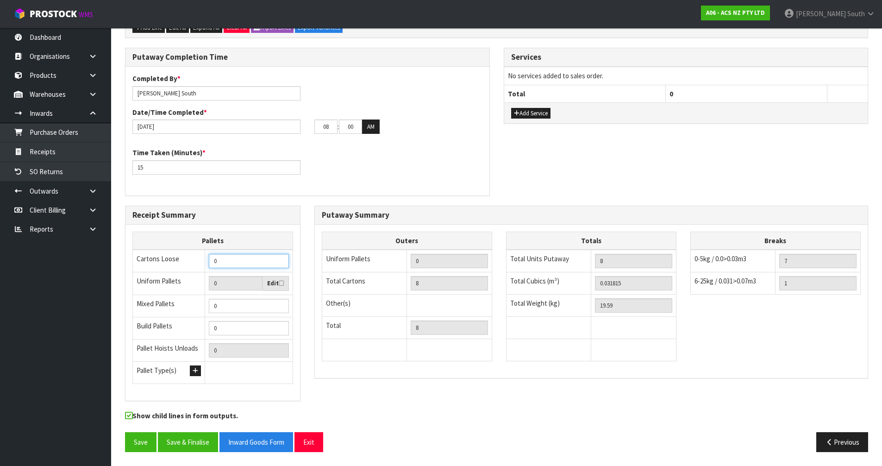
drag, startPoint x: 234, startPoint y: 260, endPoint x: 199, endPoint y: 259, distance: 35.2
click at [199, 259] on tr "Cartons Loose 0" at bounding box center [213, 261] width 160 height 23
type input "1"
click at [654, 393] on div "Receipt Summary Pallets Cartons Loose 1 Uniform Pallets 0 Edit Mixed Pallets 0 …" at bounding box center [496, 308] width 757 height 205
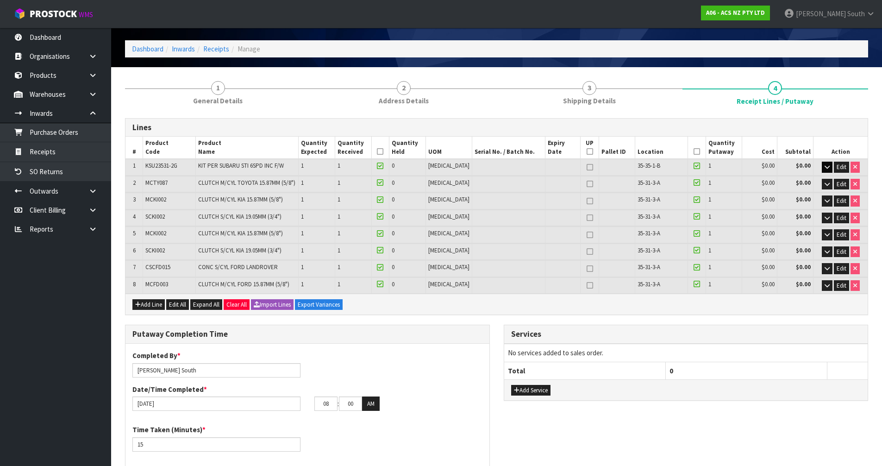
scroll to position [31, 0]
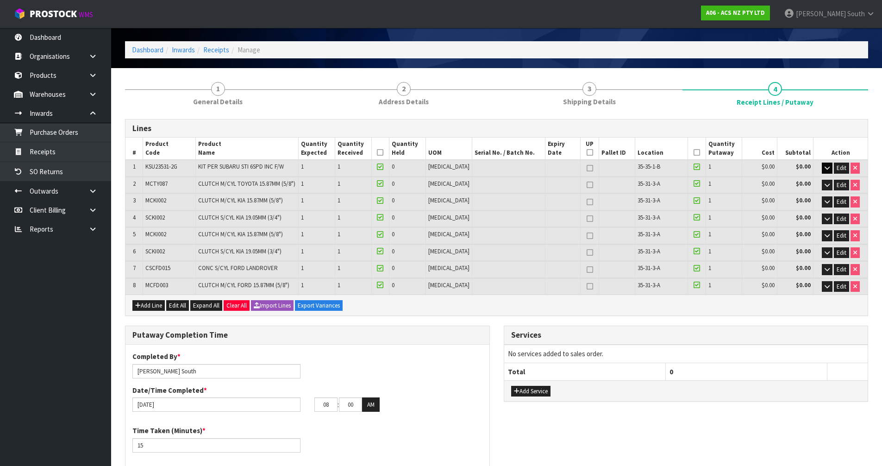
click at [694, 153] on icon at bounding box center [697, 152] width 6 height 0
click at [384, 152] on icon at bounding box center [380, 152] width 6 height 0
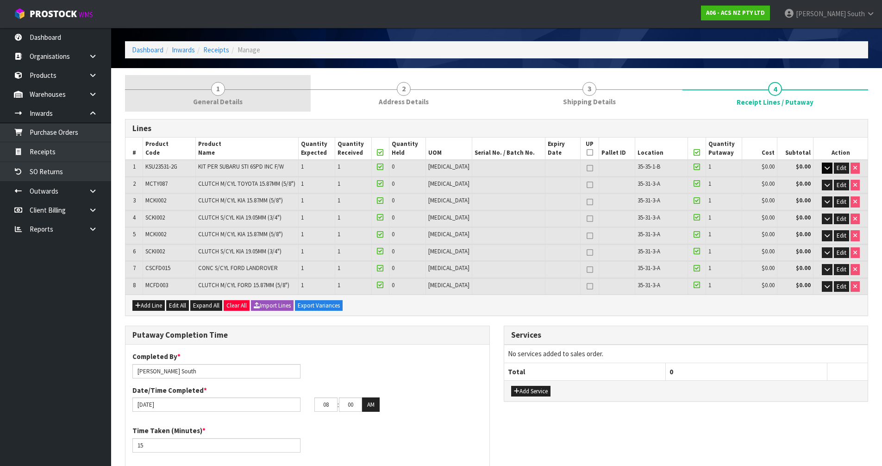
click at [249, 100] on link "1 General Details" at bounding box center [218, 93] width 186 height 37
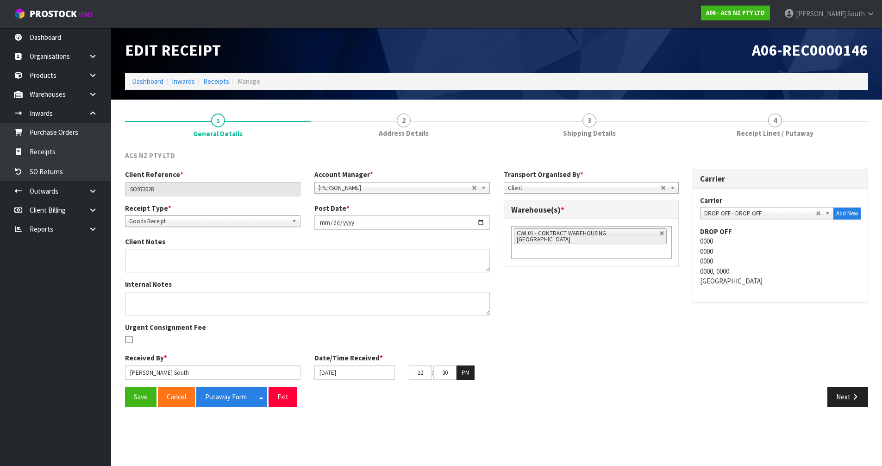
scroll to position [0, 0]
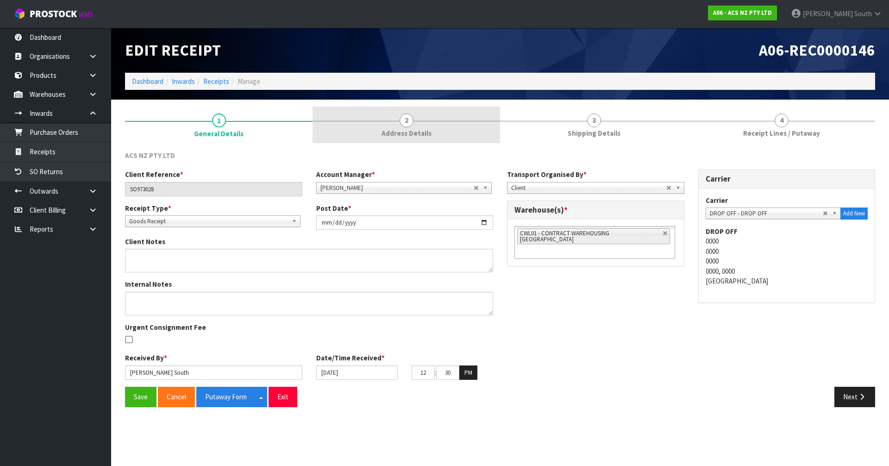
click at [406, 124] on span "2" at bounding box center [407, 120] width 14 height 14
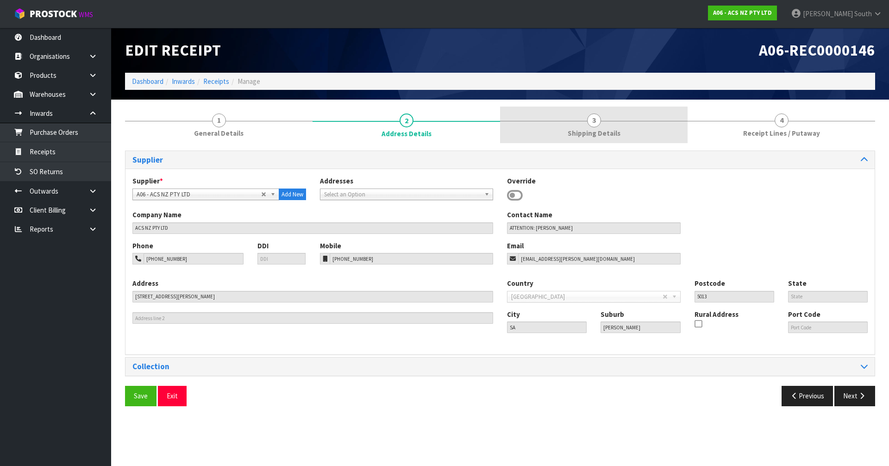
click at [597, 126] on span "3" at bounding box center [594, 120] width 14 height 14
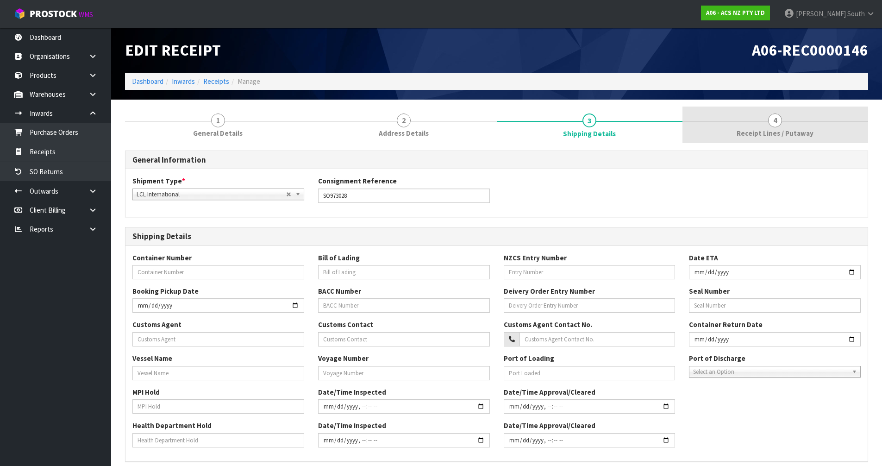
click at [768, 127] on link "4 Receipt Lines / Putaway" at bounding box center [776, 125] width 186 height 37
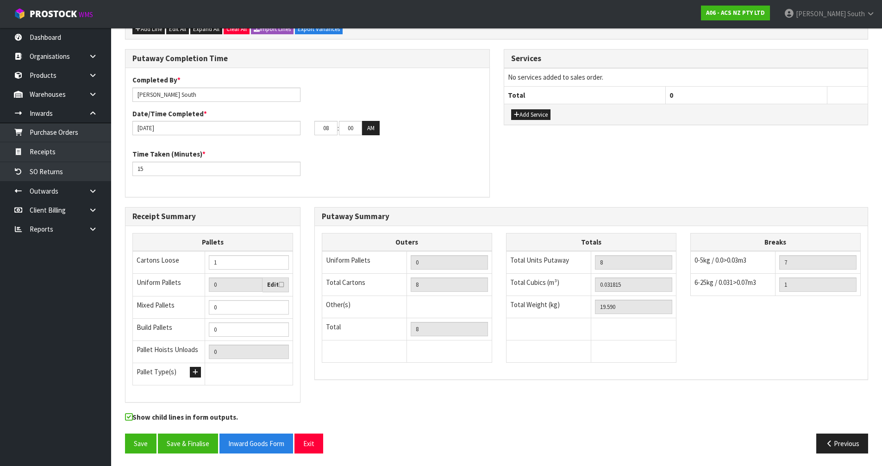
scroll to position [309, 0]
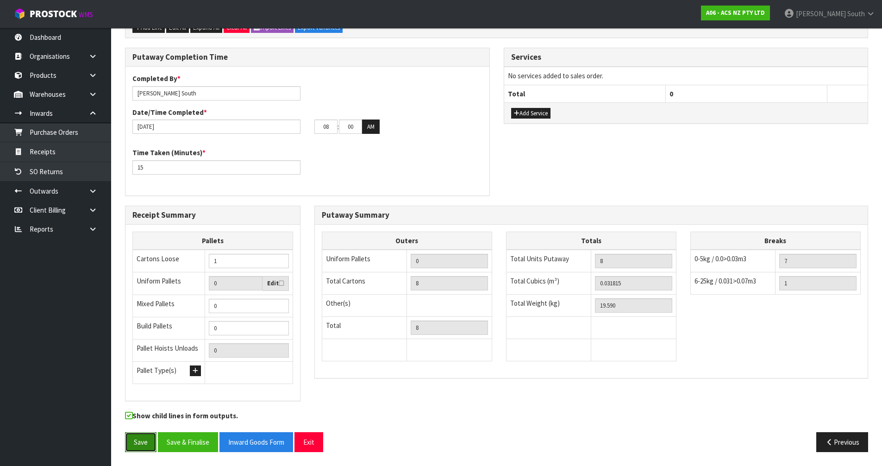
click at [146, 447] on button "Save" at bounding box center [140, 442] width 31 height 20
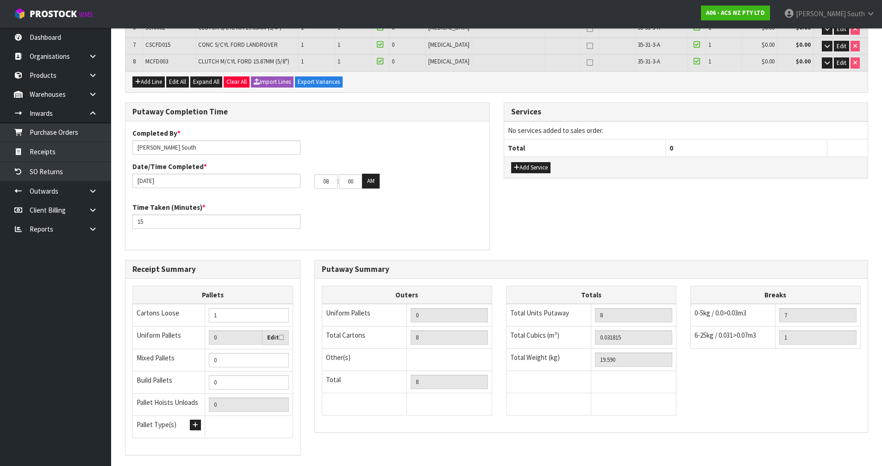
scroll to position [343, 0]
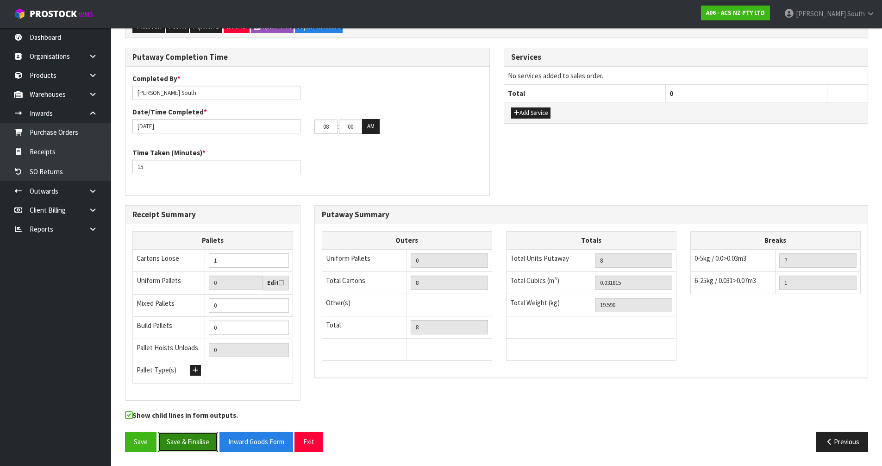
click at [196, 440] on button "Save & Finalise" at bounding box center [188, 442] width 60 height 20
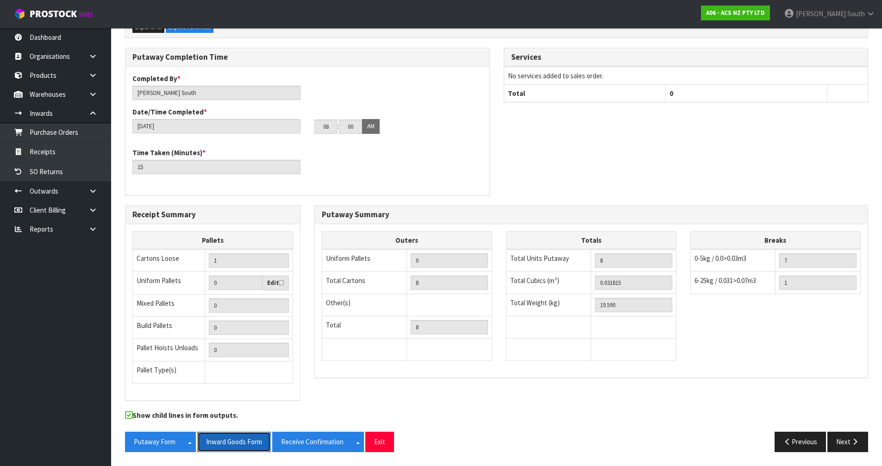
click at [257, 433] on button "Inward Goods Form" at bounding box center [234, 442] width 74 height 20
click at [391, 438] on button "Exit" at bounding box center [379, 442] width 29 height 20
